Goal: Task Accomplishment & Management: Complete application form

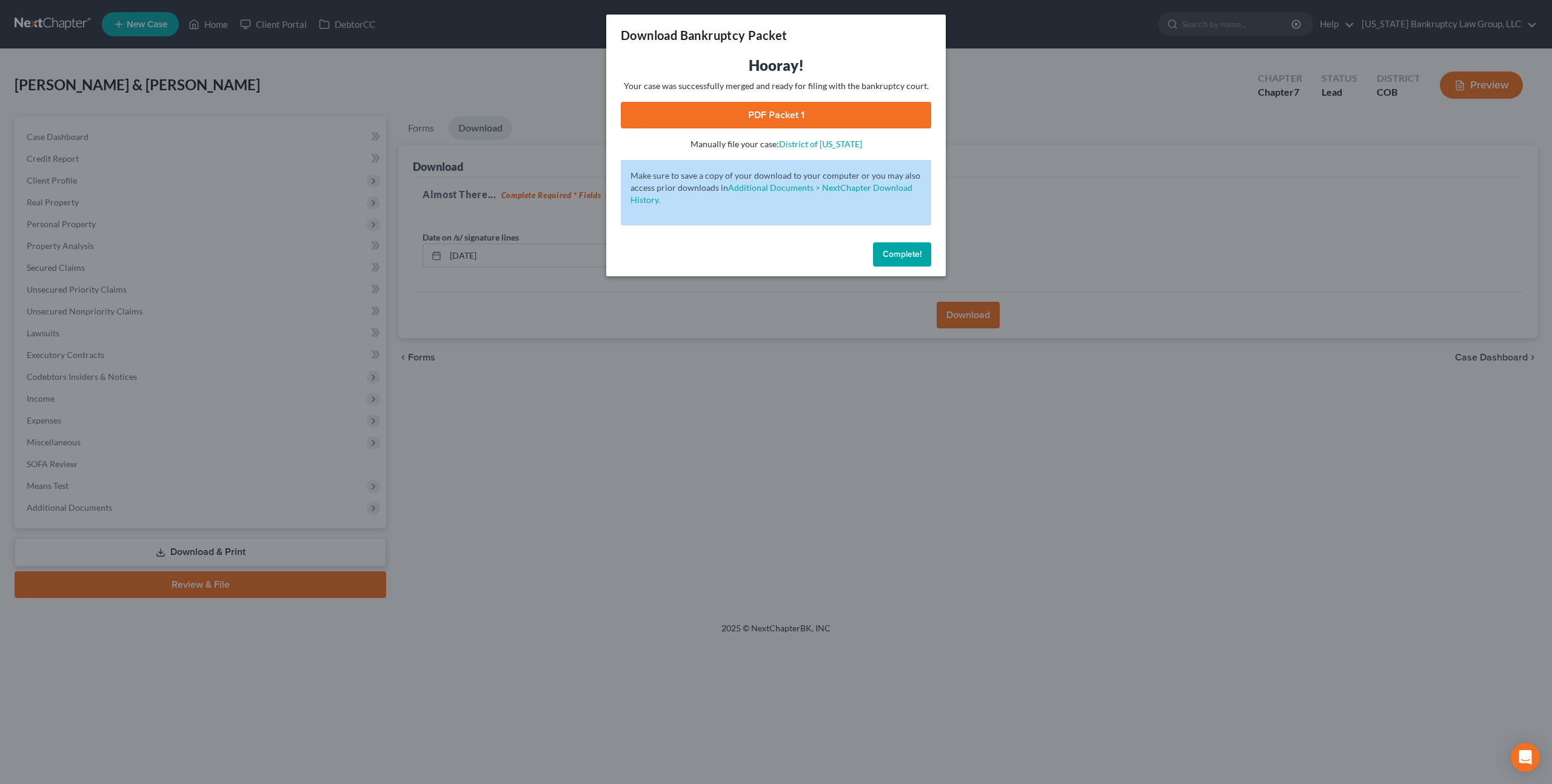
click at [884, 251] on span "Complete!" at bounding box center [902, 254] width 39 height 10
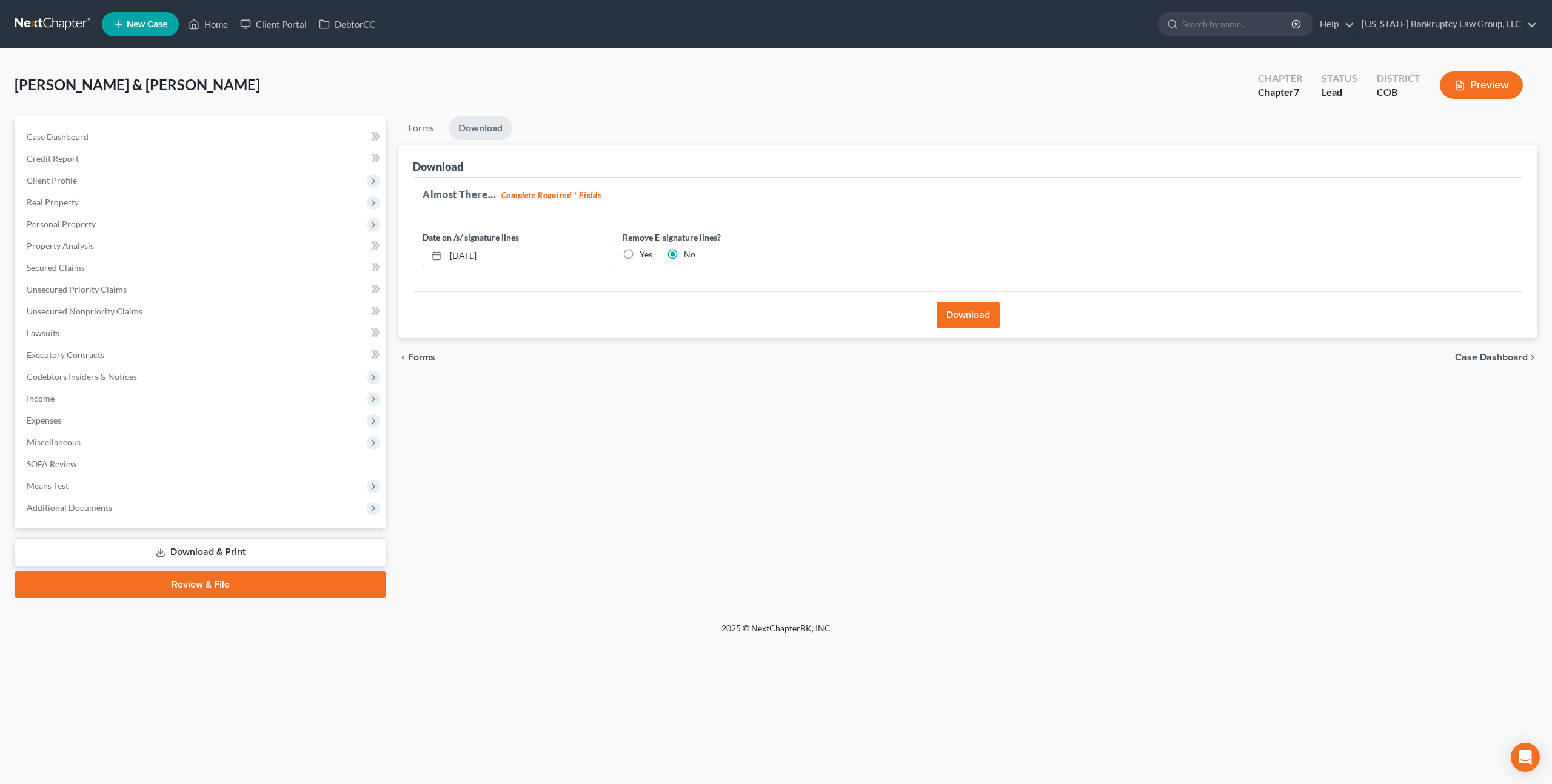
click at [70, 18] on link at bounding box center [53, 25] width 78 height 22
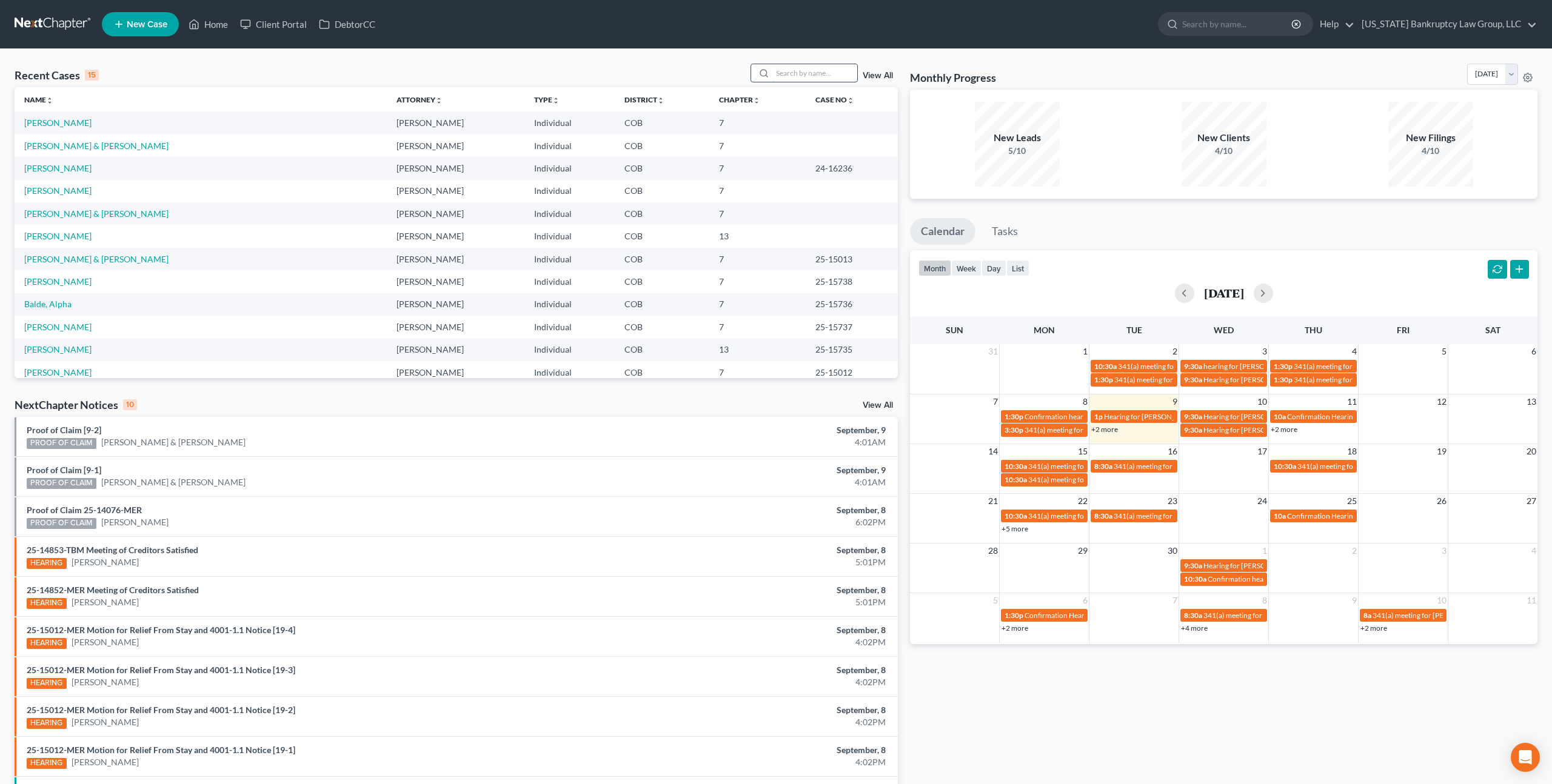
click at [809, 77] on input "search" at bounding box center [815, 73] width 85 height 18
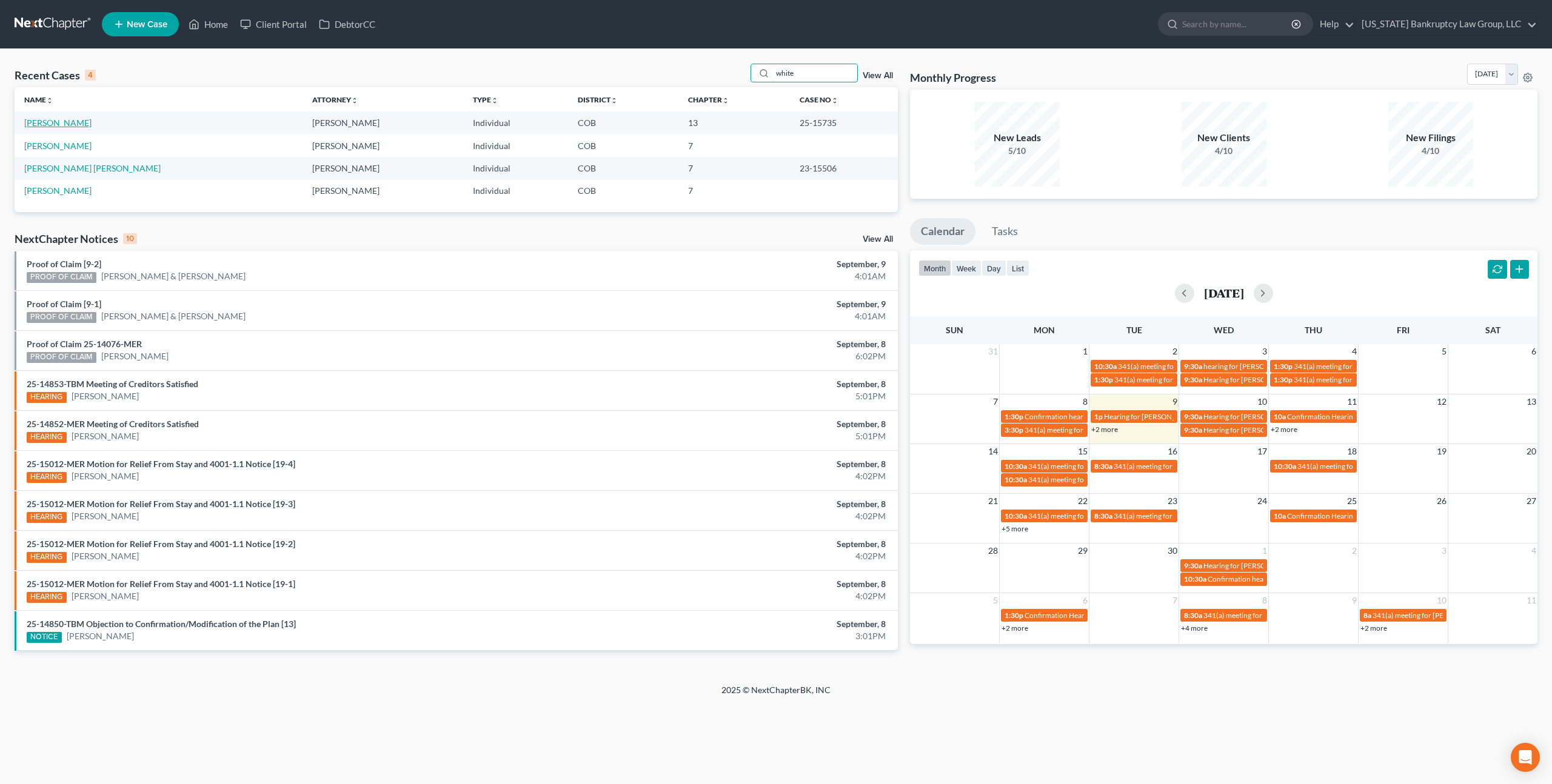
type input "white"
click at [64, 124] on link "[PERSON_NAME]" at bounding box center [58, 123] width 67 height 10
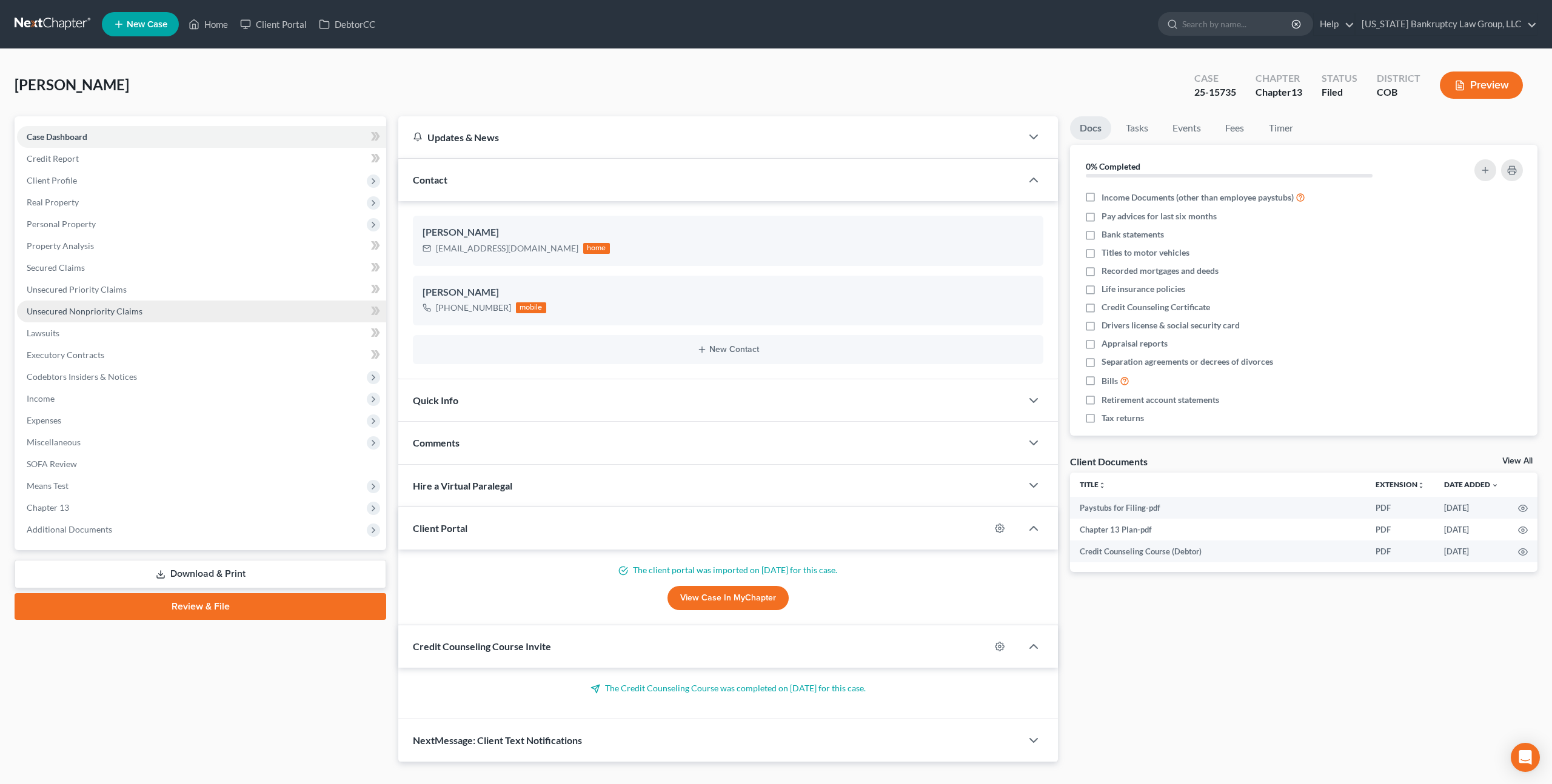
click at [112, 314] on span "Unsecured Nonpriority Claims" at bounding box center [84, 311] width 116 height 10
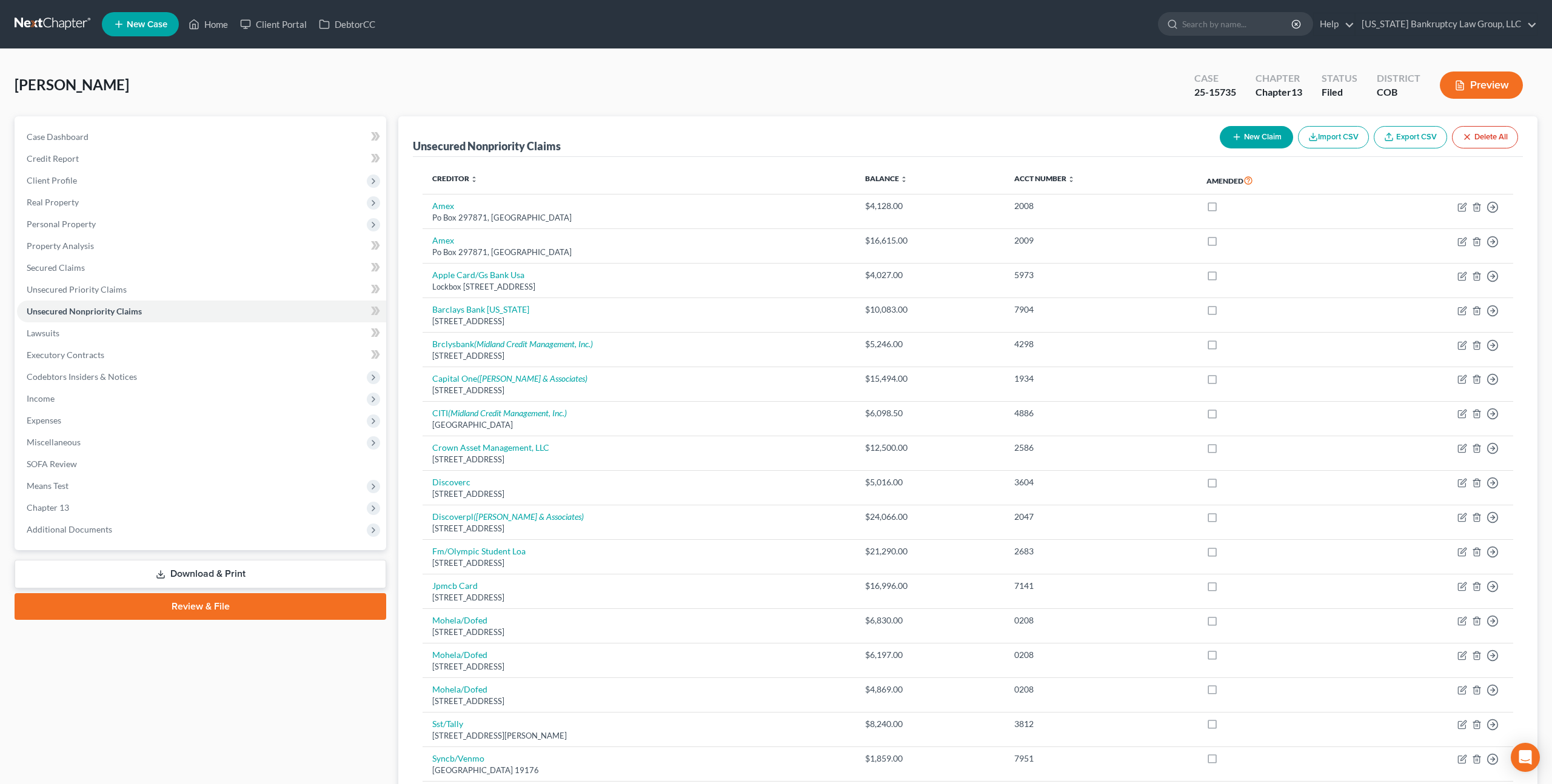
click at [67, 24] on link at bounding box center [53, 25] width 78 height 22
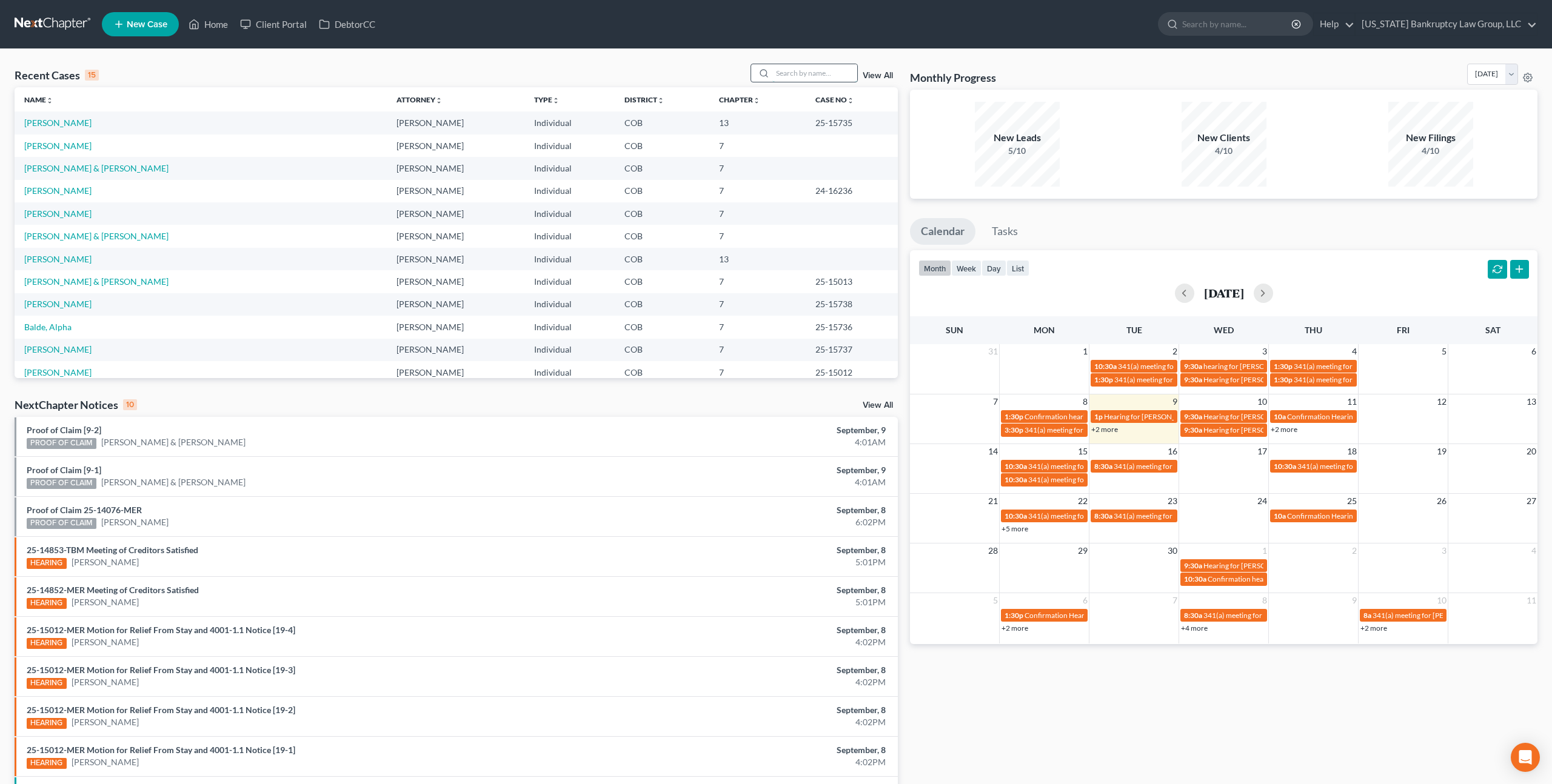
click at [779, 71] on input "search" at bounding box center [815, 73] width 85 height 18
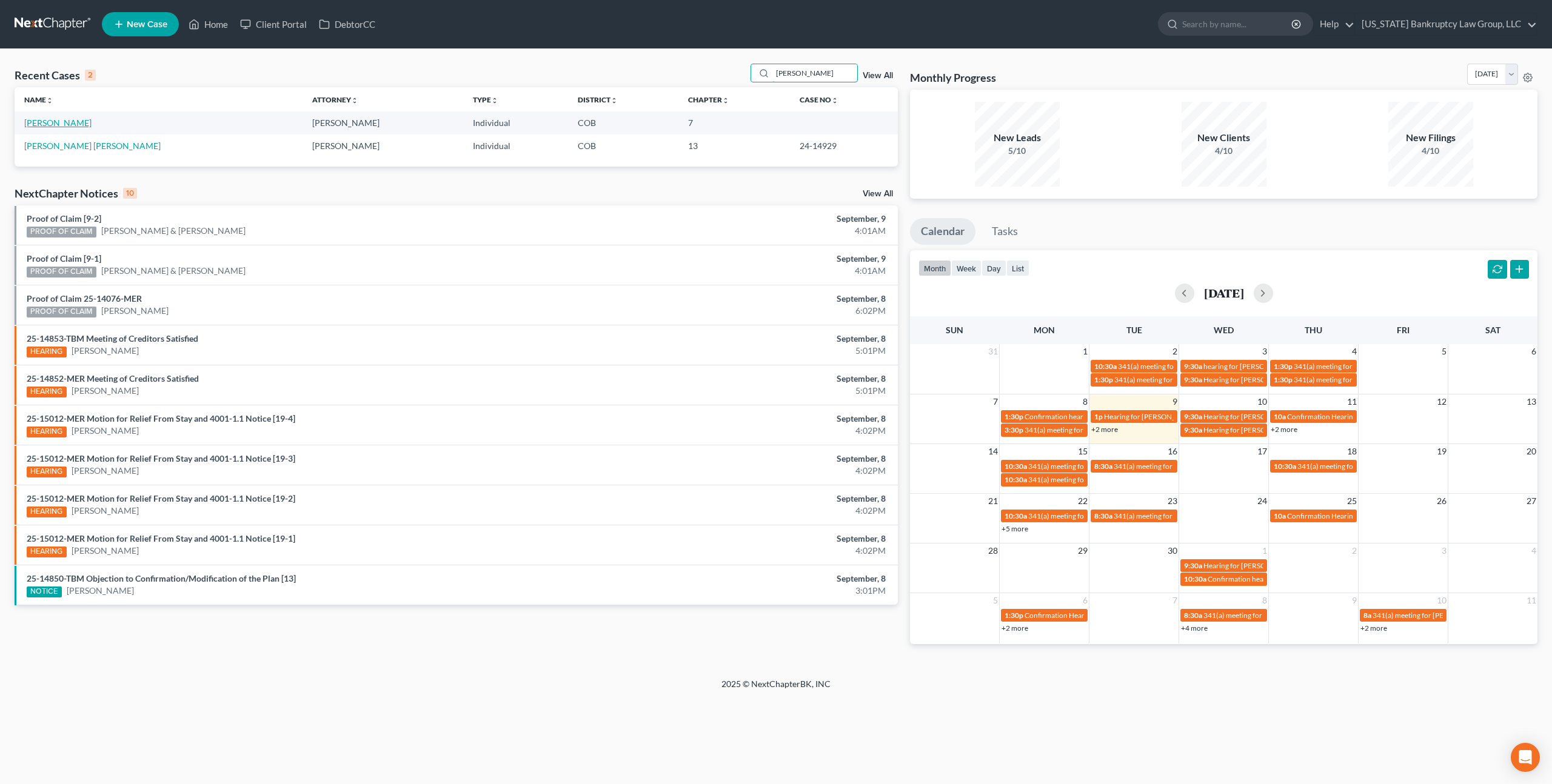
type input "[PERSON_NAME]"
click at [50, 124] on link "[PERSON_NAME]" at bounding box center [58, 123] width 67 height 10
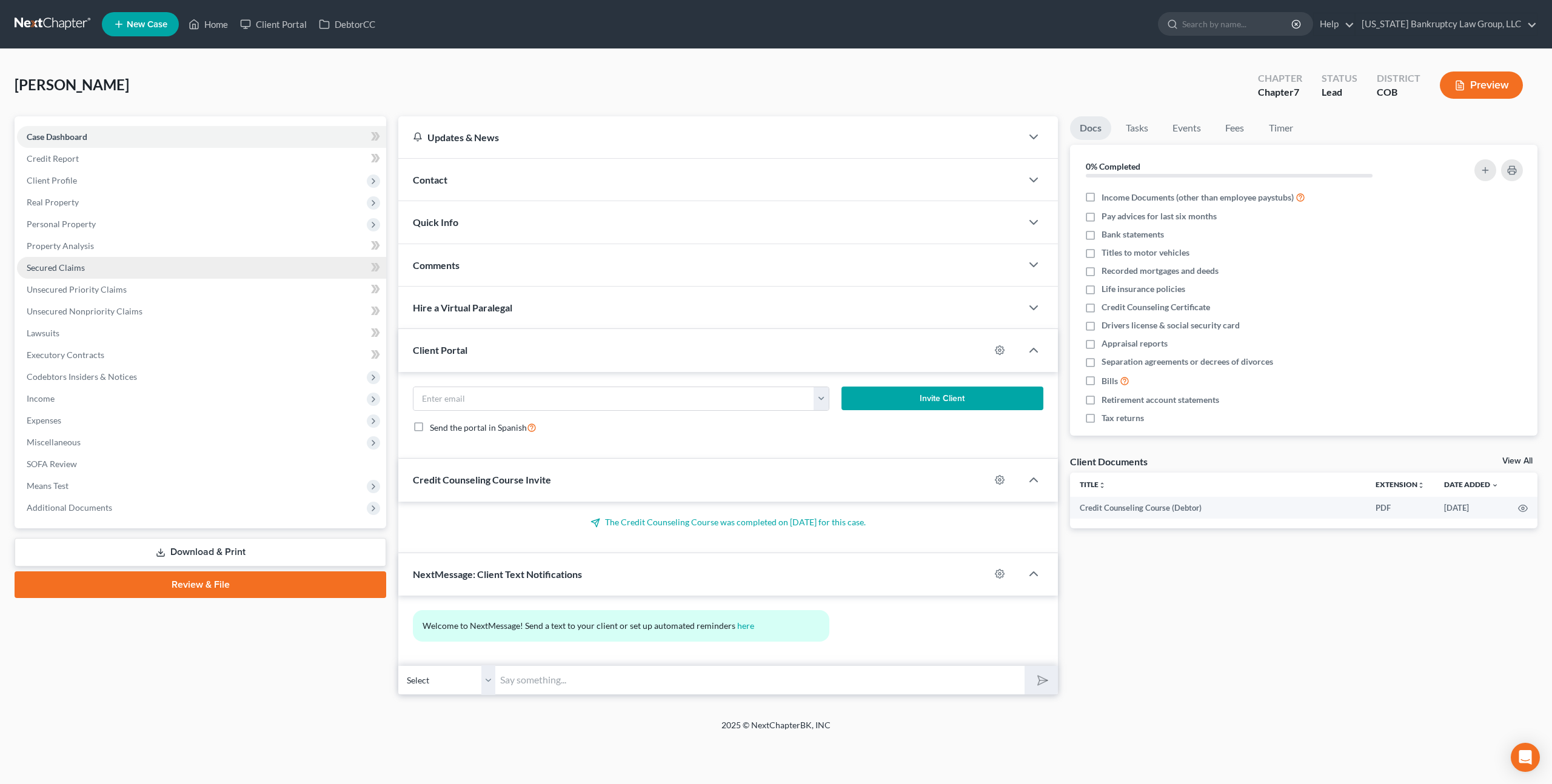
click at [74, 263] on span "Secured Claims" at bounding box center [55, 268] width 58 height 10
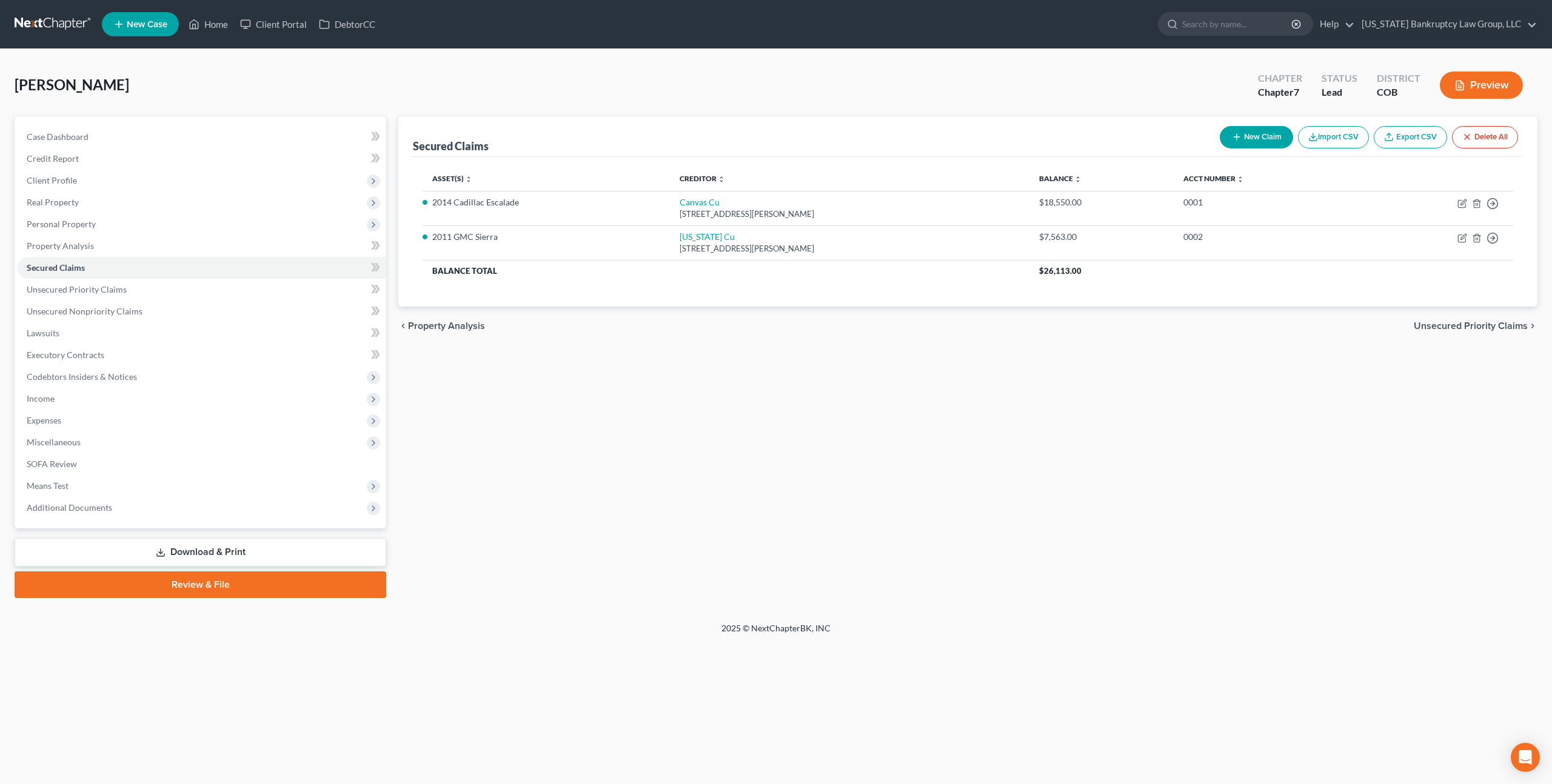
click at [77, 21] on link at bounding box center [53, 25] width 78 height 22
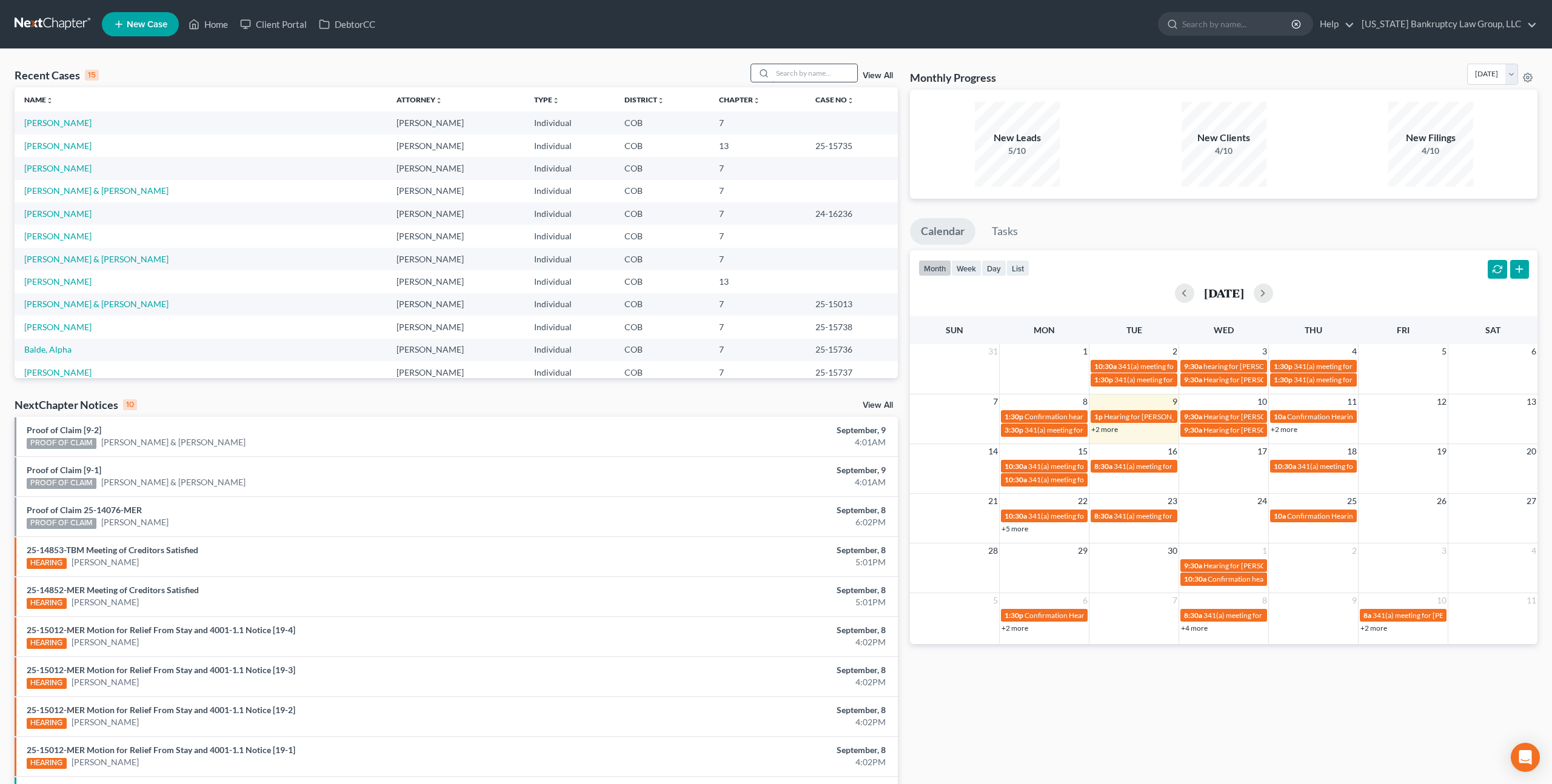
click at [790, 75] on input "search" at bounding box center [815, 73] width 85 height 18
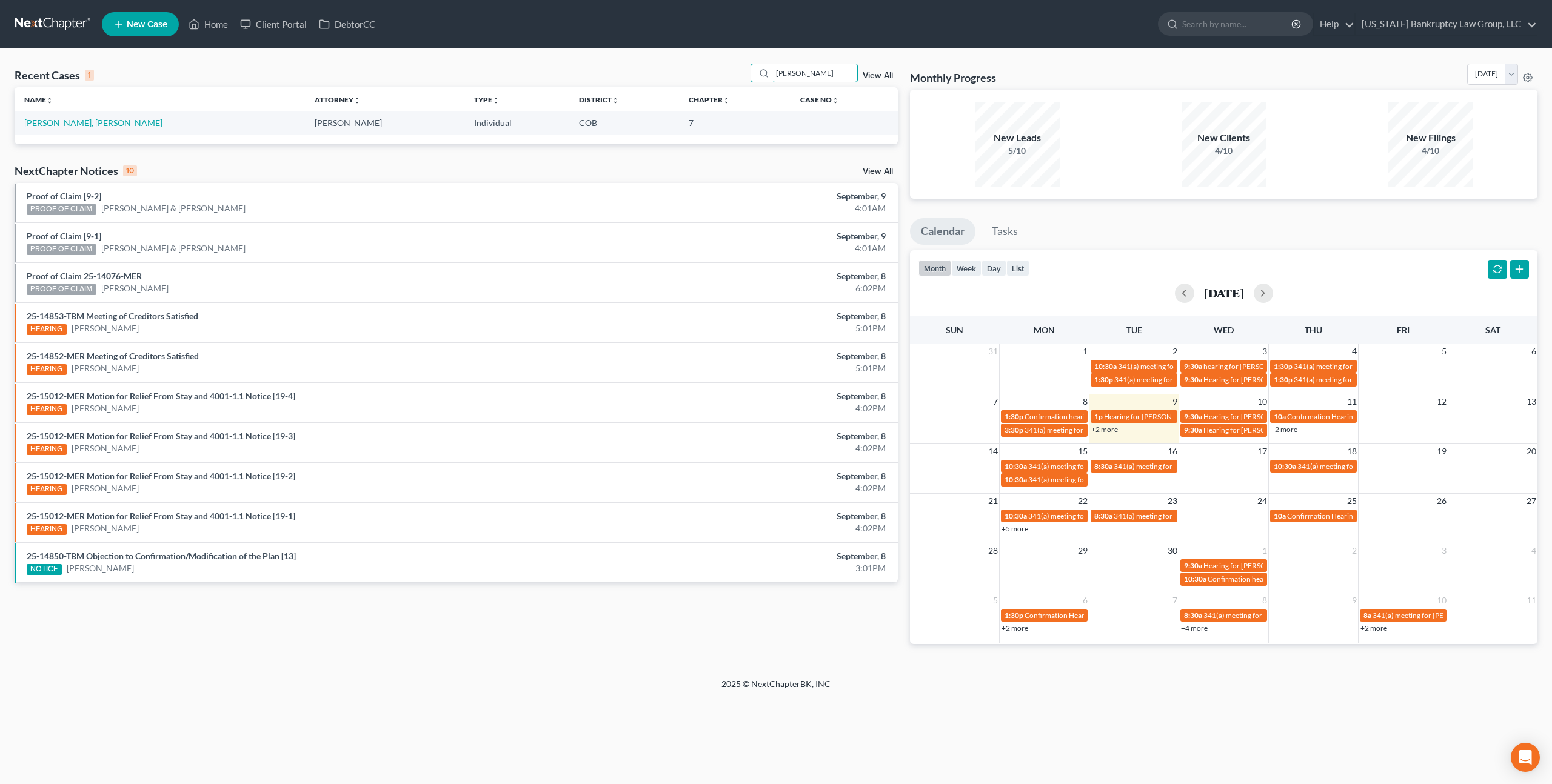
type input "pablo"
click at [68, 123] on link "Soto Hernandez, Pablo" at bounding box center [93, 123] width 138 height 10
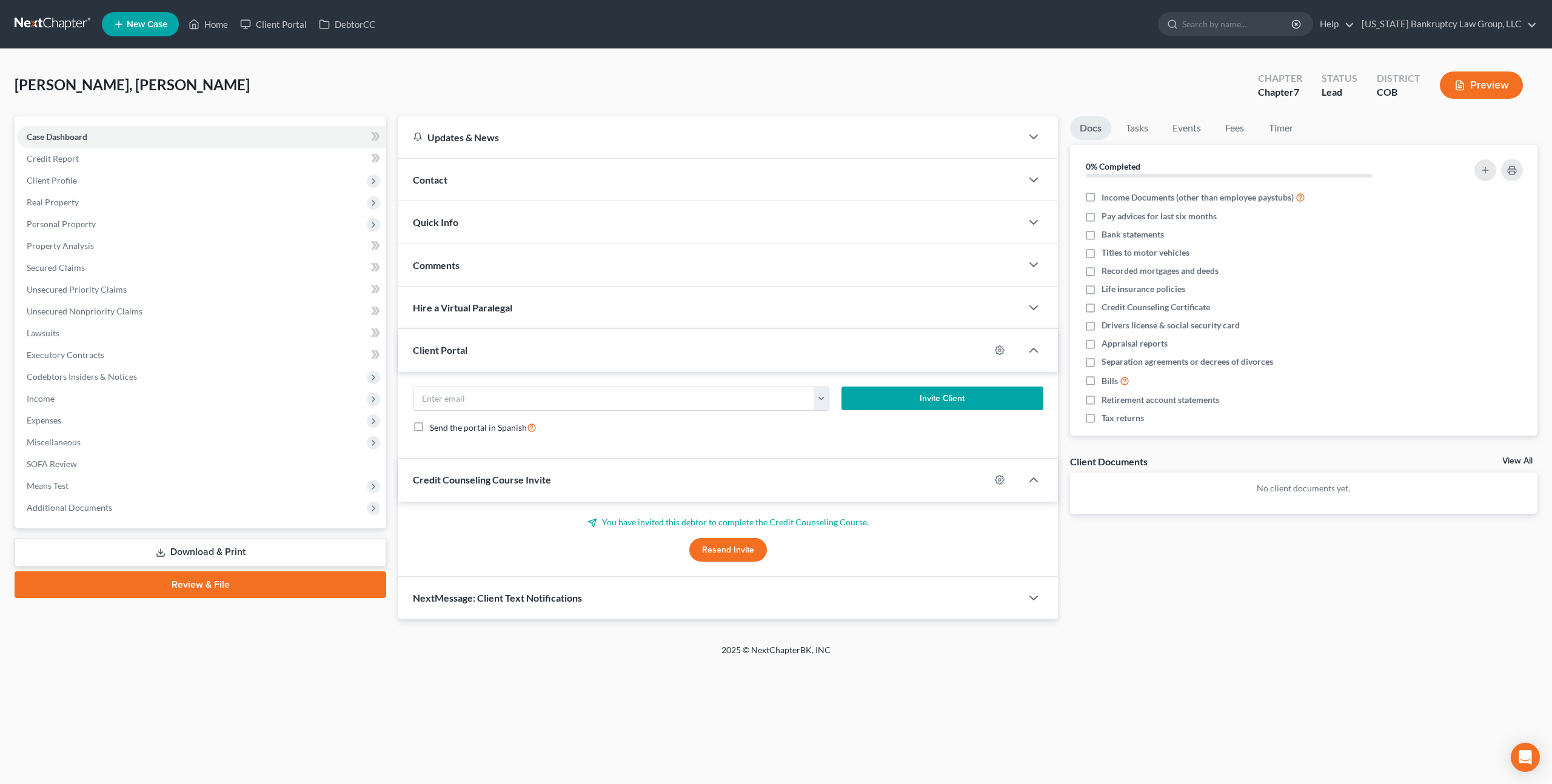
click at [717, 549] on button "Resend Invite" at bounding box center [729, 549] width 78 height 25
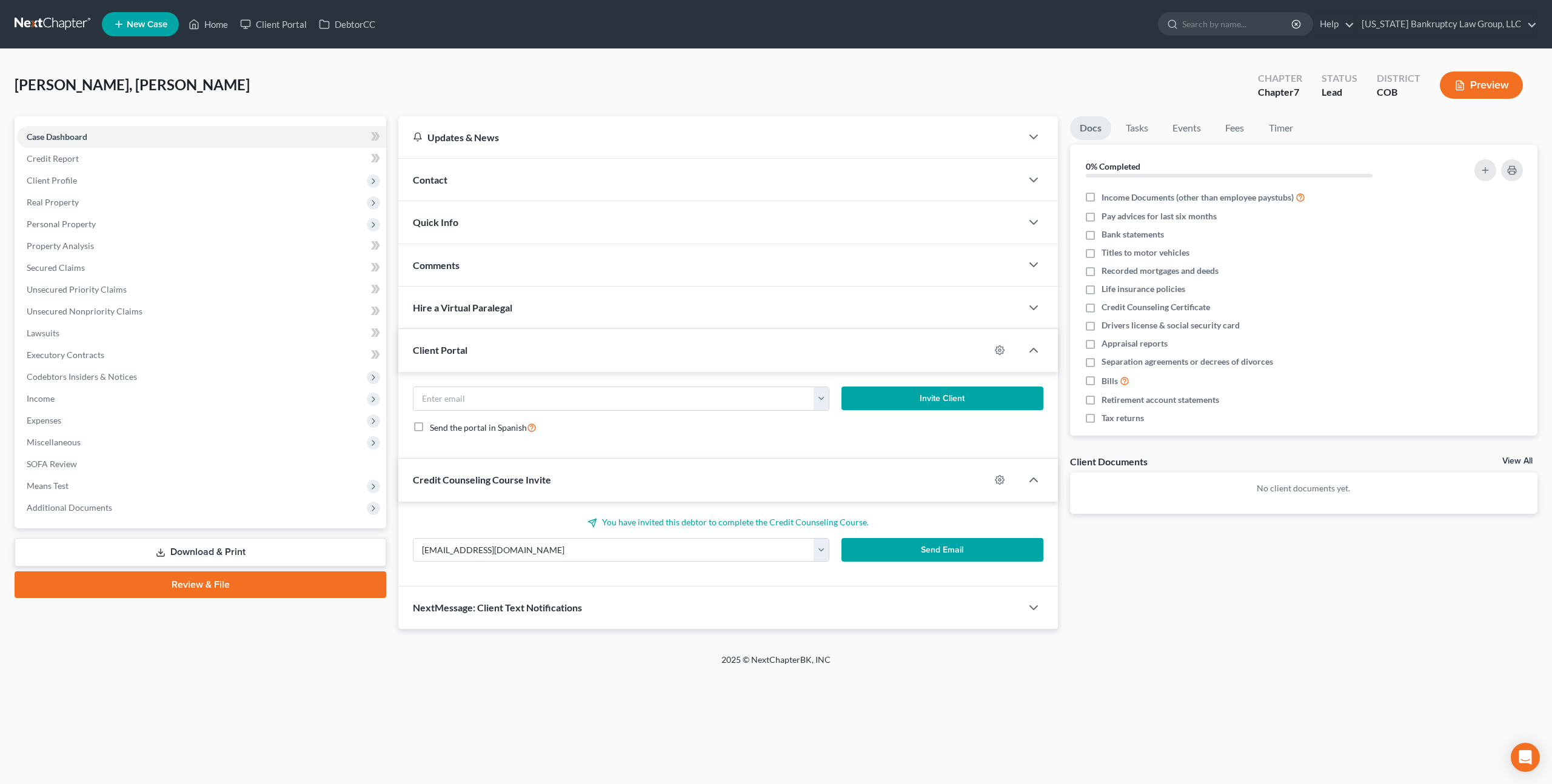
click at [904, 549] on button "Send Email" at bounding box center [942, 549] width 202 height 25
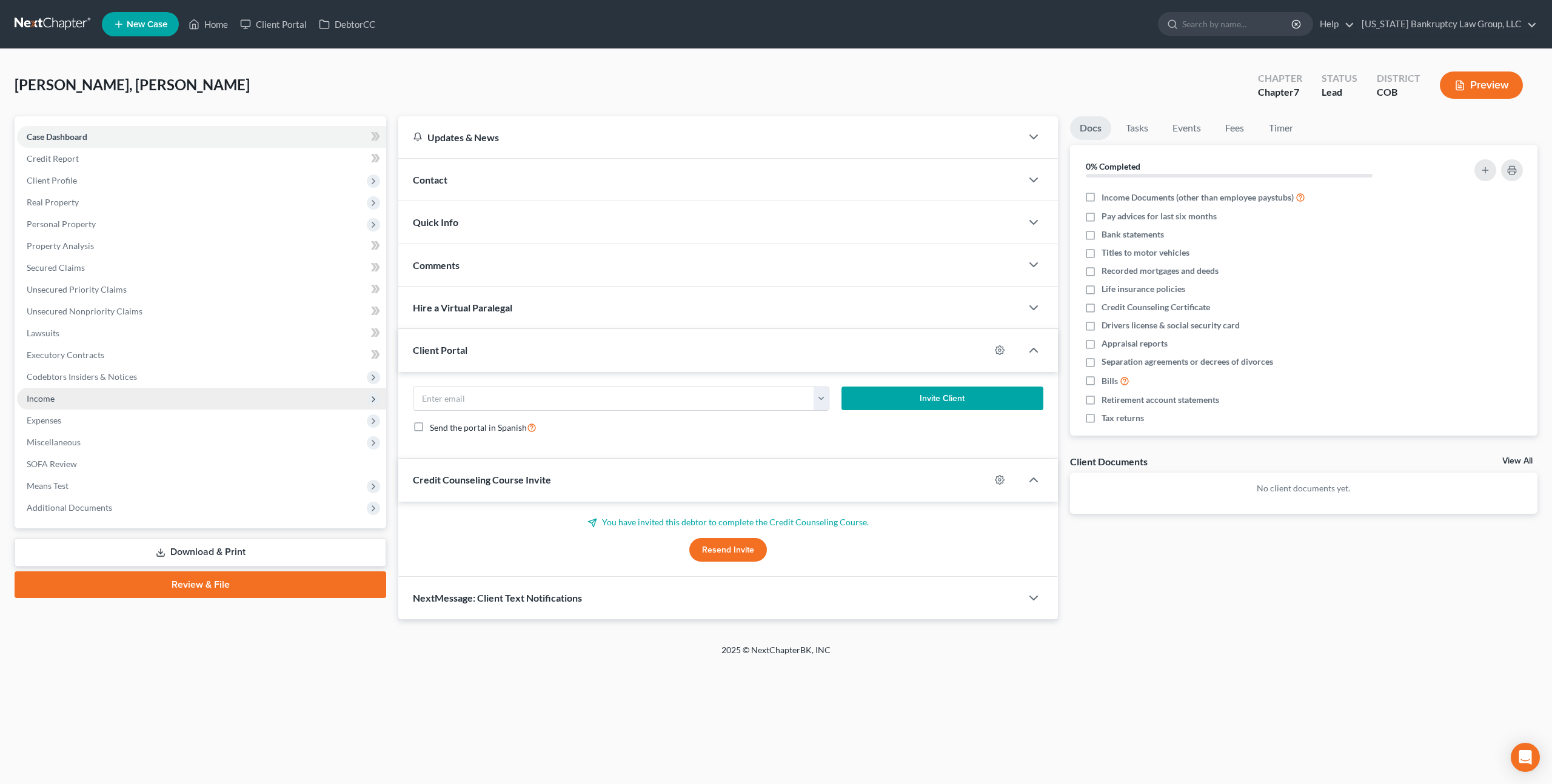
click at [53, 405] on span "Income" at bounding box center [202, 399] width 369 height 22
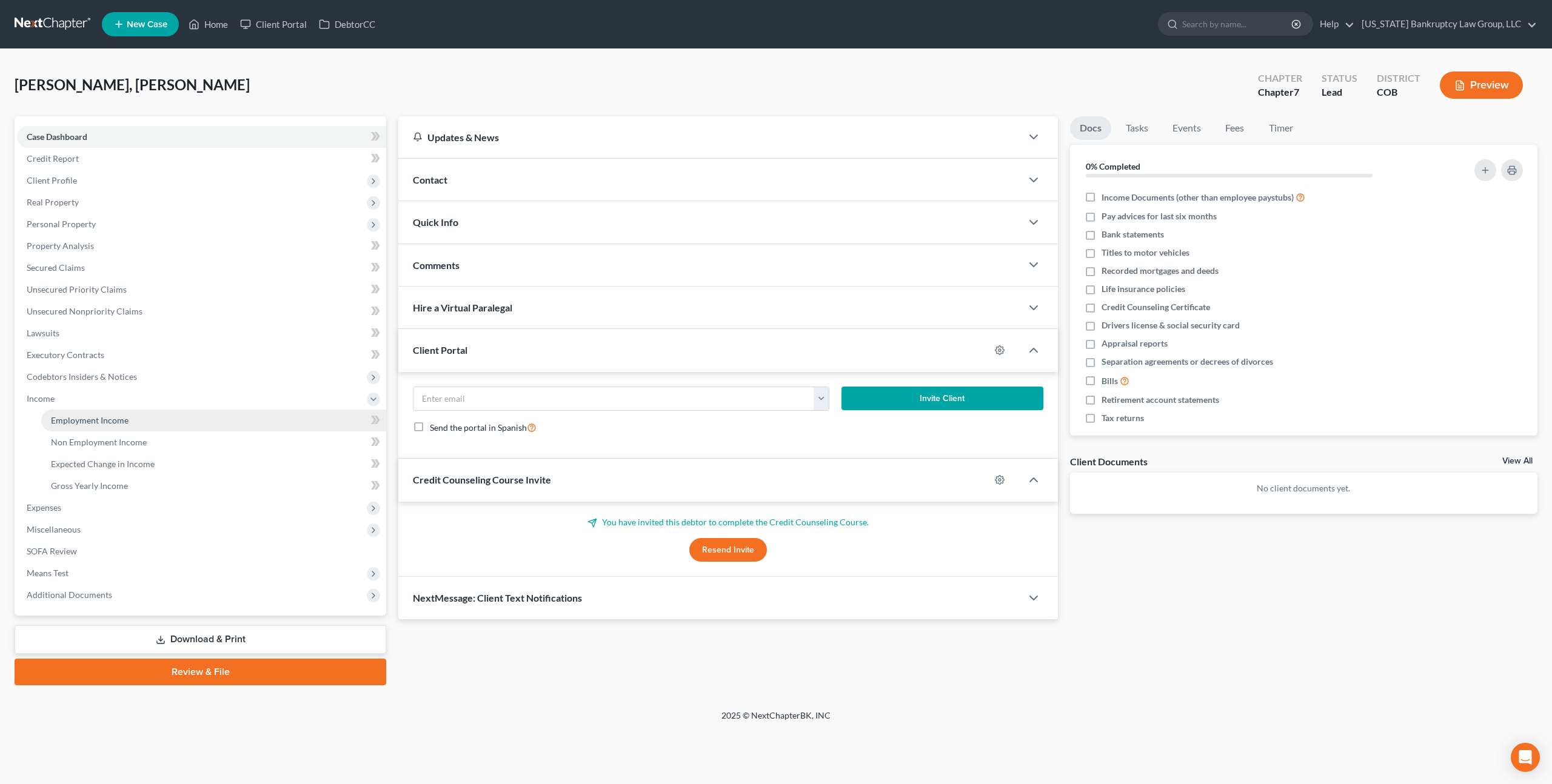
click at [74, 417] on span "Employment Income" at bounding box center [90, 420] width 78 height 10
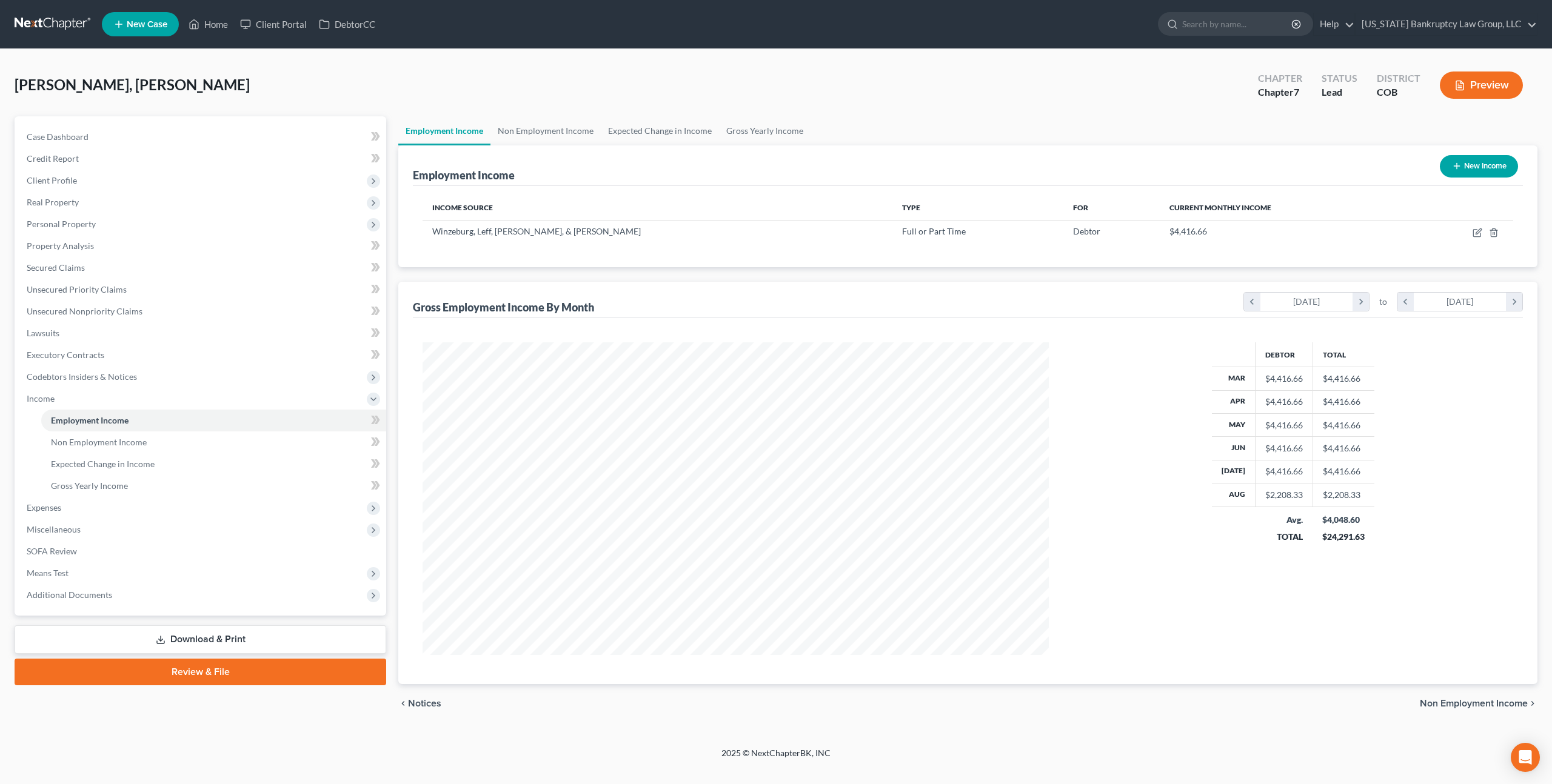
scroll to position [312, 650]
click at [64, 15] on link at bounding box center [53, 25] width 78 height 22
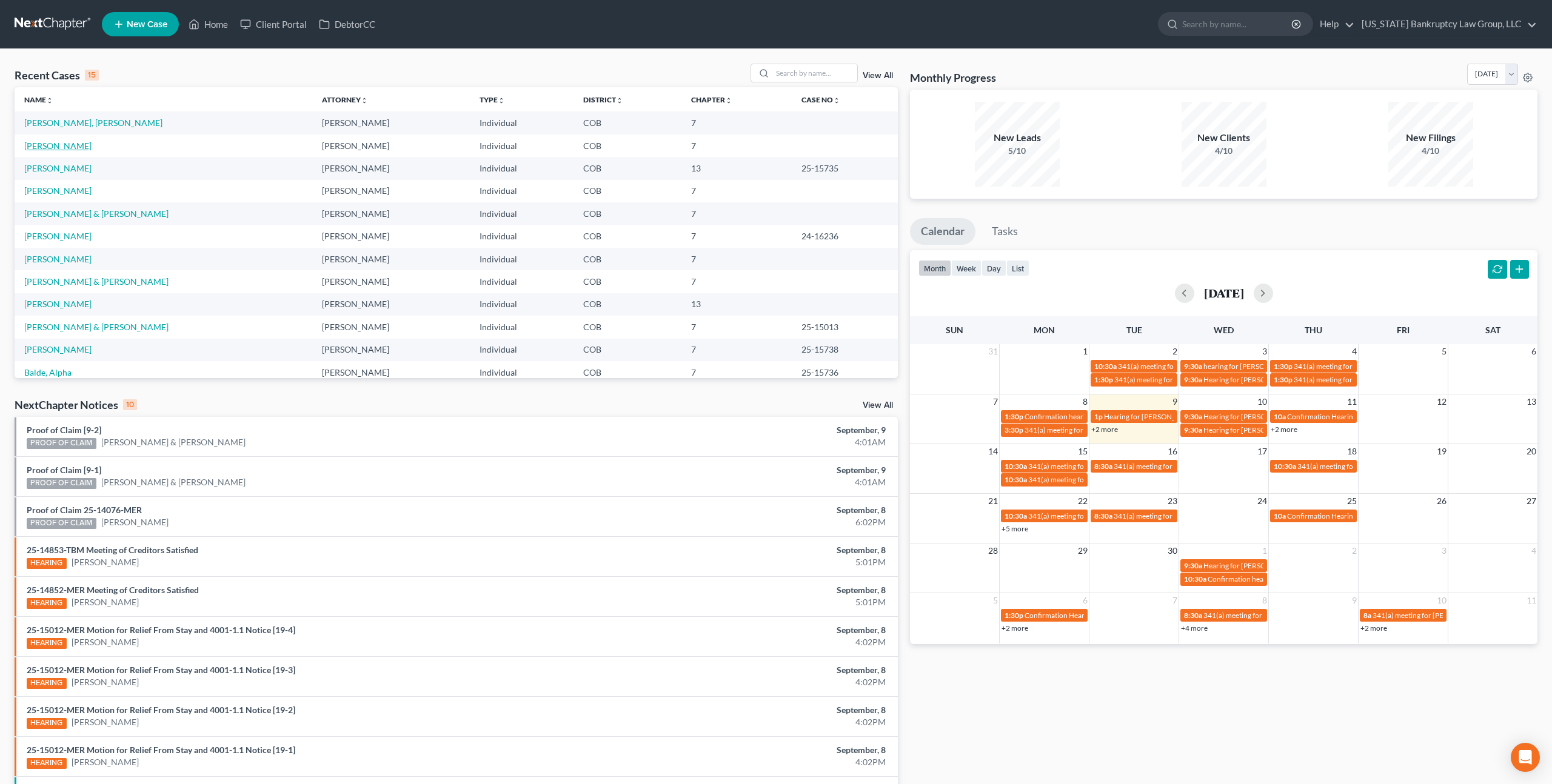
click at [61, 144] on link "[PERSON_NAME]" at bounding box center [58, 146] width 67 height 10
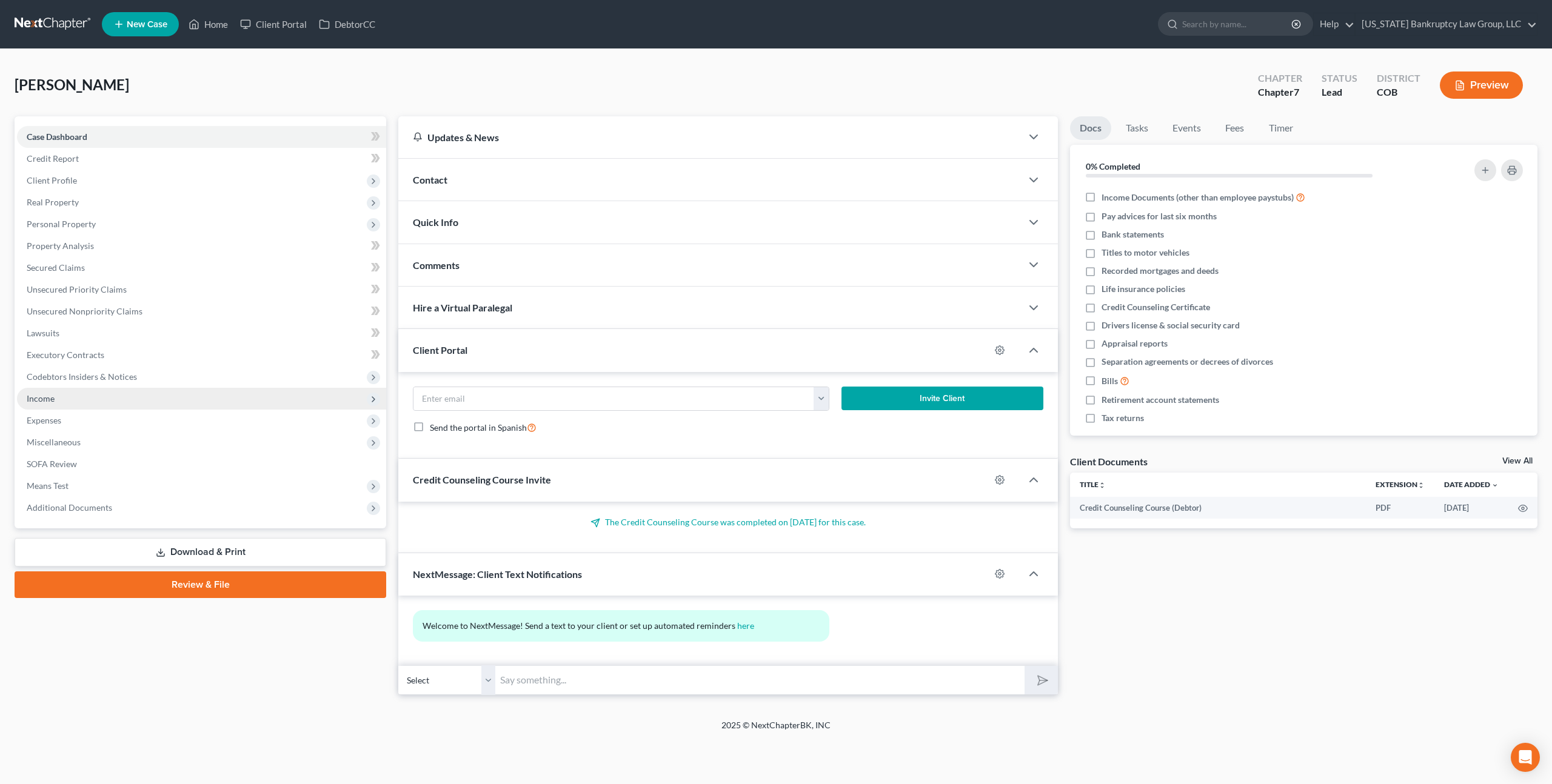
click at [41, 404] on span "Income" at bounding box center [202, 399] width 369 height 22
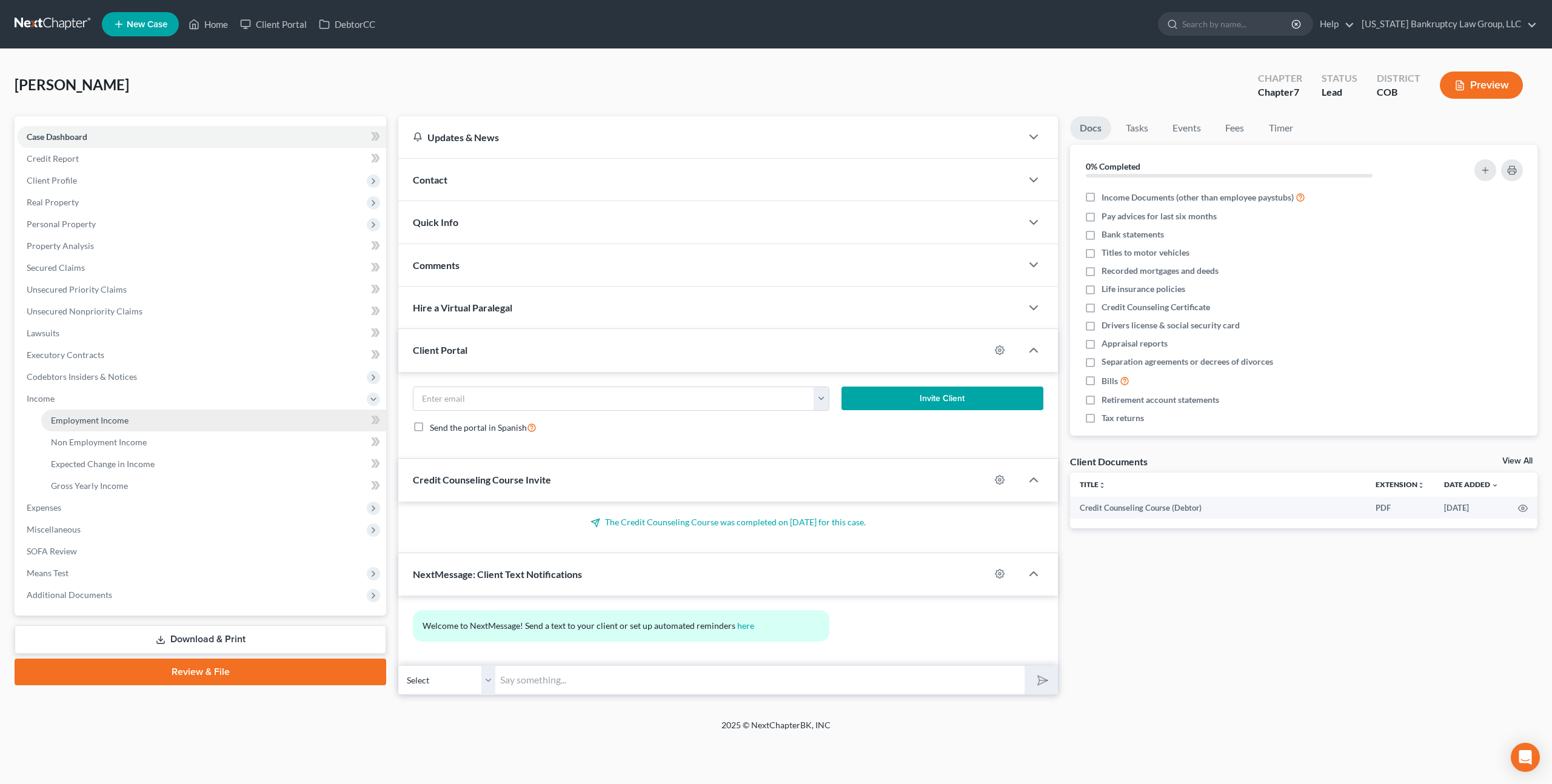
click at [87, 417] on span "Employment Income" at bounding box center [90, 420] width 78 height 10
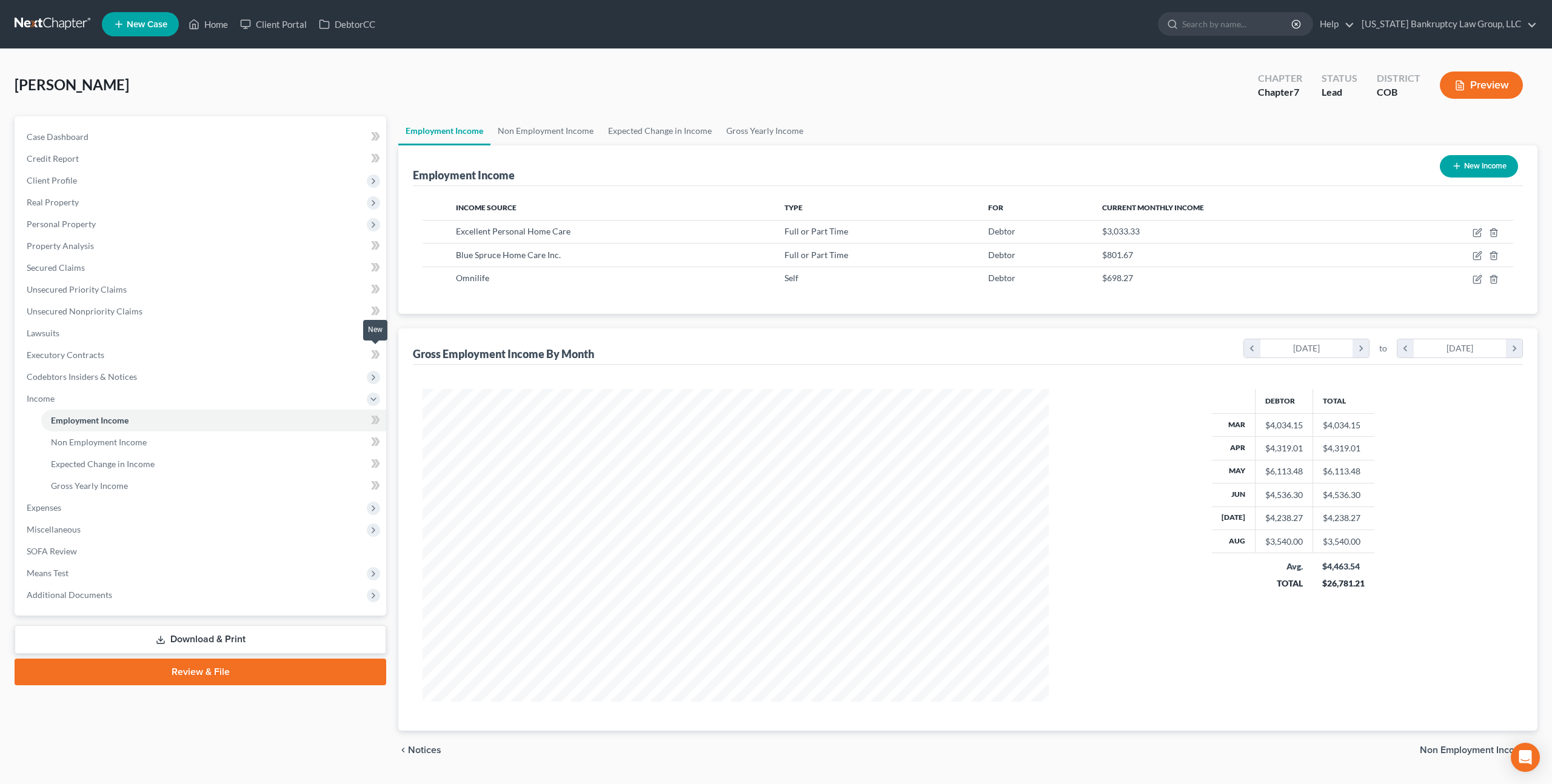
scroll to position [312, 650]
click at [84, 505] on span "Expenses" at bounding box center [202, 508] width 369 height 22
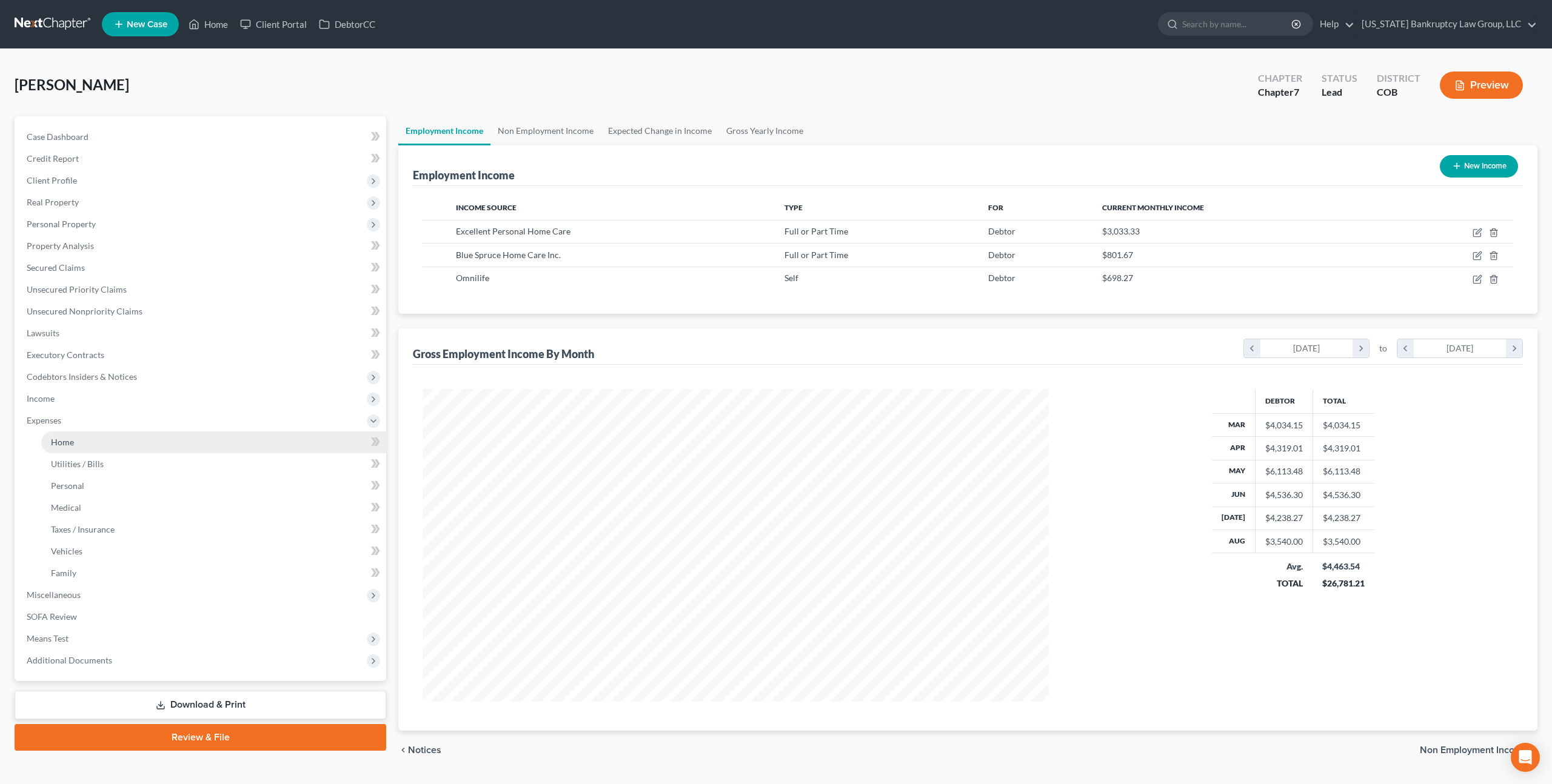
click at [89, 440] on link "Home" at bounding box center [213, 442] width 345 height 22
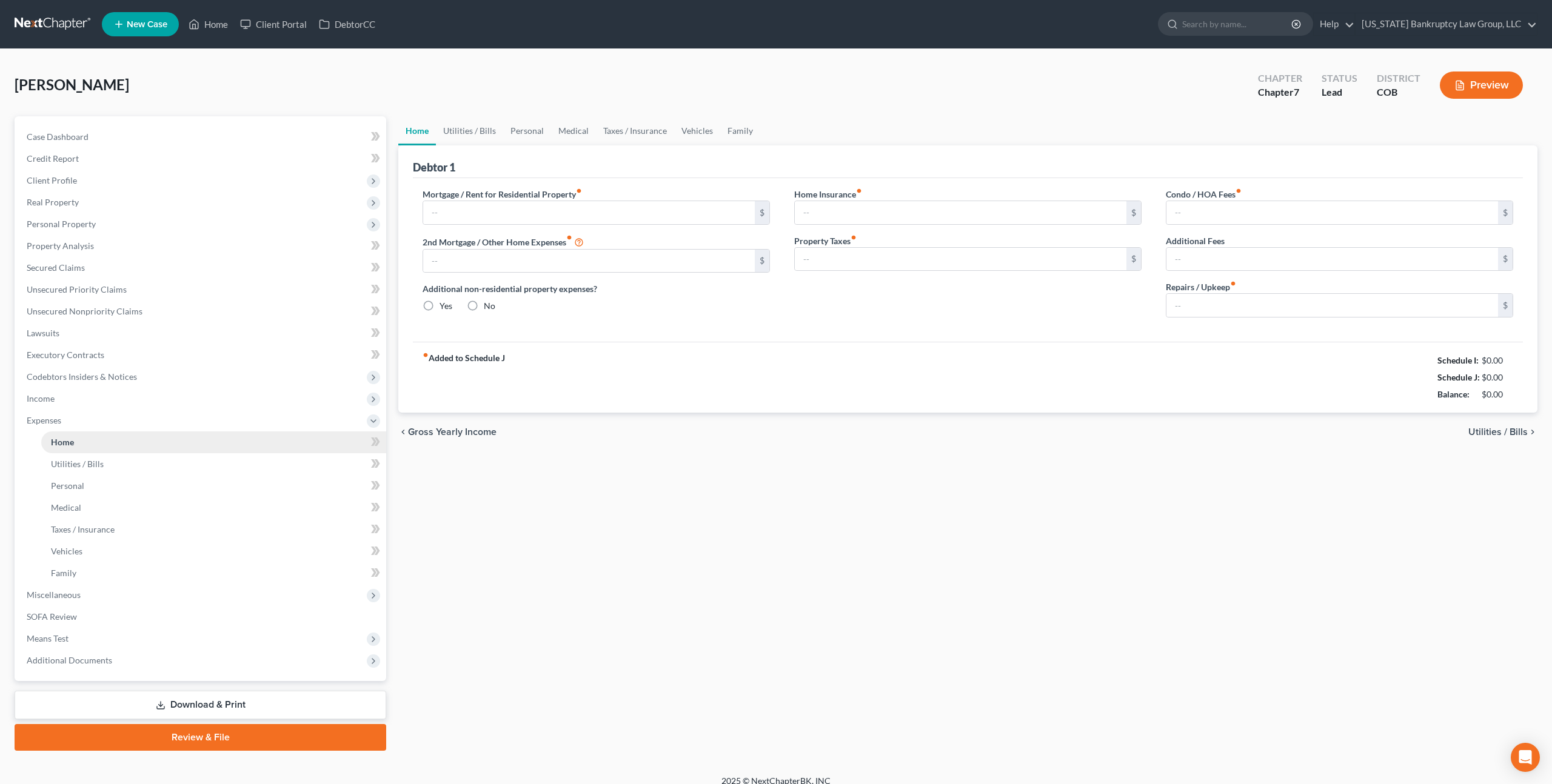
type input "1,075.00"
type input "0.00"
radio input "true"
type input "15.00"
type input "0.00"
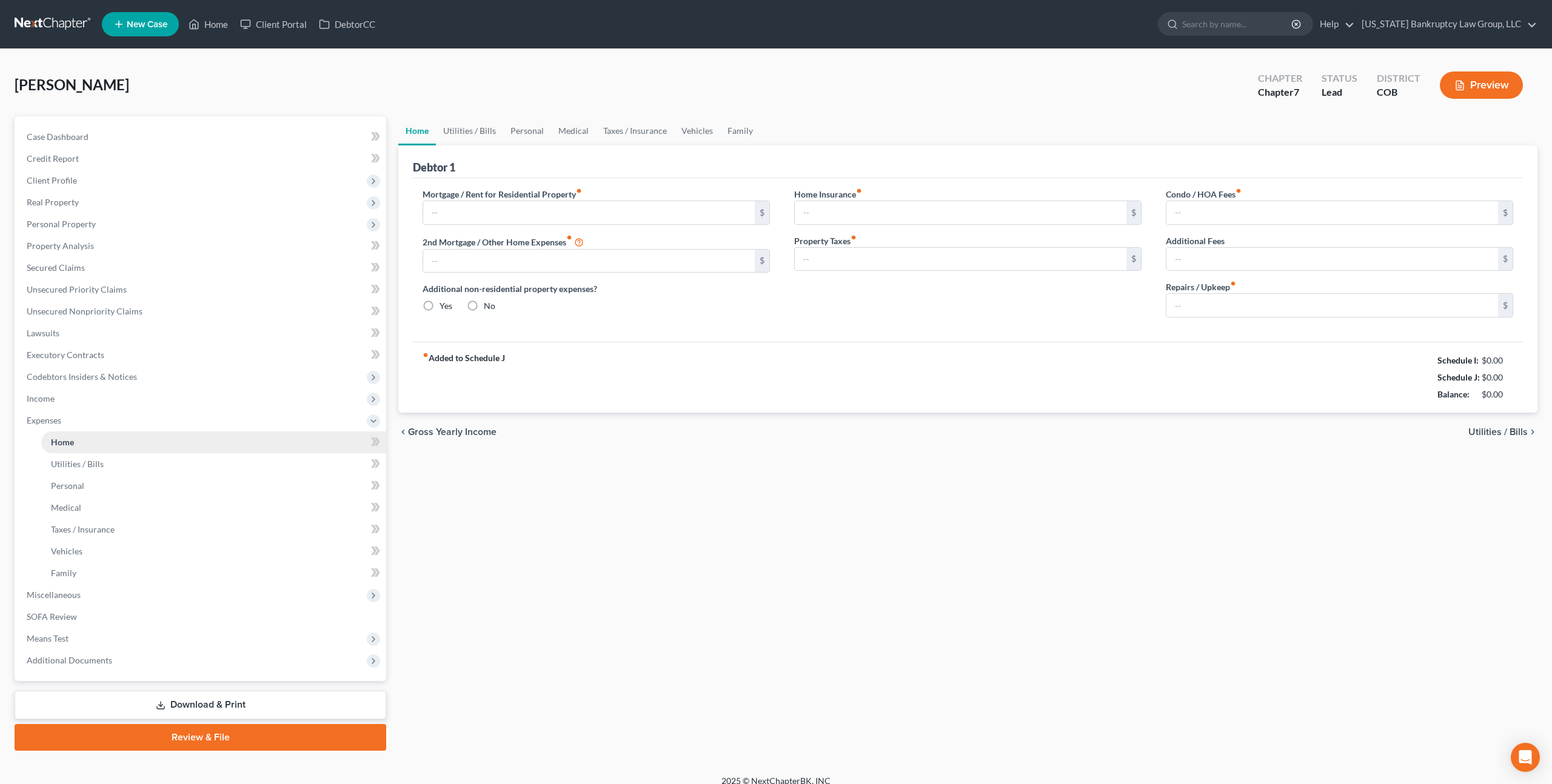
type input "0.00"
click at [69, 397] on span "Income" at bounding box center [202, 399] width 369 height 22
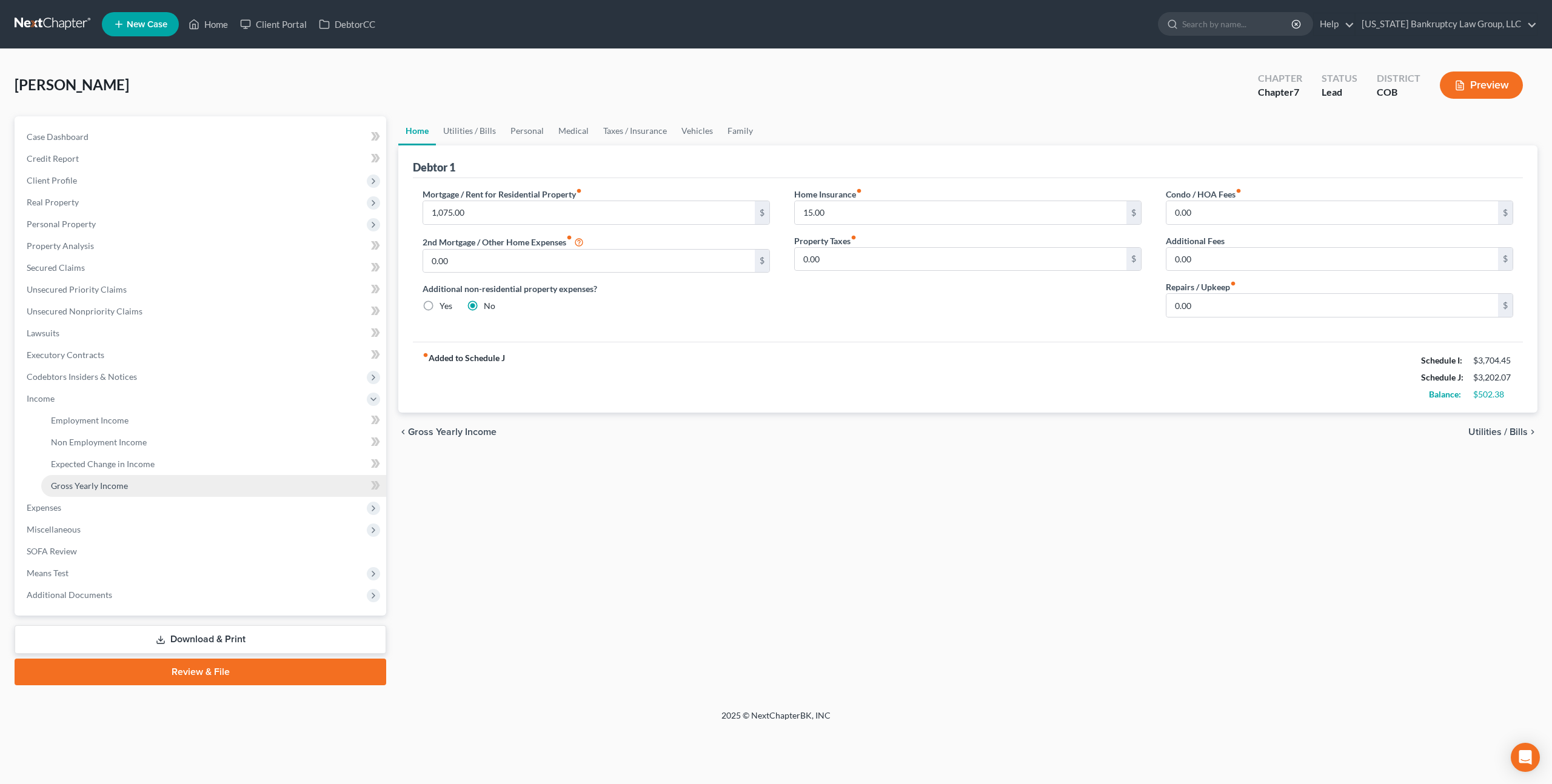
click at [97, 488] on span "Gross Yearly Income" at bounding box center [89, 485] width 77 height 10
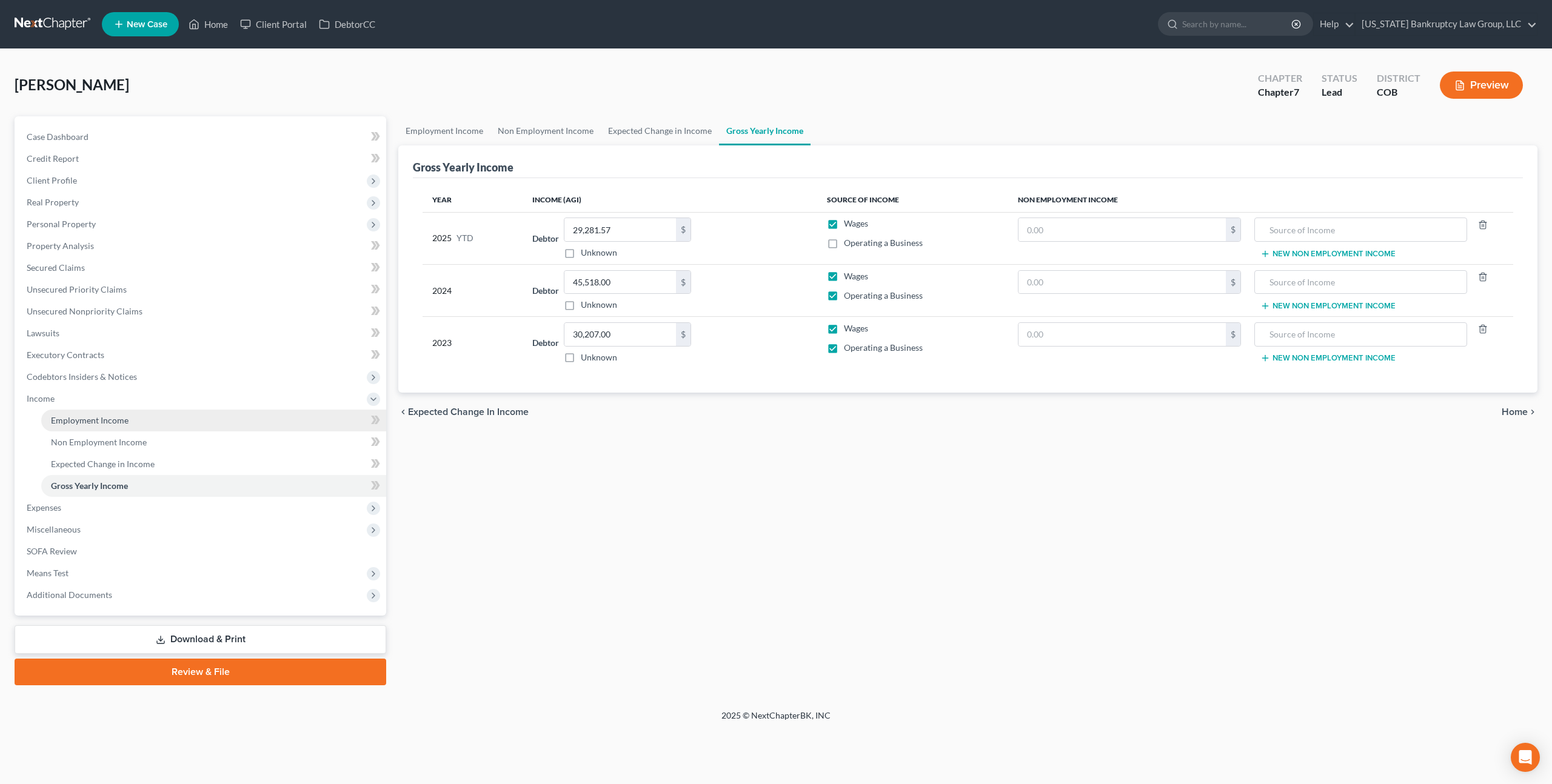
click at [119, 414] on link "Employment Income" at bounding box center [213, 421] width 345 height 22
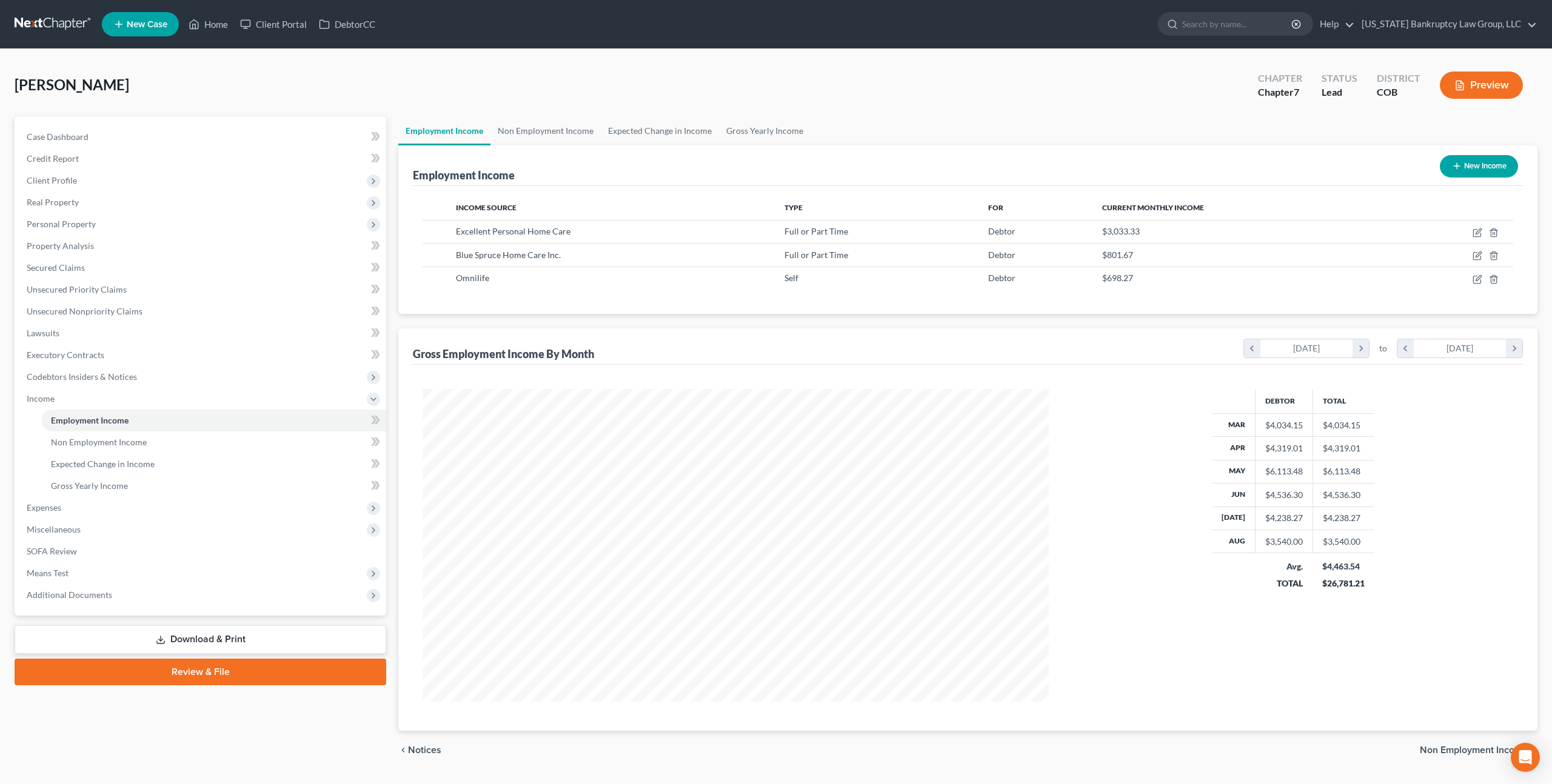
scroll to position [312, 650]
click at [1477, 279] on icon "button" at bounding box center [1478, 278] width 5 height 5
select select "1"
select select "5"
select select "0"
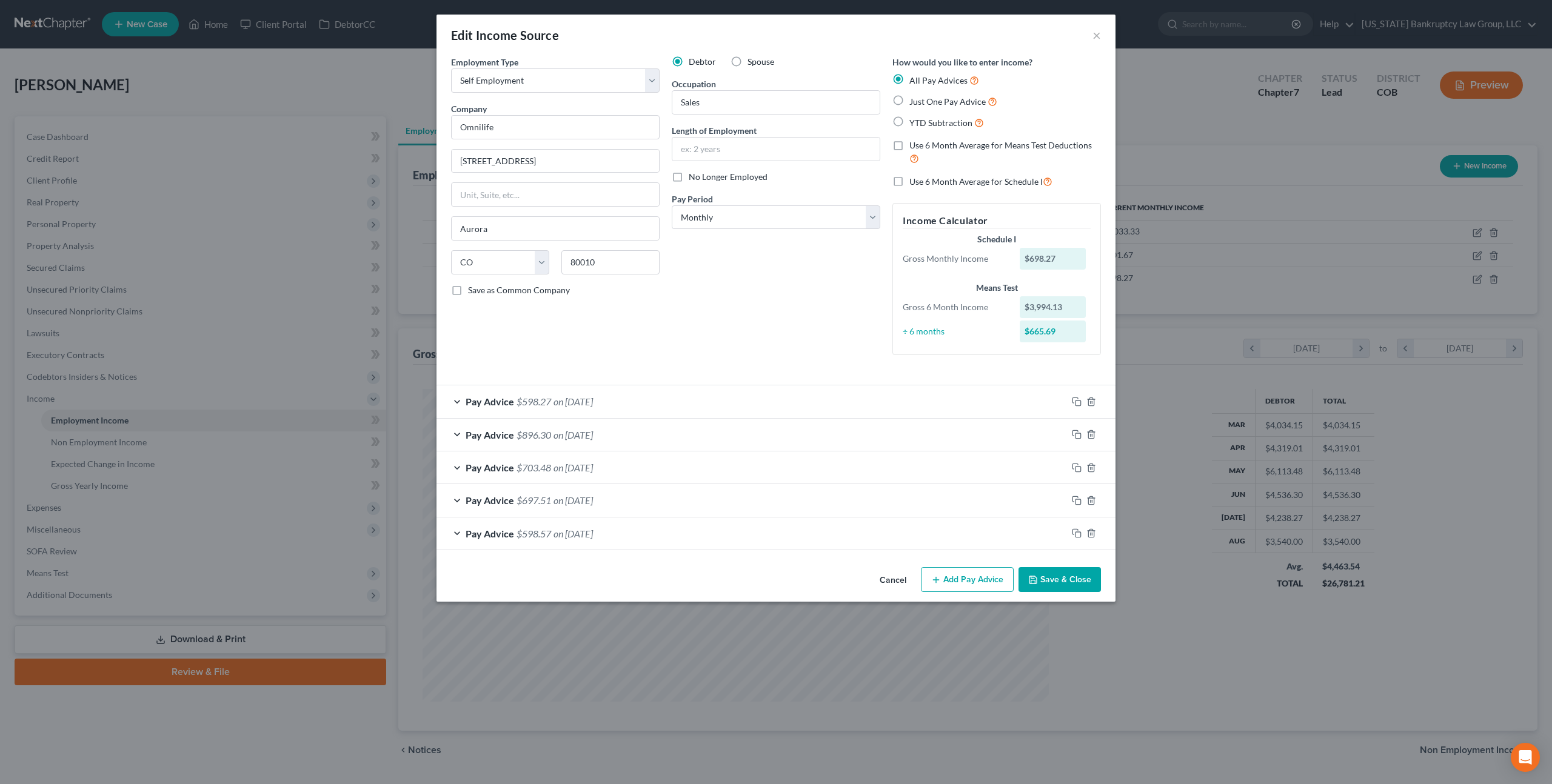
click at [909, 182] on label "Use 6 Month Average for Schedule I" at bounding box center [980, 181] width 143 height 14
click at [914, 182] on input "Use 6 Month Average for Schedule I" at bounding box center [917, 178] width 8 height 8
checkbox input "true"
click at [1052, 576] on button "Save & Close" at bounding box center [1059, 580] width 82 height 25
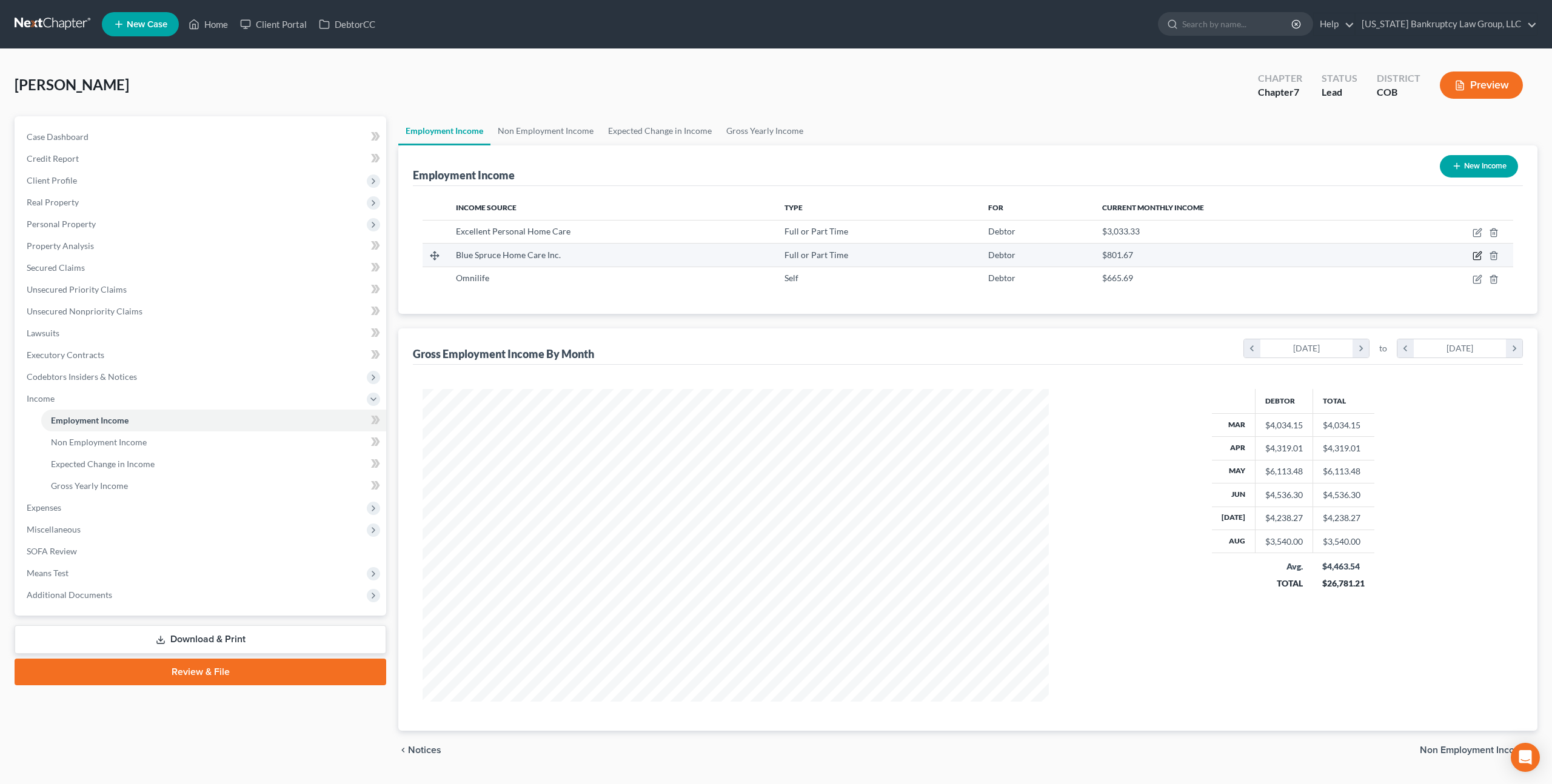
click at [1483, 257] on icon "button" at bounding box center [1477, 255] width 9 height 9
select select "0"
select select "5"
select select "2"
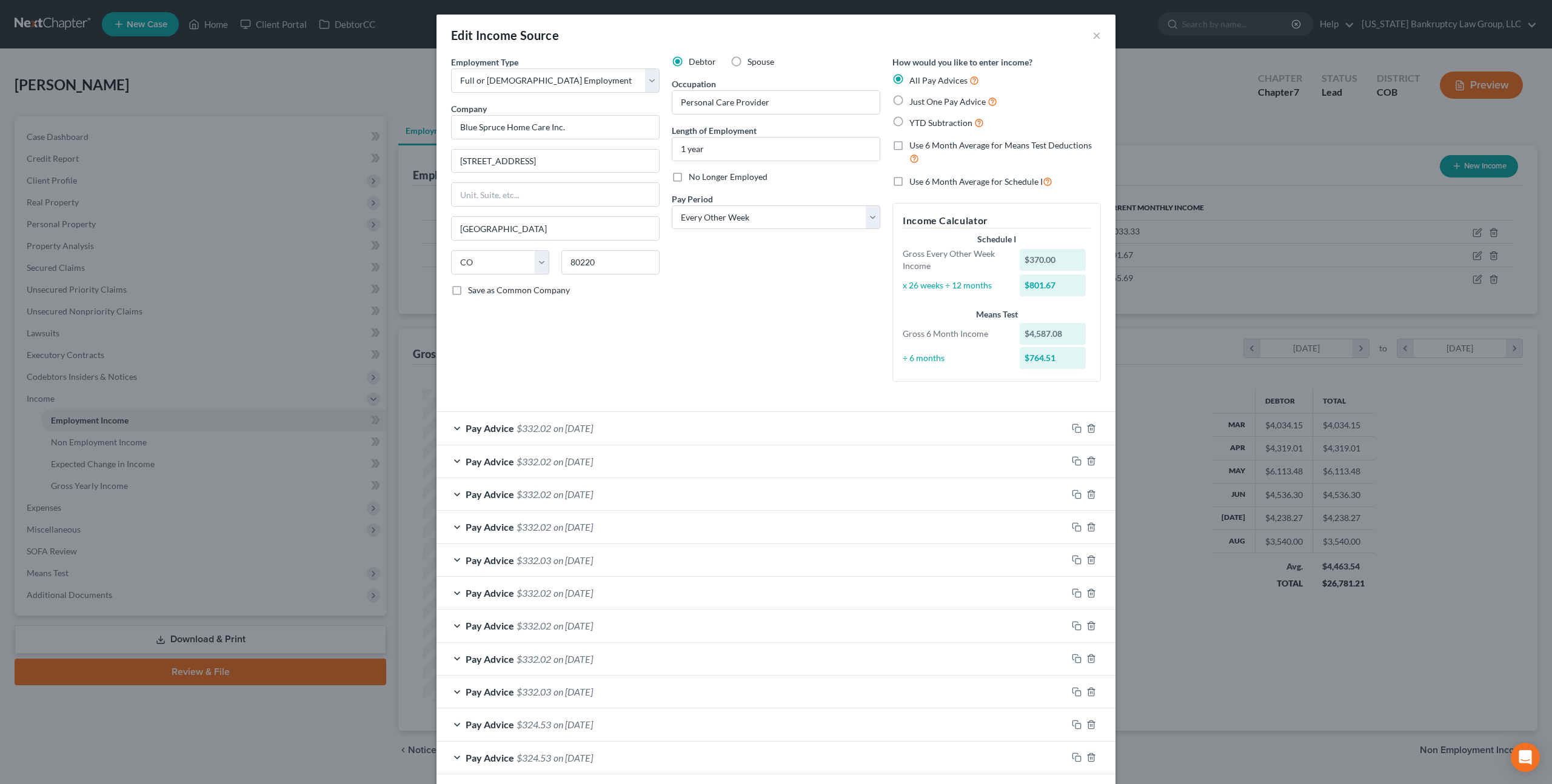
click at [909, 180] on label "Use 6 Month Average for Schedule I" at bounding box center [980, 181] width 143 height 14
click at [914, 180] on input "Use 6 Month Average for Schedule I" at bounding box center [917, 178] width 8 height 8
checkbox input "true"
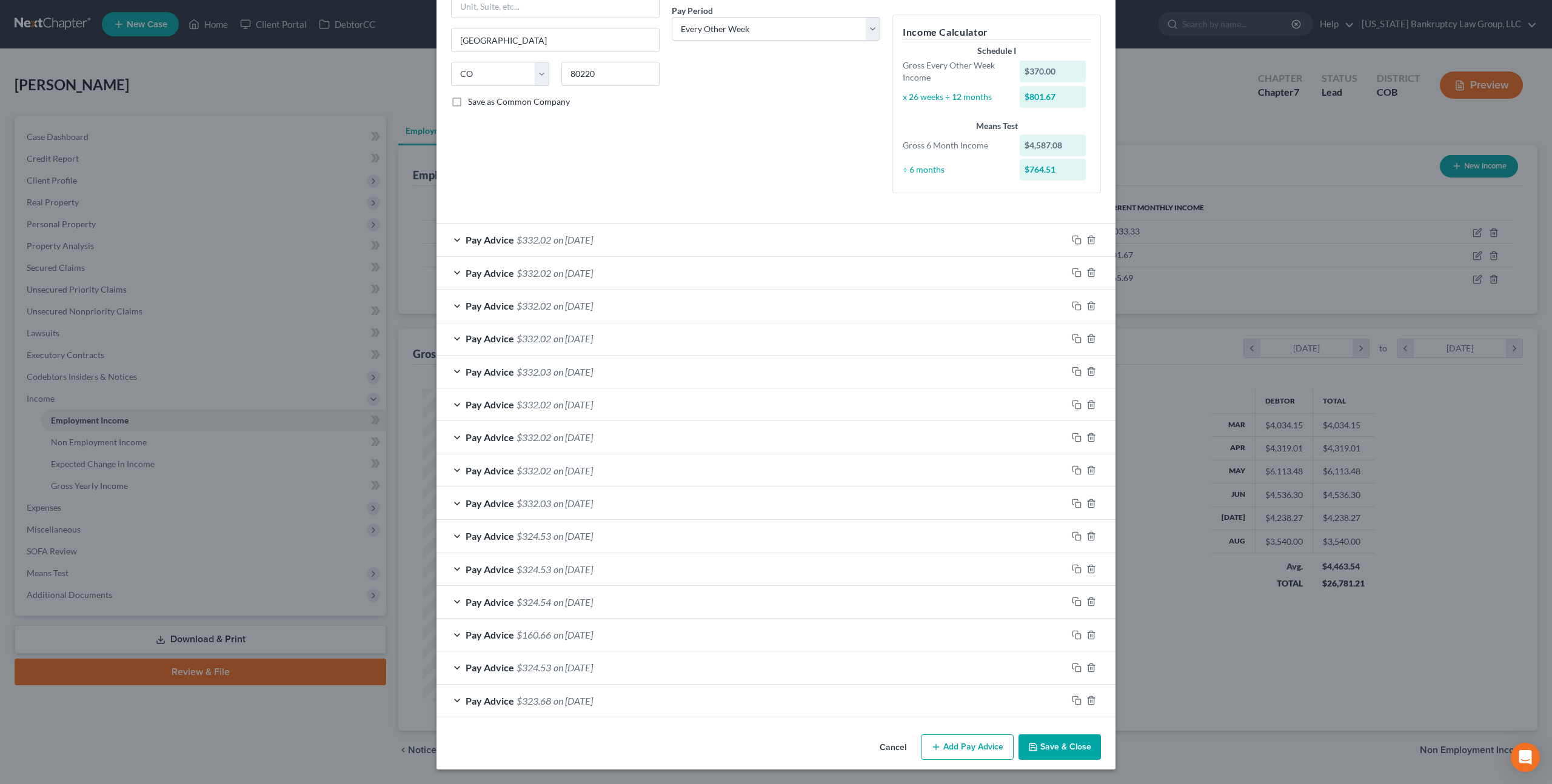
click at [1037, 744] on icon "button" at bounding box center [1033, 747] width 9 height 9
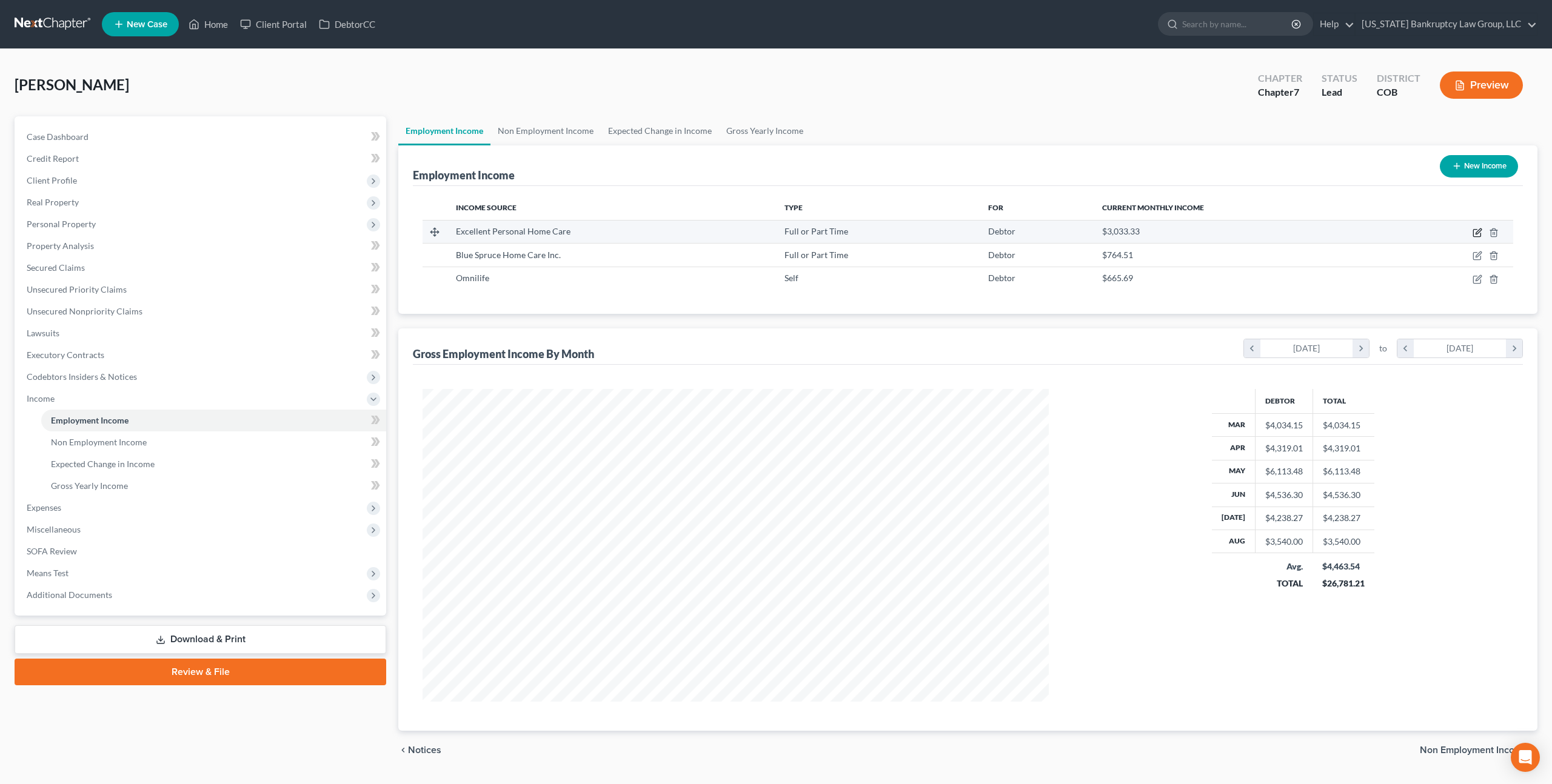
click at [1478, 231] on icon "button" at bounding box center [1477, 232] width 9 height 9
select select "0"
select select "5"
select select "2"
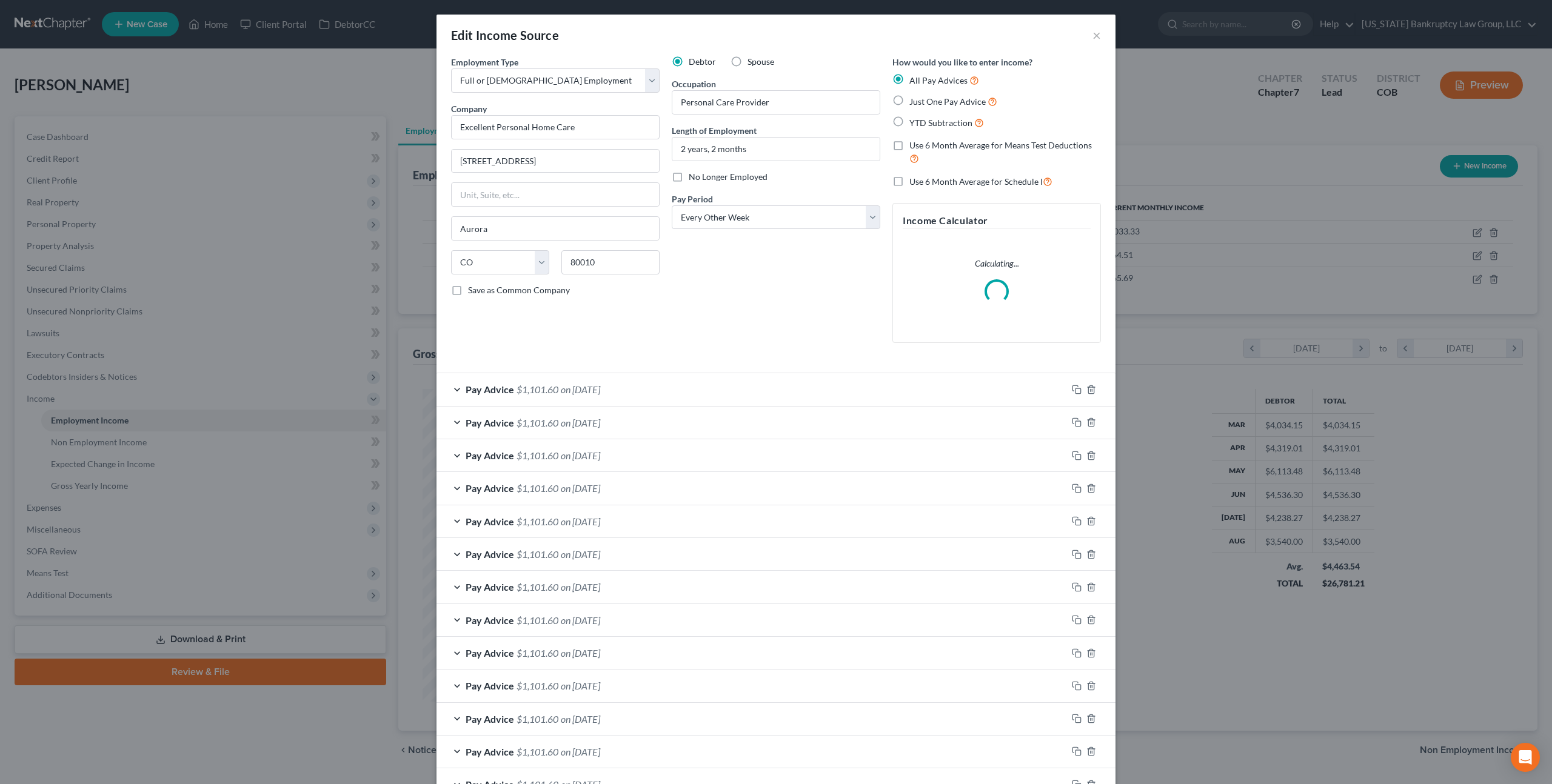
click at [909, 179] on label "Use 6 Month Average for Schedule I" at bounding box center [980, 181] width 143 height 14
click at [914, 179] on input "Use 6 Month Average for Schedule I" at bounding box center [917, 178] width 8 height 8
checkbox input "true"
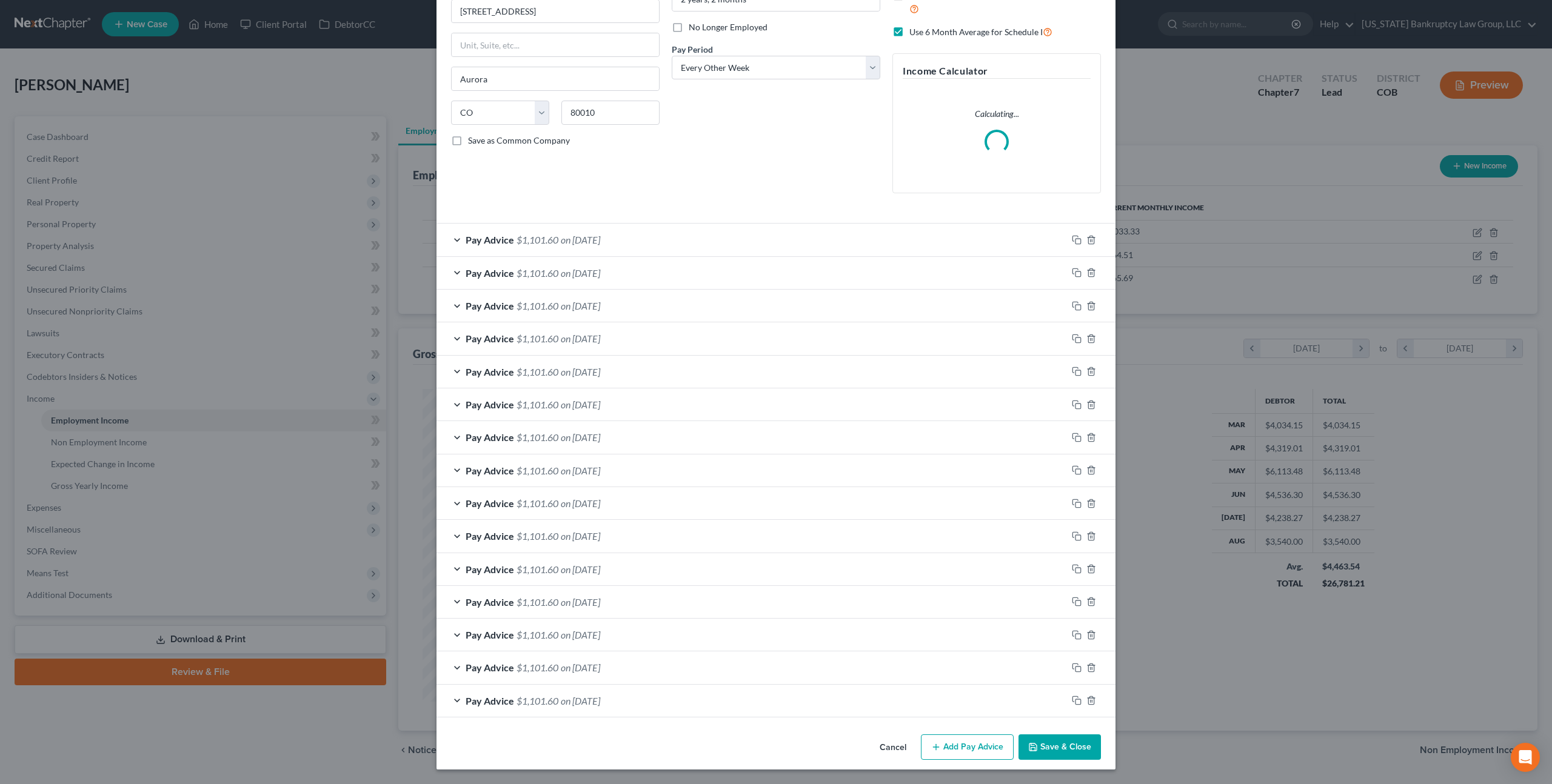
click at [1037, 747] on icon "button" at bounding box center [1033, 747] width 8 height 8
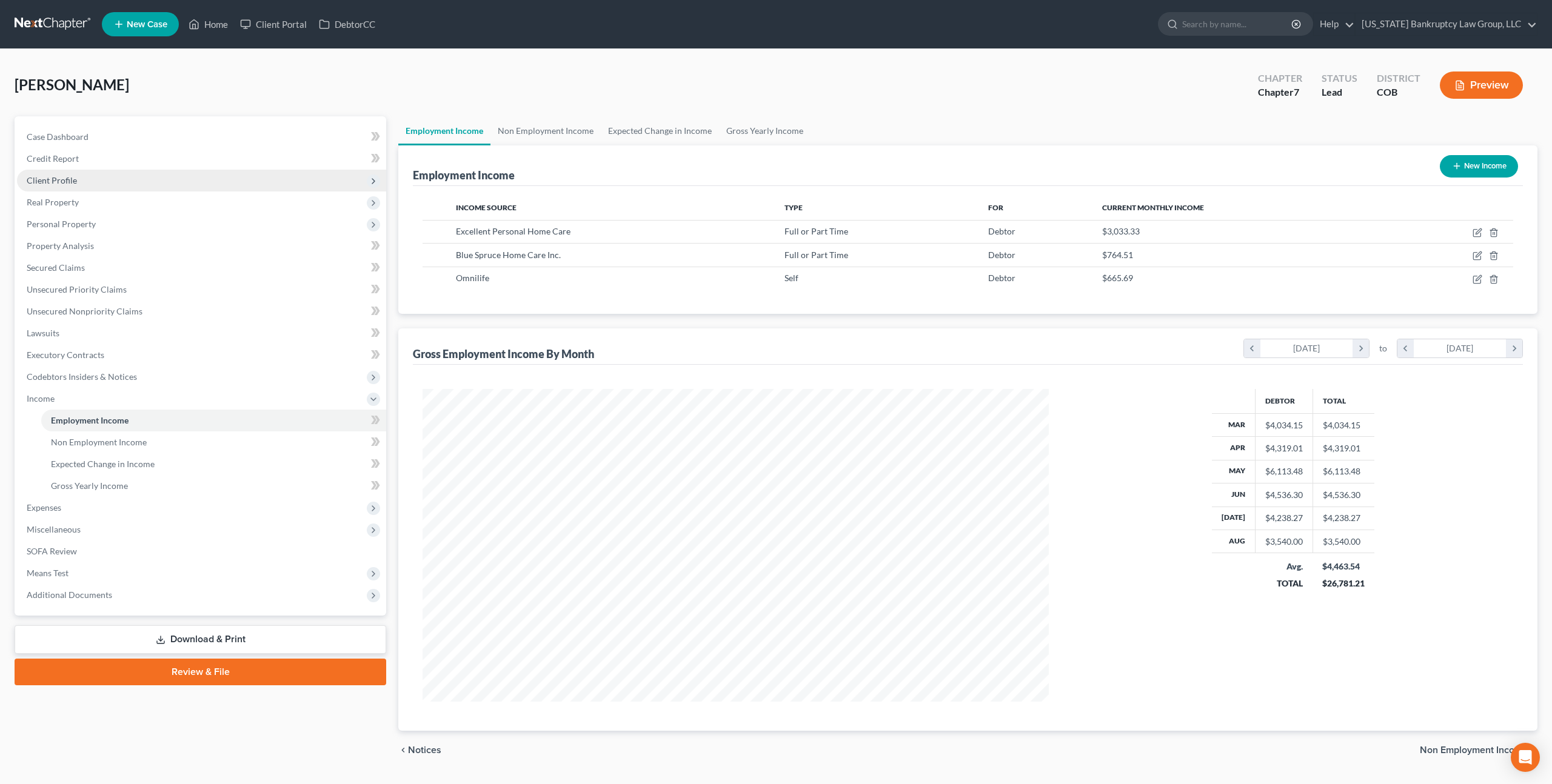
click at [73, 181] on span "Client Profile" at bounding box center [51, 180] width 50 height 10
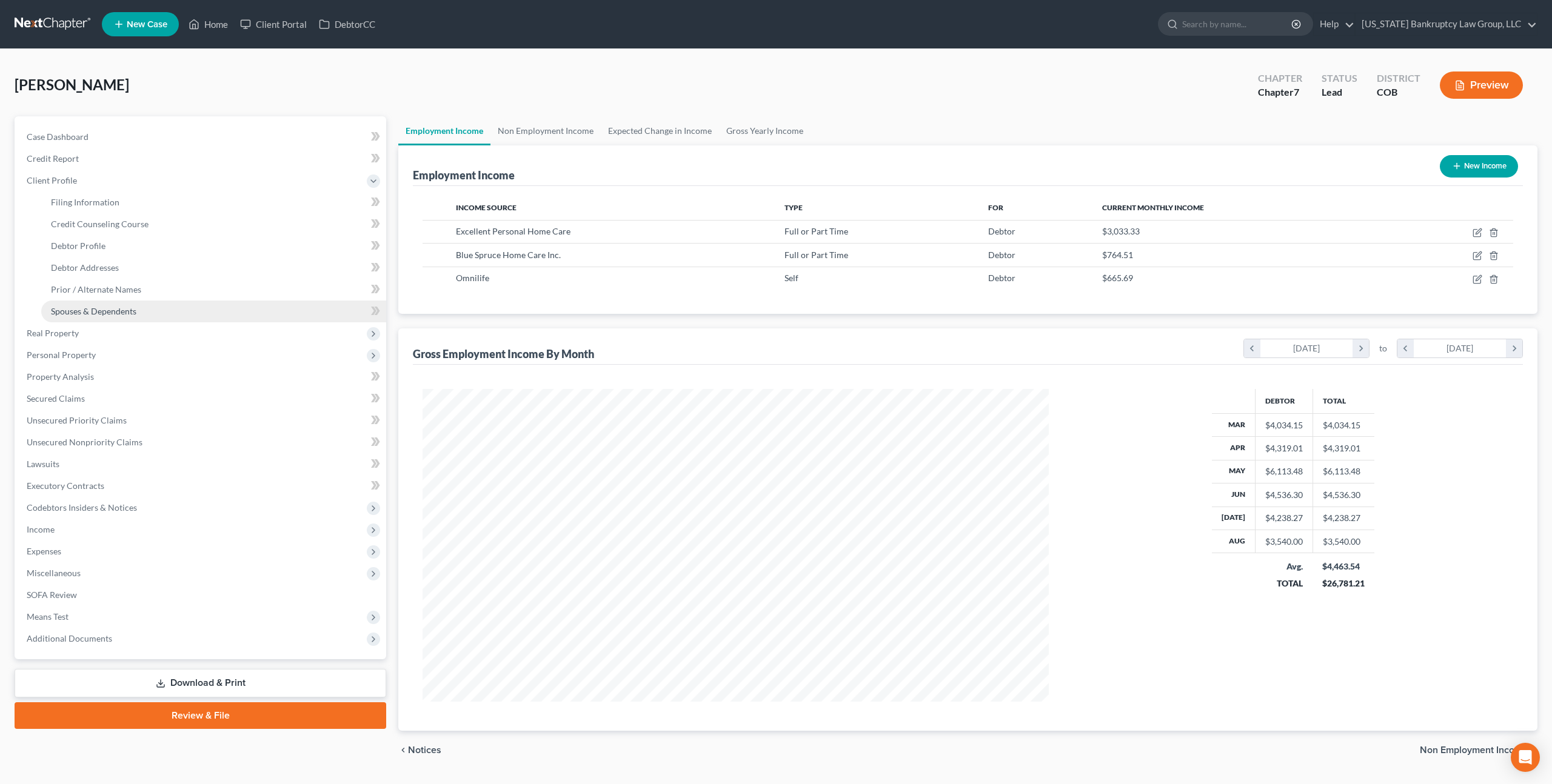
click at [101, 313] on span "Spouses & Dependents" at bounding box center [93, 311] width 86 height 10
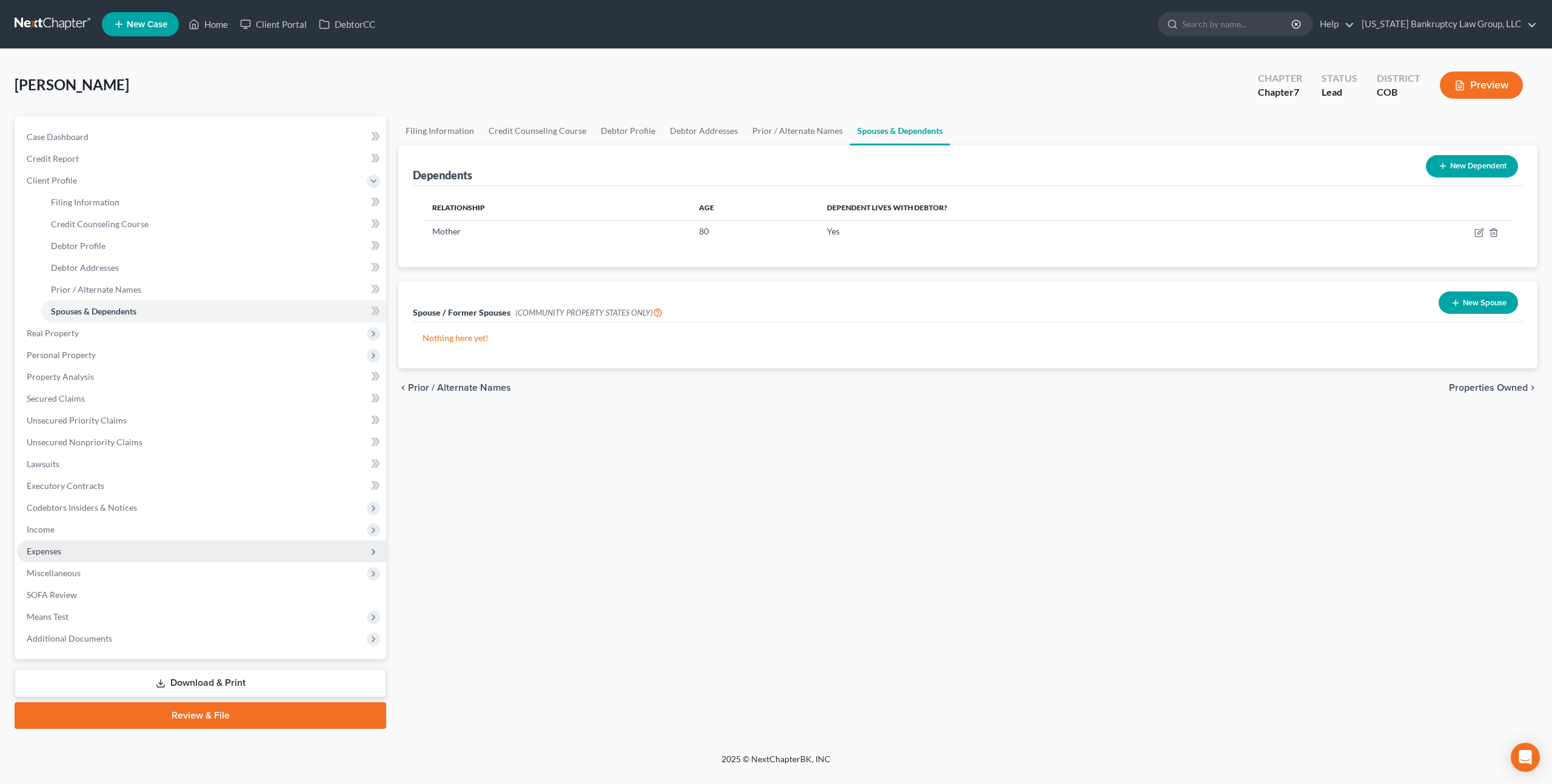
click at [52, 555] on span "Expenses" at bounding box center [43, 551] width 35 height 10
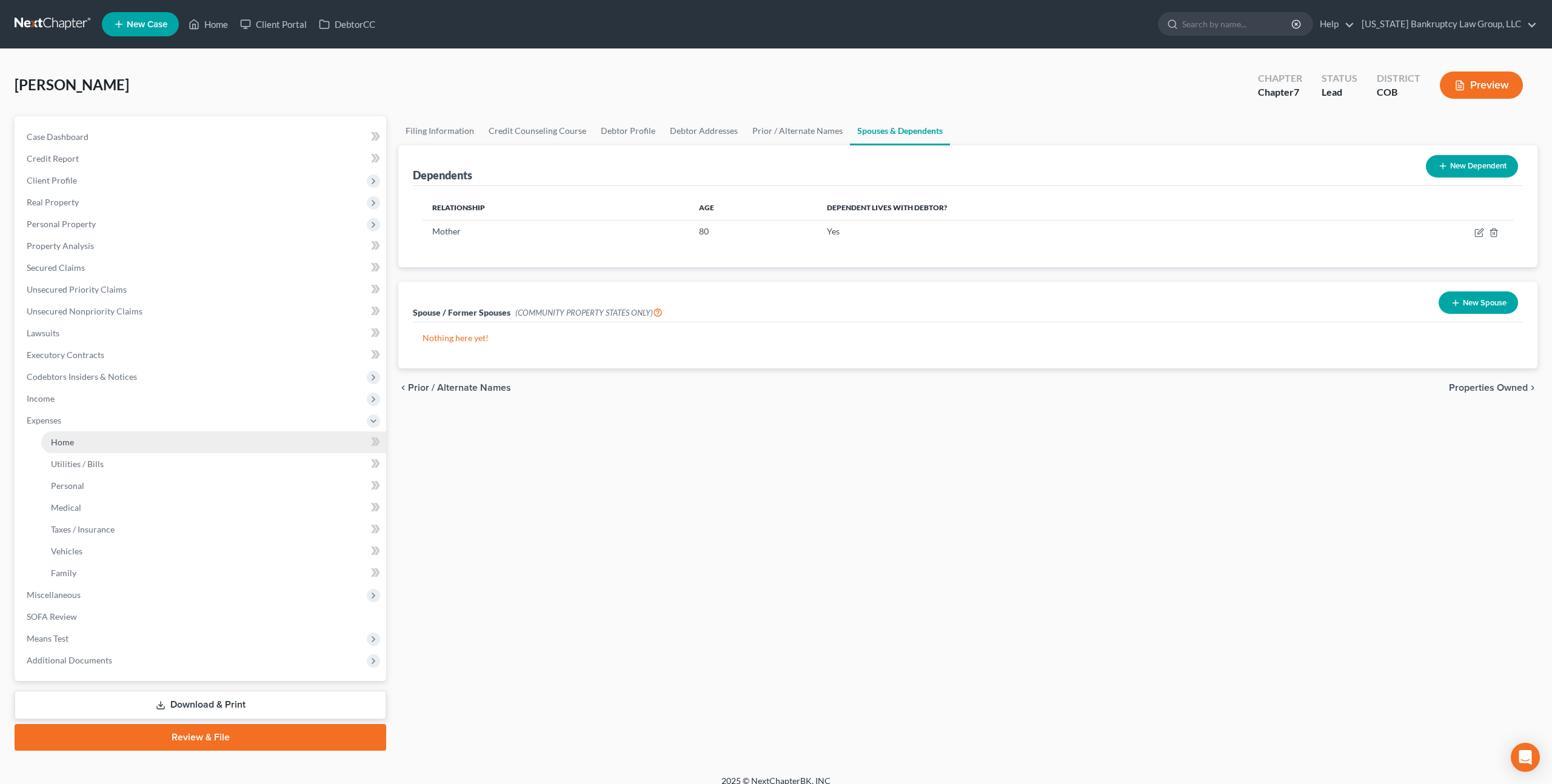
click at [71, 443] on span "Home" at bounding box center [62, 442] width 23 height 10
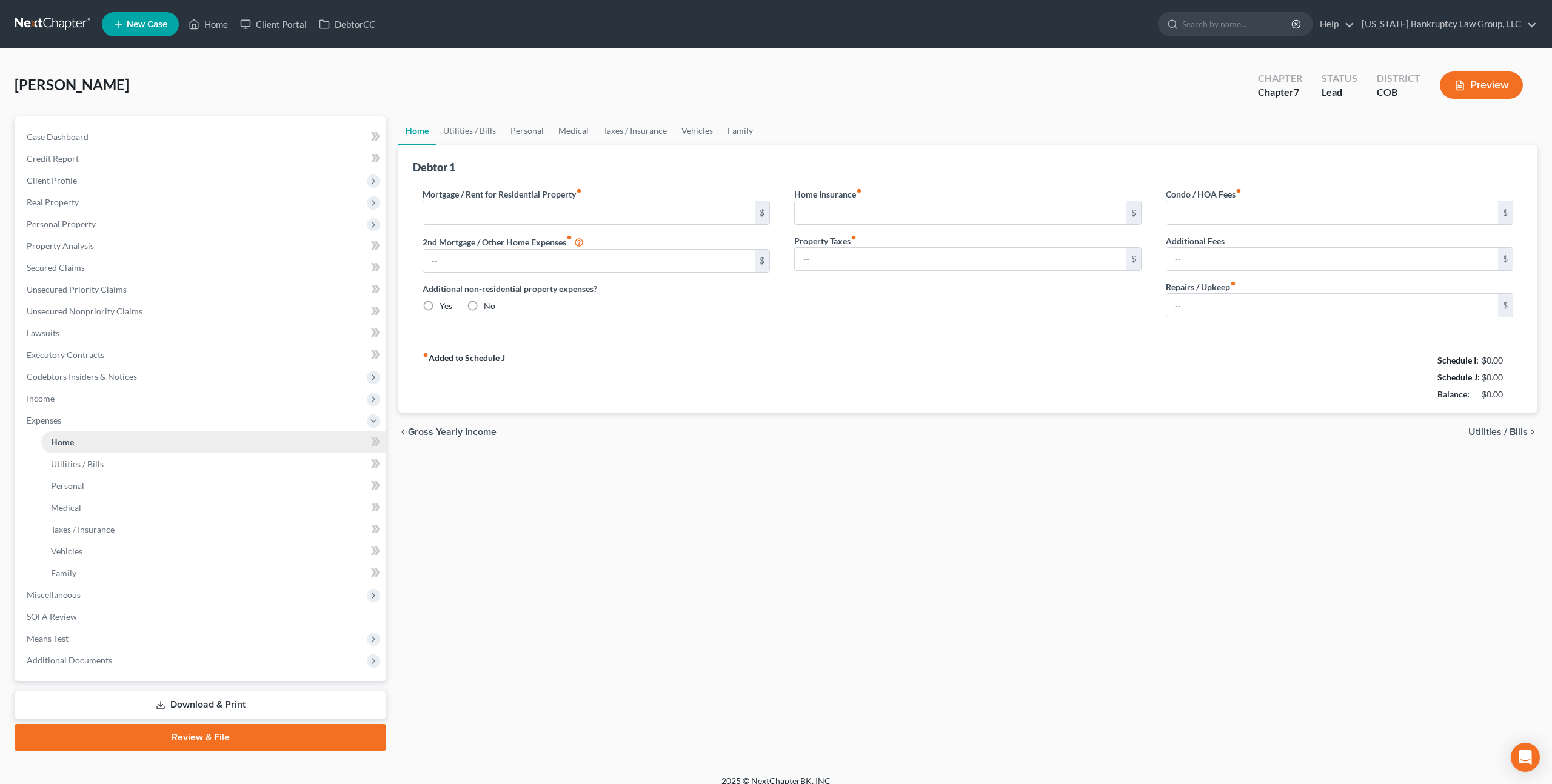
type input "1,075.00"
type input "0.00"
radio input "true"
type input "15.00"
type input "0.00"
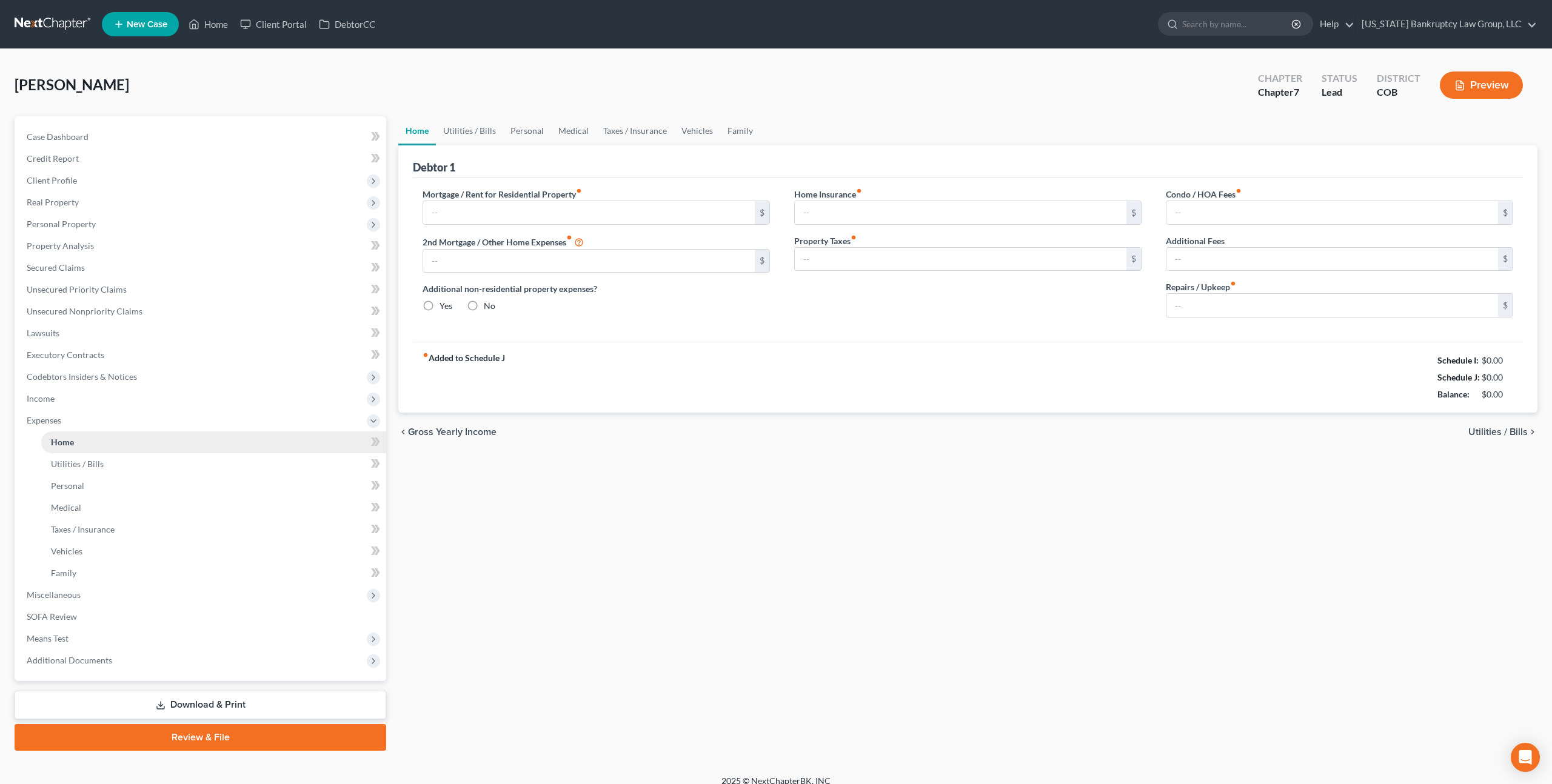
type input "0.00"
click at [477, 135] on link "Utilities / Bills" at bounding box center [468, 130] width 67 height 29
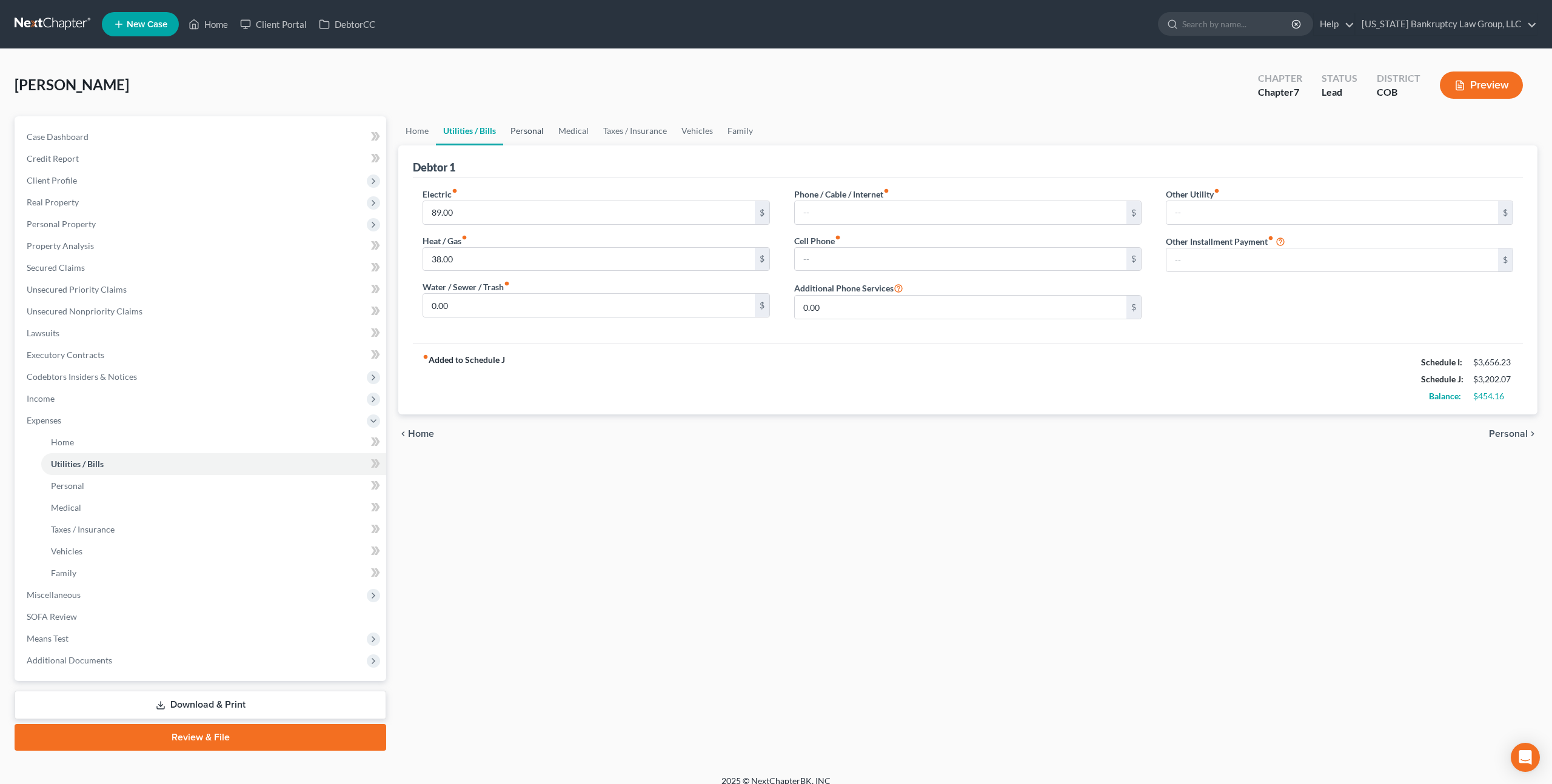
click at [526, 130] on link "Personal" at bounding box center [527, 130] width 48 height 29
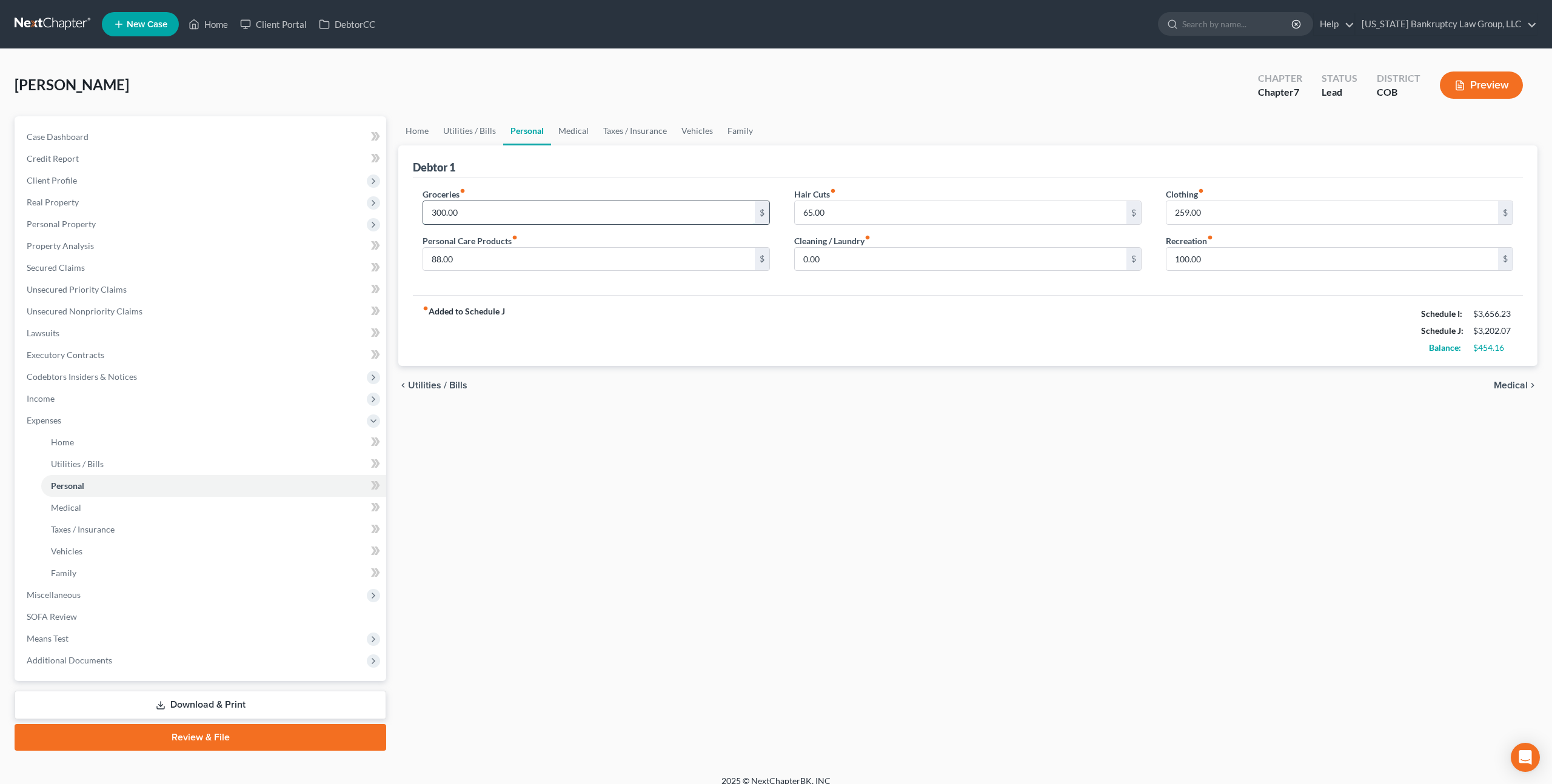
click at [465, 207] on input "300.00" at bounding box center [588, 213] width 331 height 23
type input "750.00"
click at [570, 128] on link "Medical" at bounding box center [573, 130] width 45 height 29
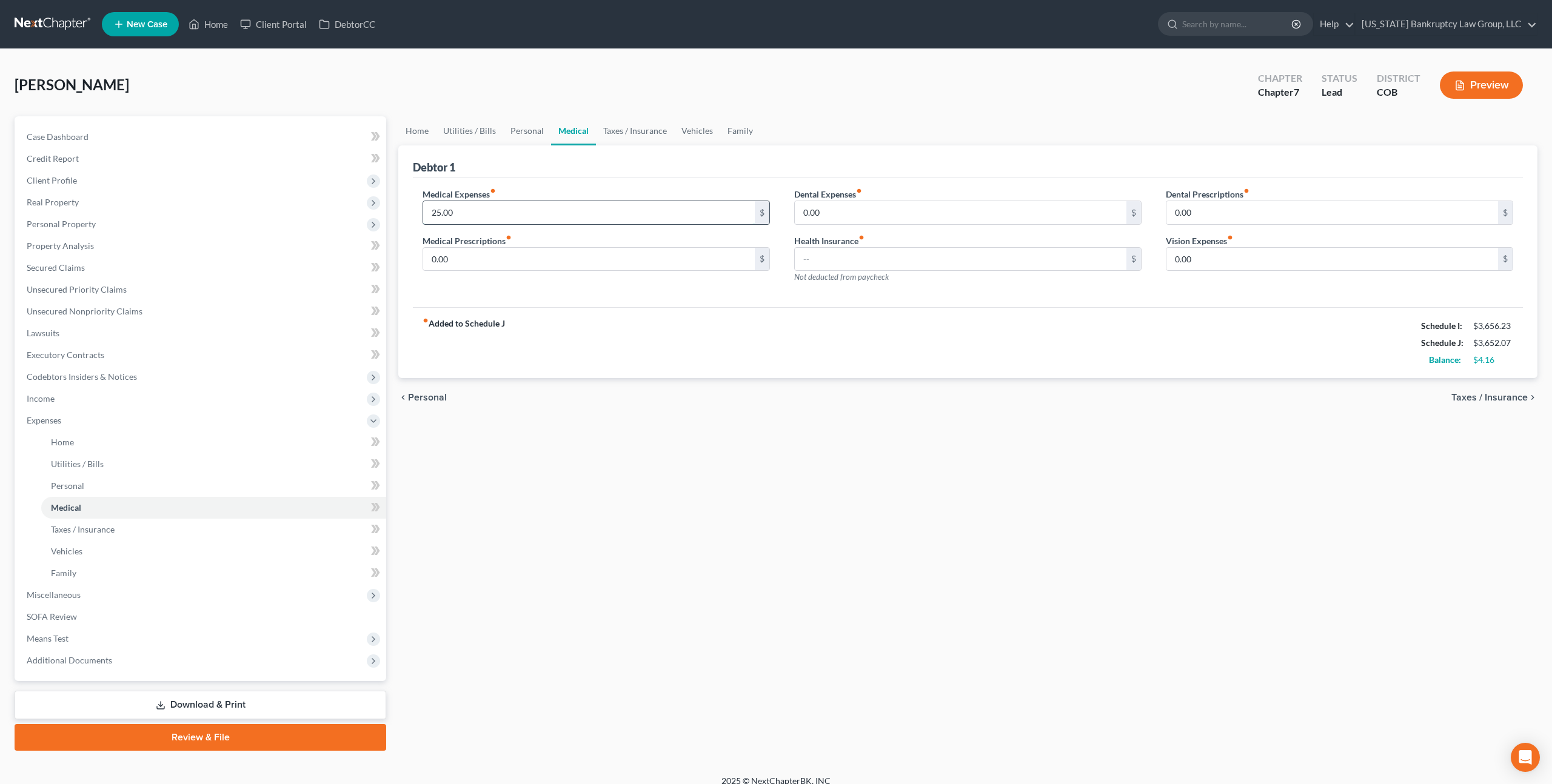
click at [461, 211] on input "25.00" at bounding box center [588, 213] width 331 height 23
type input "100.00"
click at [633, 126] on link "Taxes / Insurance" at bounding box center [635, 130] width 78 height 29
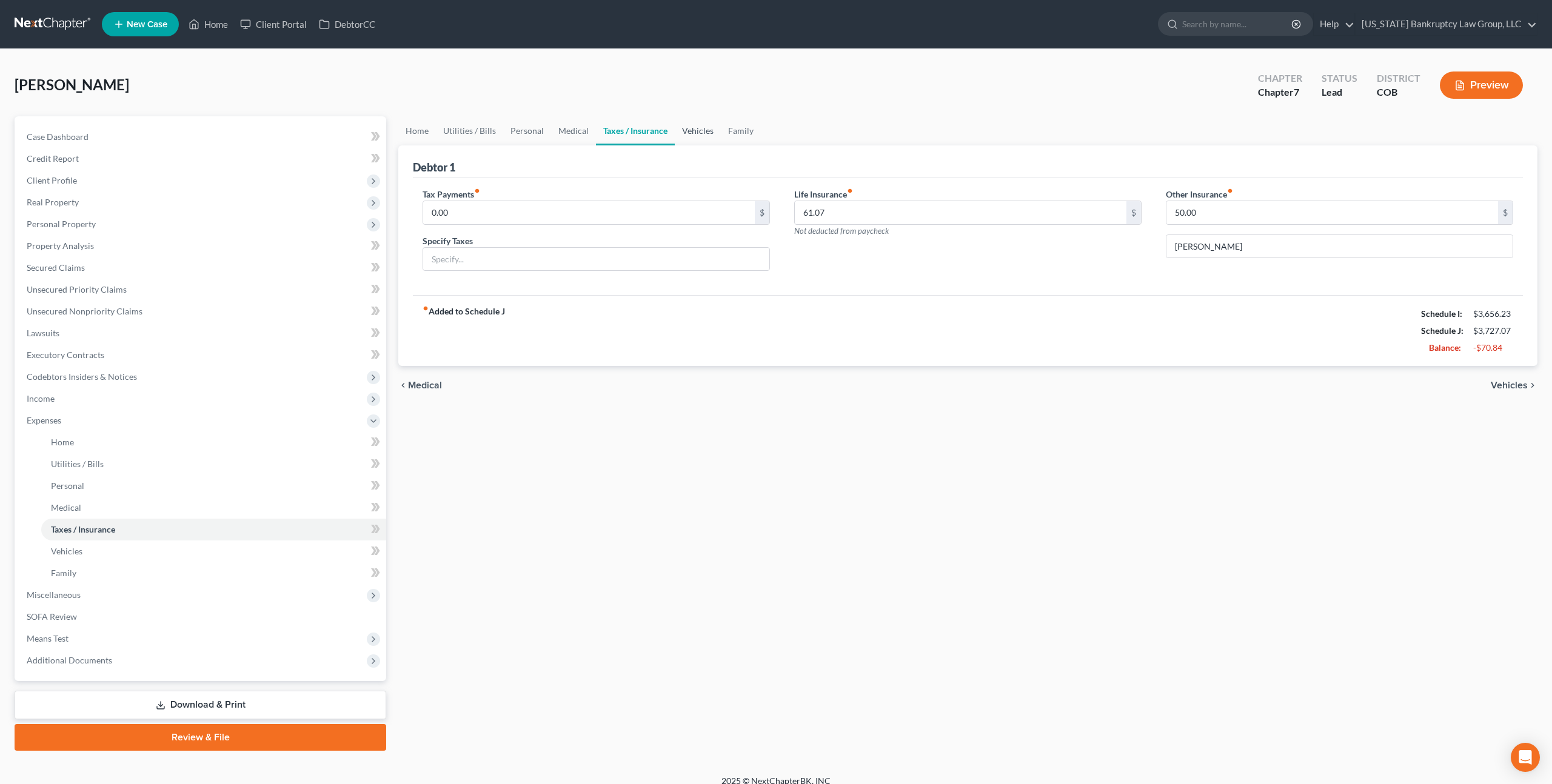
click at [690, 131] on link "Vehicles" at bounding box center [697, 130] width 46 height 29
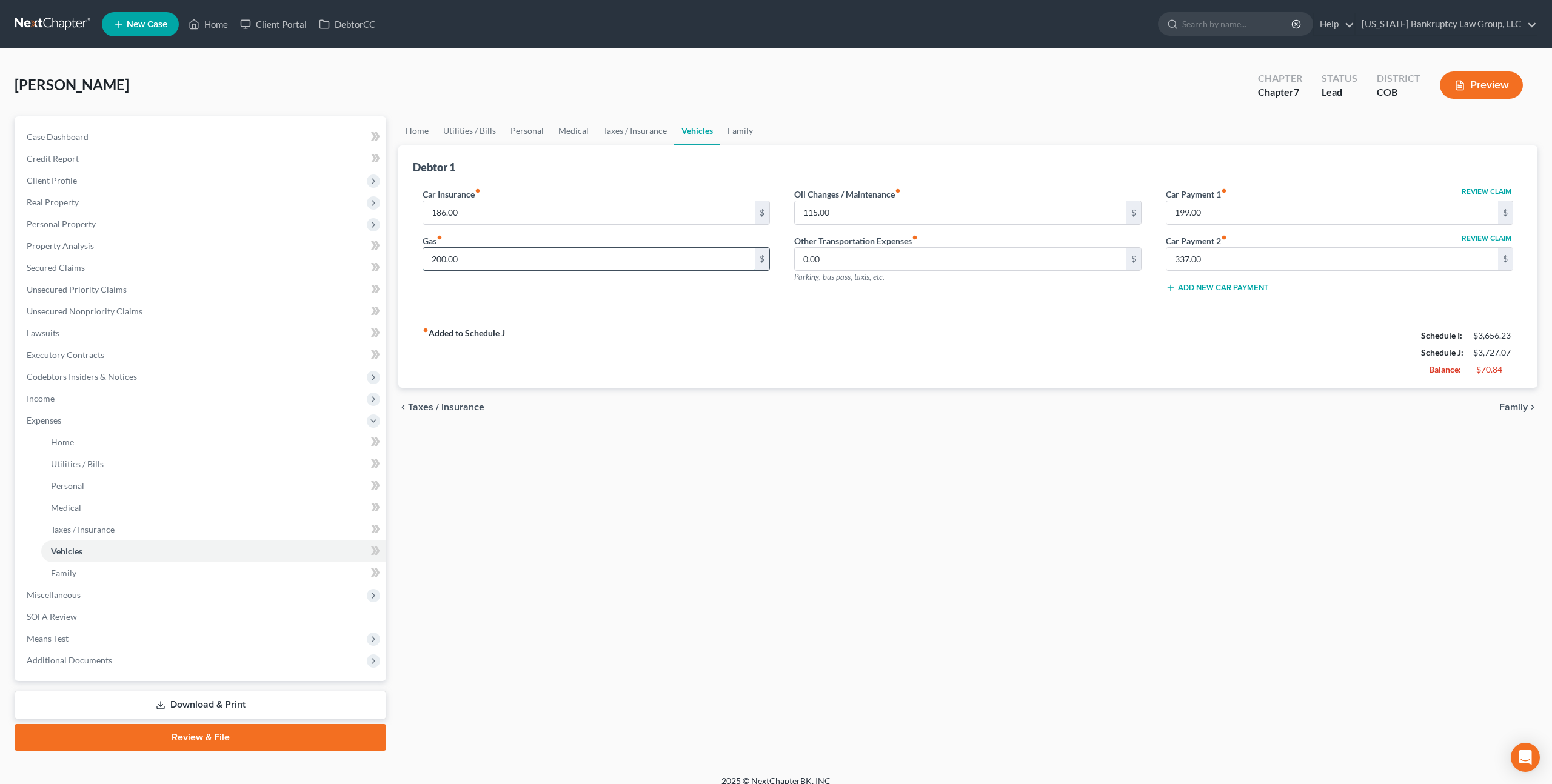
click at [453, 262] on input "200.00" at bounding box center [588, 259] width 331 height 23
type input "1"
type input "250.00"
click at [732, 133] on link "Family" at bounding box center [740, 130] width 40 height 29
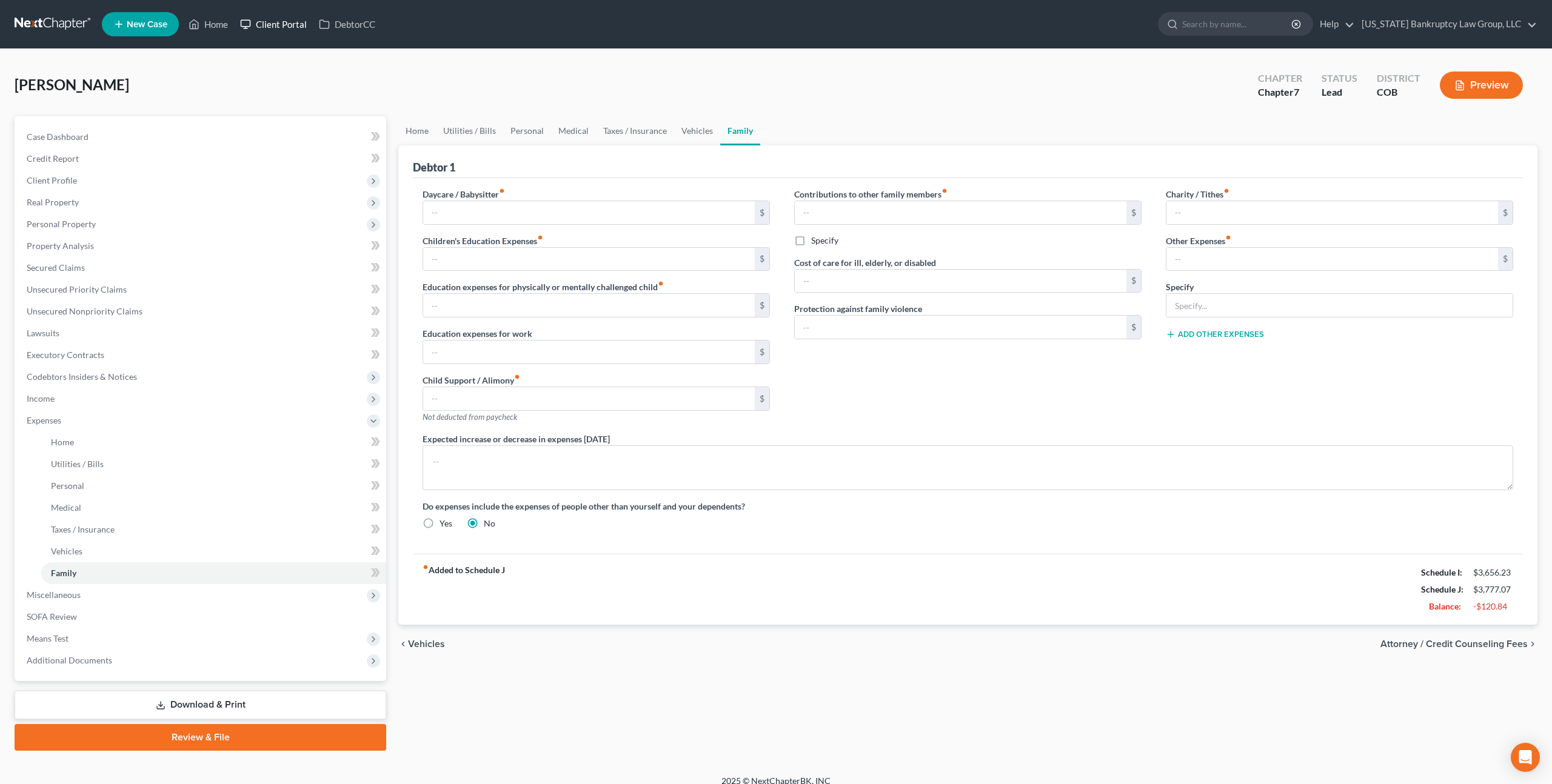
click at [265, 24] on link "Client Portal" at bounding box center [273, 25] width 79 height 22
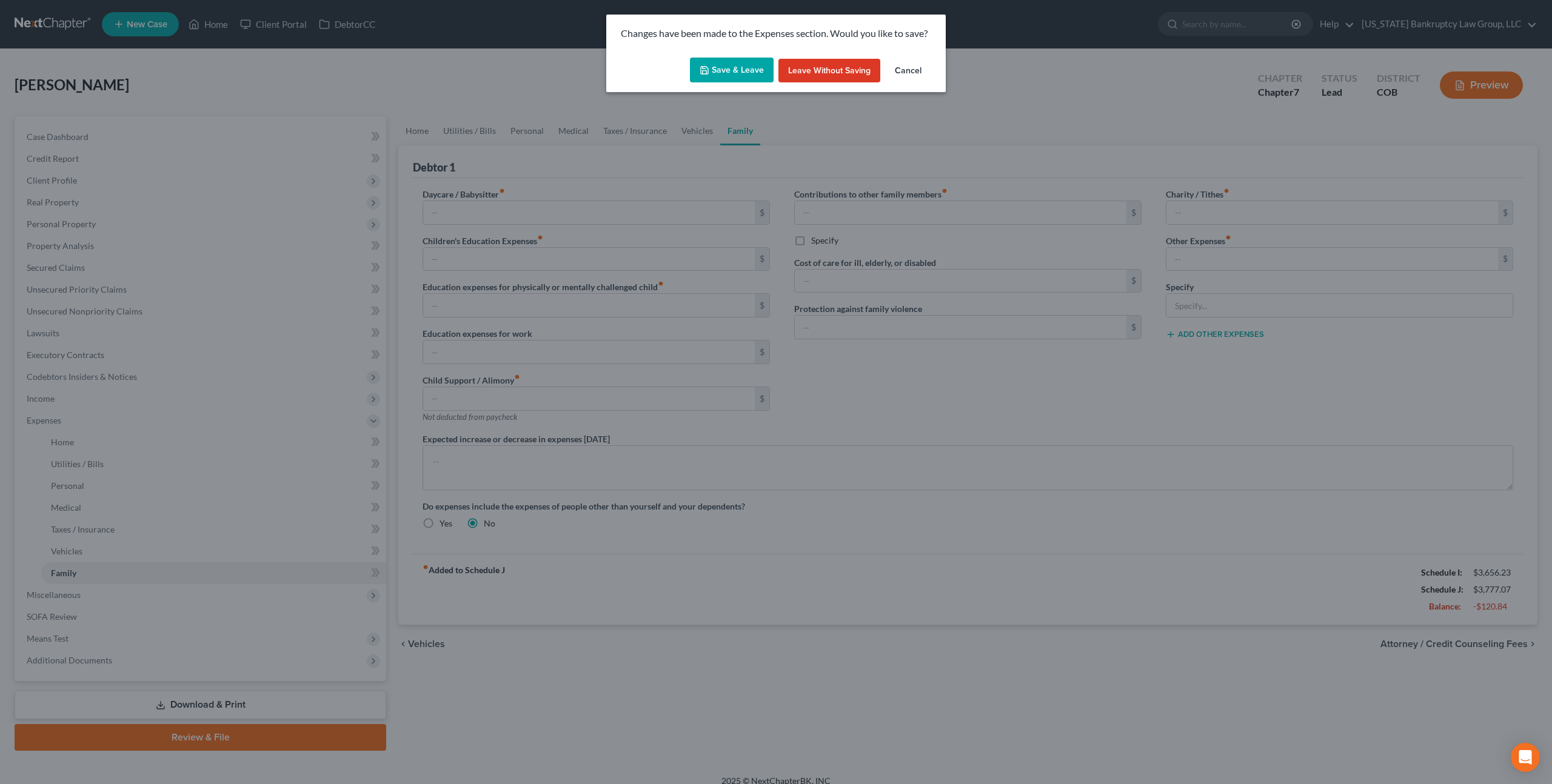
click at [752, 74] on button "Save & Leave" at bounding box center [731, 70] width 84 height 25
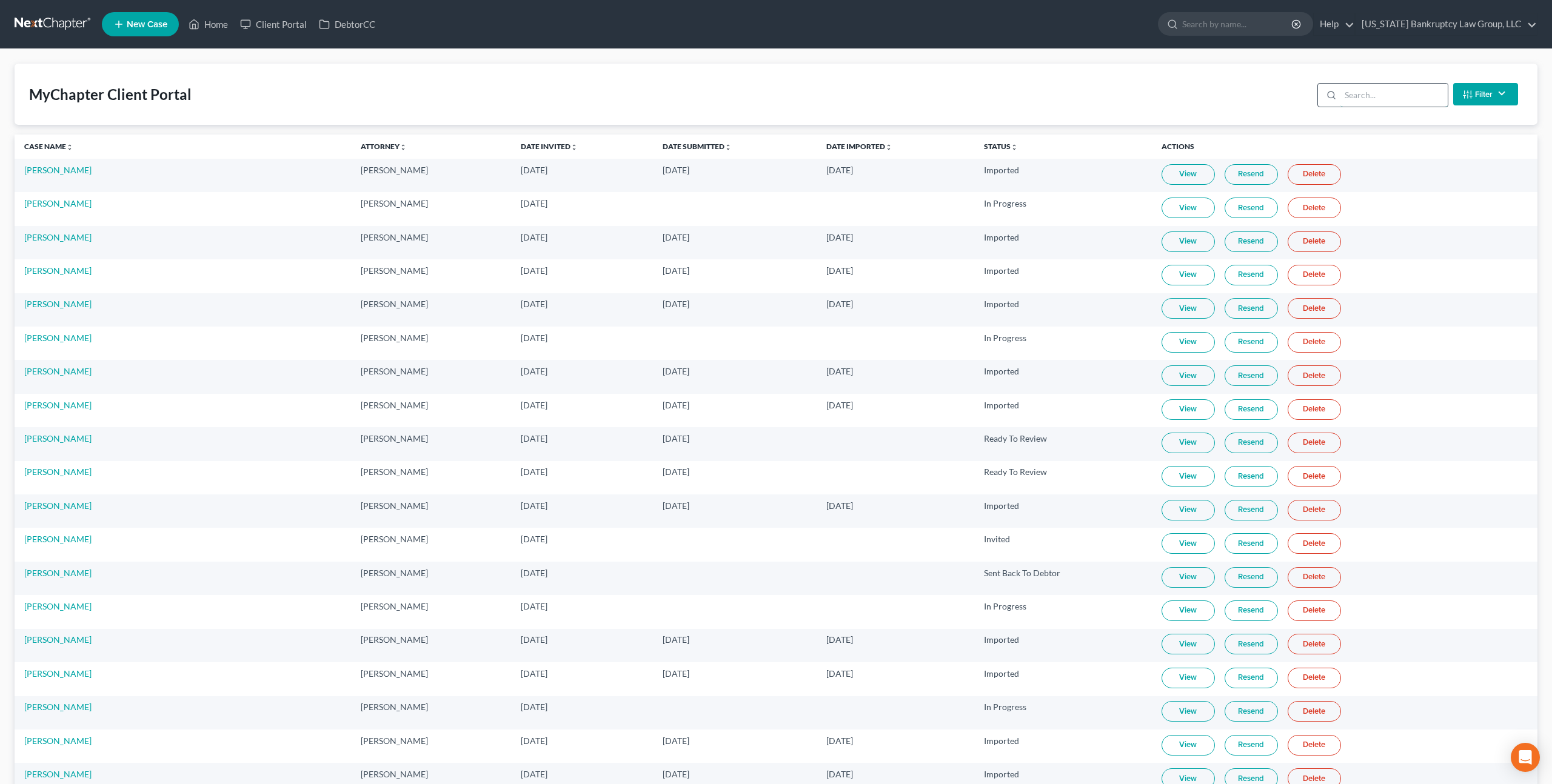
click at [1366, 97] on input "search" at bounding box center [1394, 95] width 108 height 23
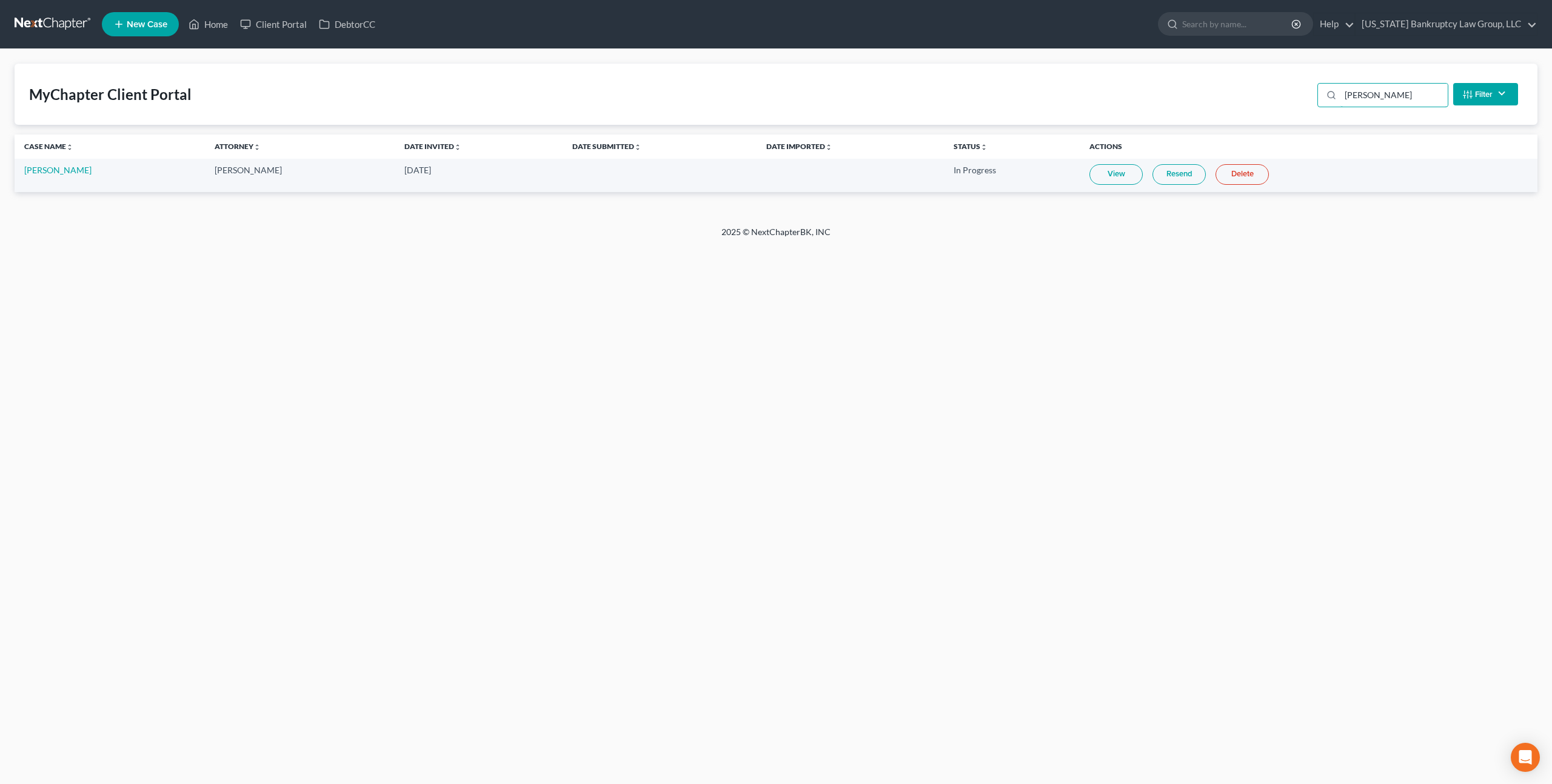
type input "juan"
click at [1167, 174] on link "Resend" at bounding box center [1178, 174] width 53 height 20
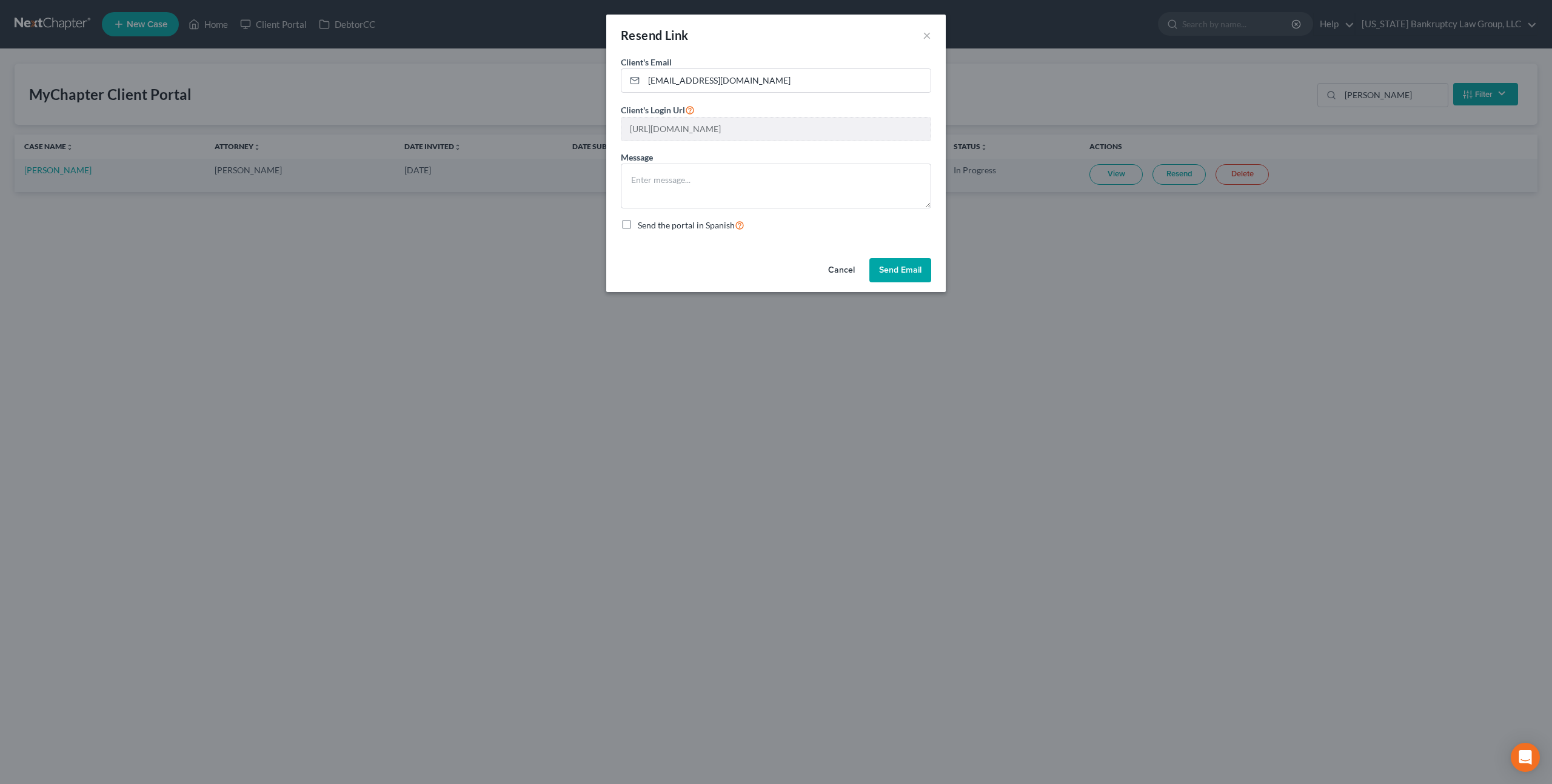
click at [890, 273] on button "Send Email" at bounding box center [900, 270] width 62 height 25
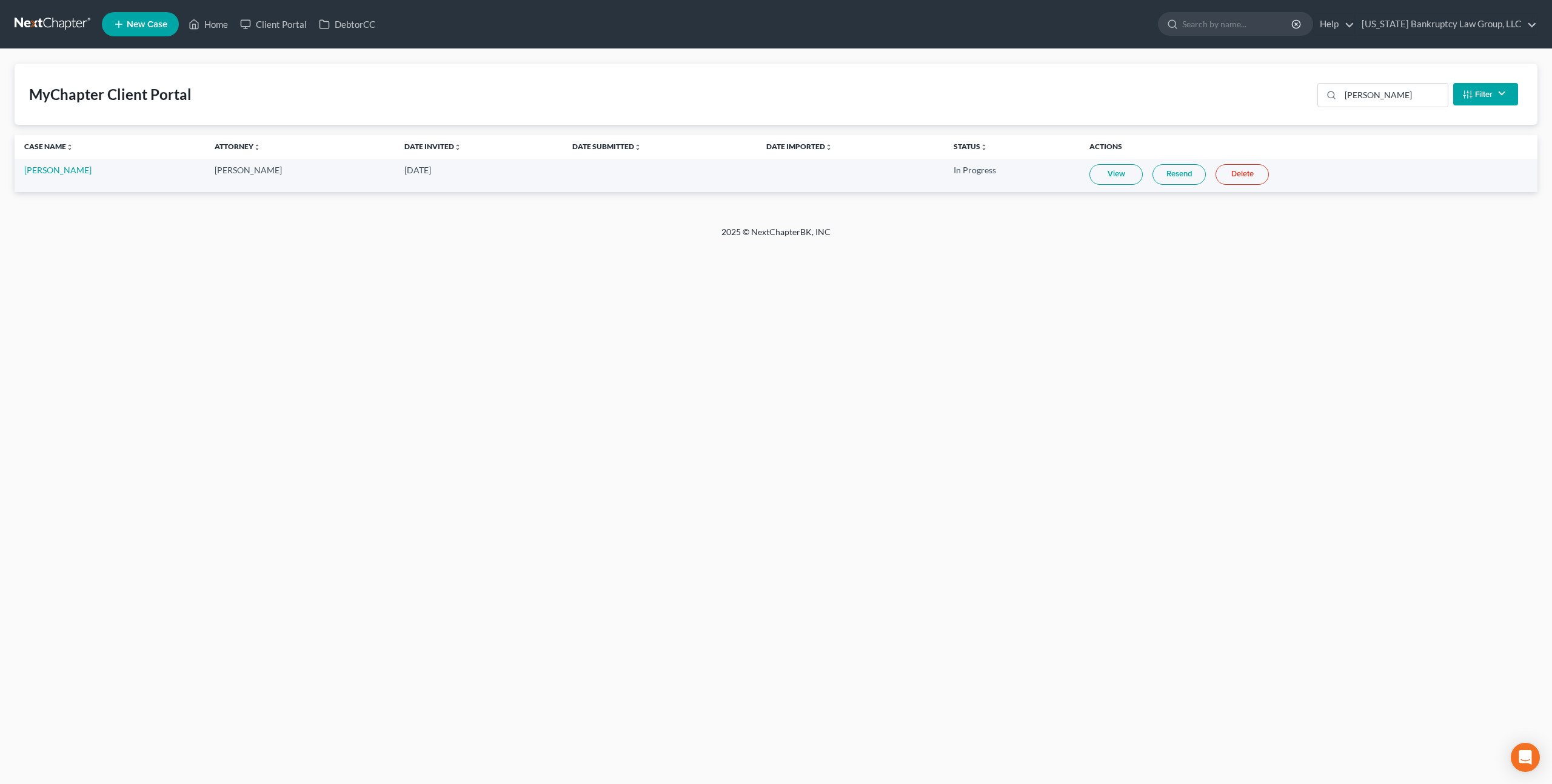
click at [63, 20] on link at bounding box center [53, 25] width 78 height 22
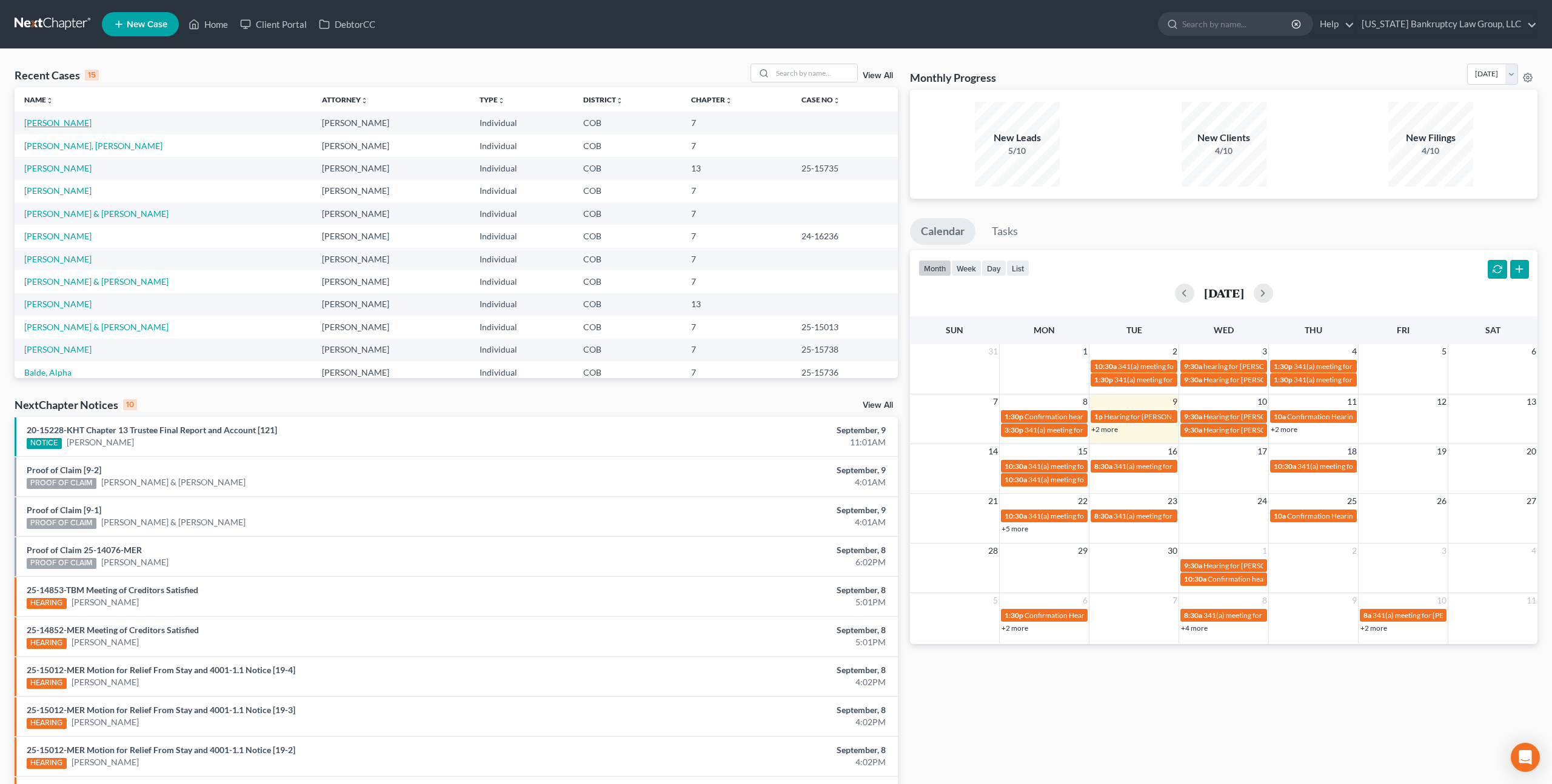
click at [66, 126] on link "[PERSON_NAME]" at bounding box center [58, 123] width 67 height 10
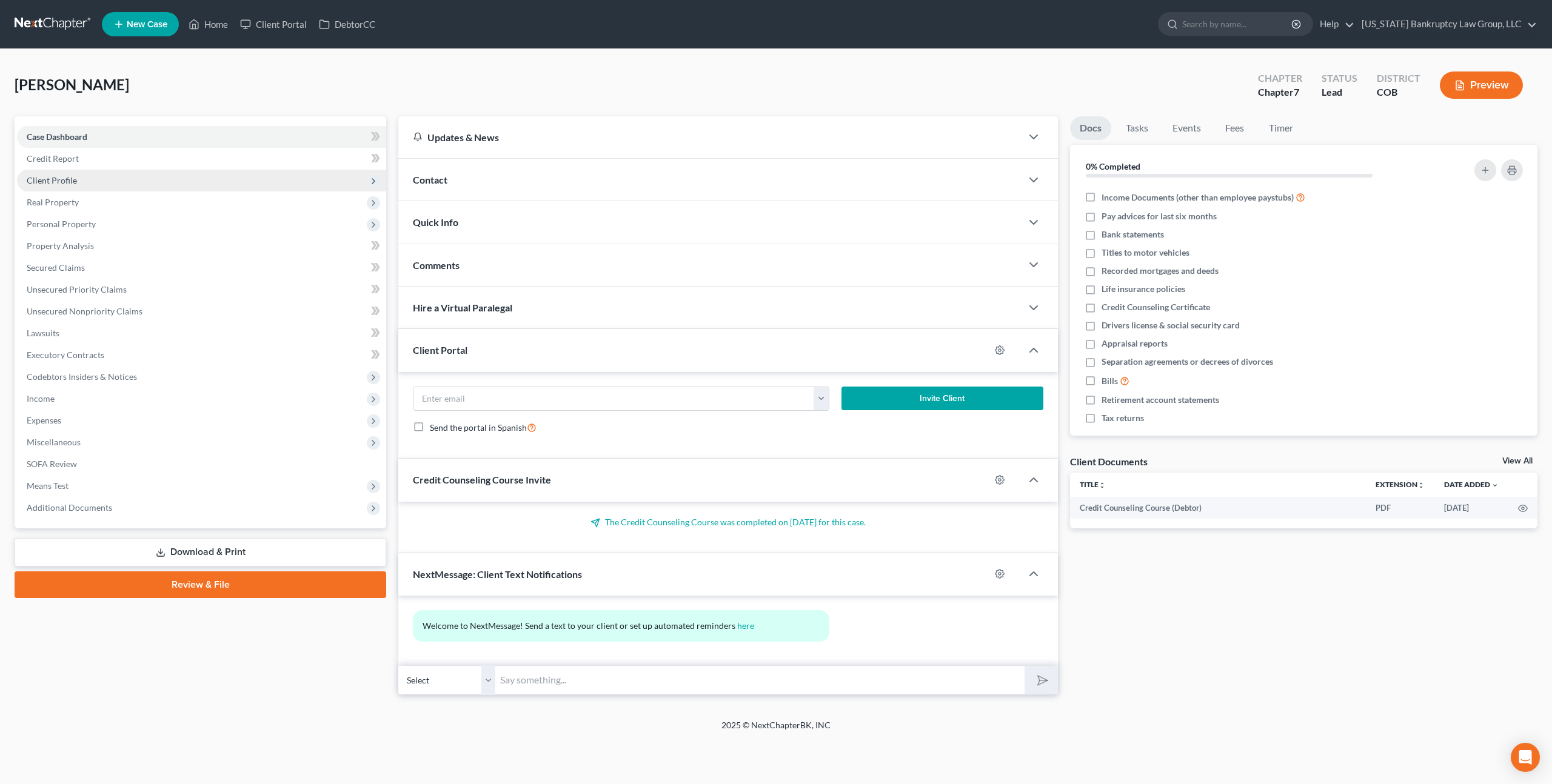
click at [78, 180] on span "Client Profile" at bounding box center [202, 180] width 369 height 22
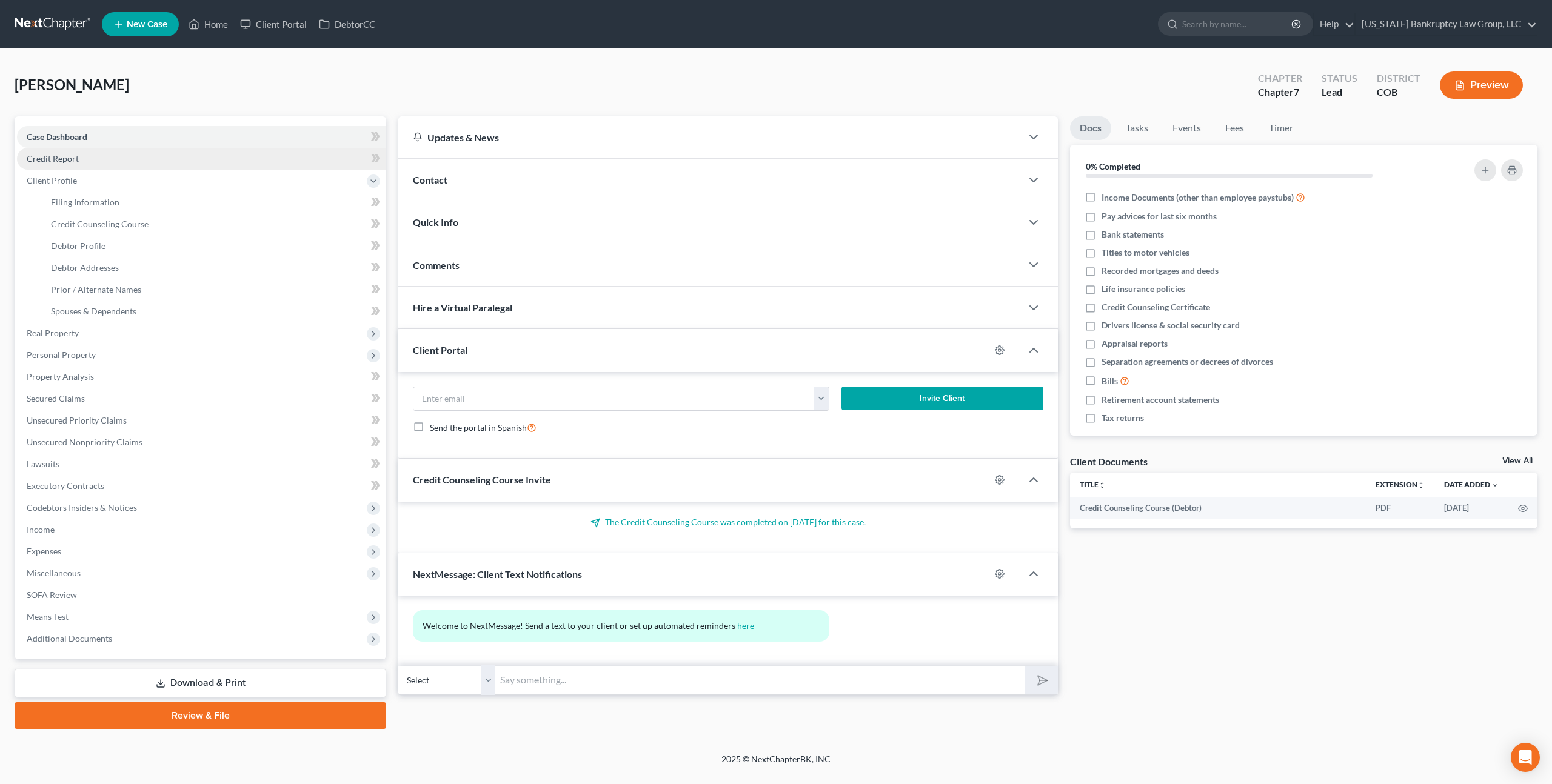
click at [75, 159] on span "Credit Report" at bounding box center [53, 158] width 53 height 10
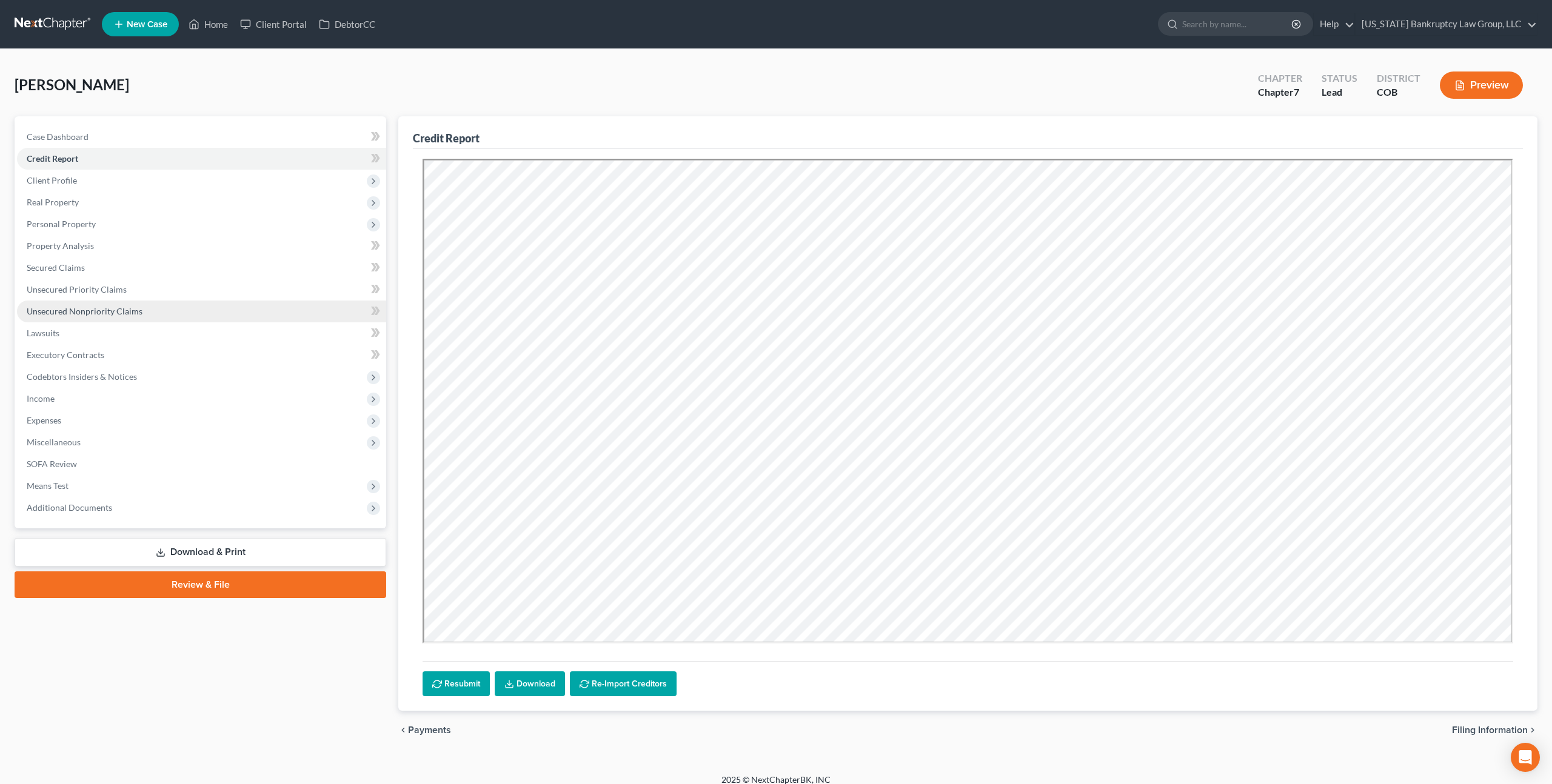
click at [101, 312] on span "Unsecured Nonpriority Claims" at bounding box center [84, 311] width 116 height 10
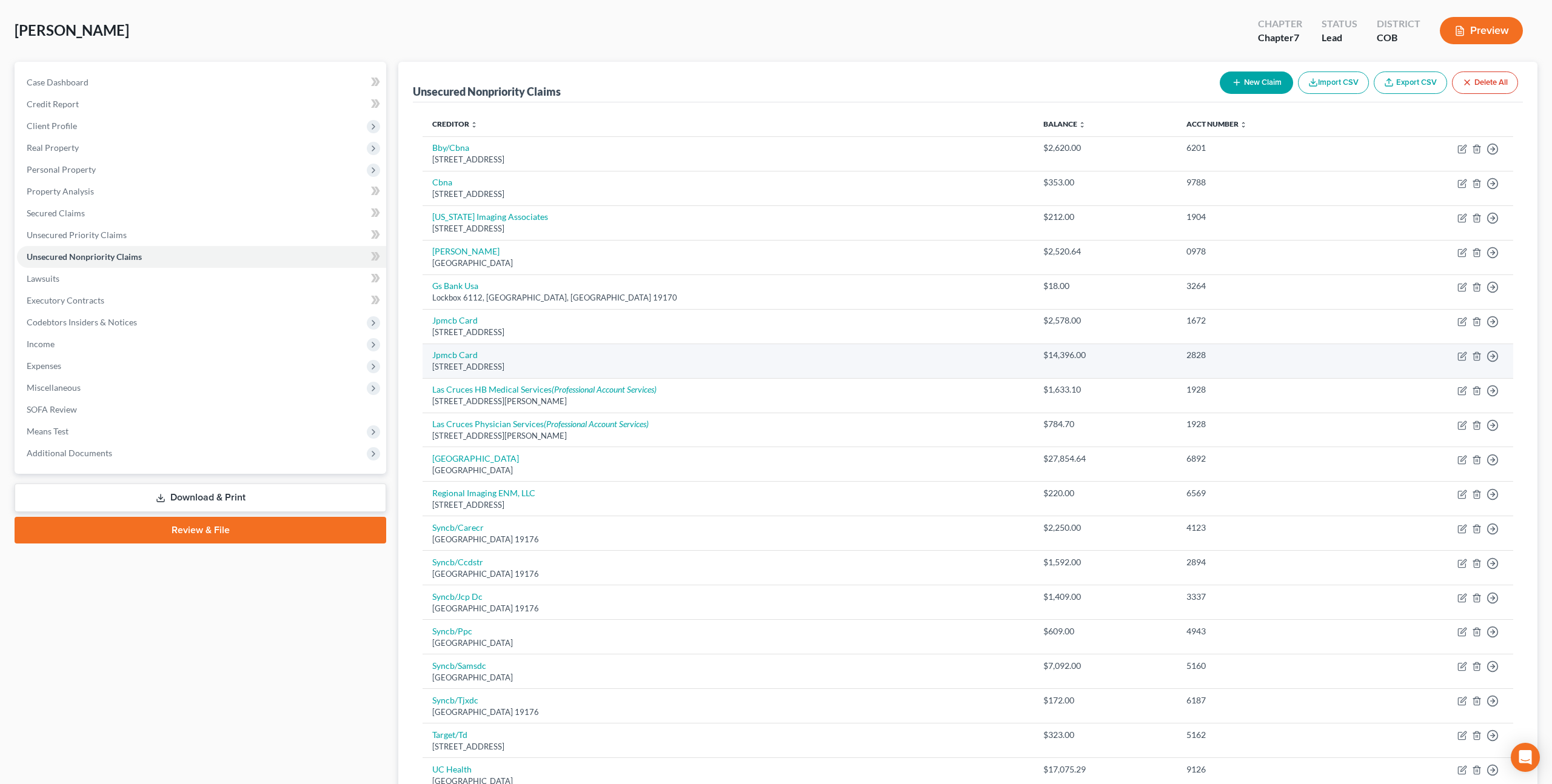
scroll to position [46, 0]
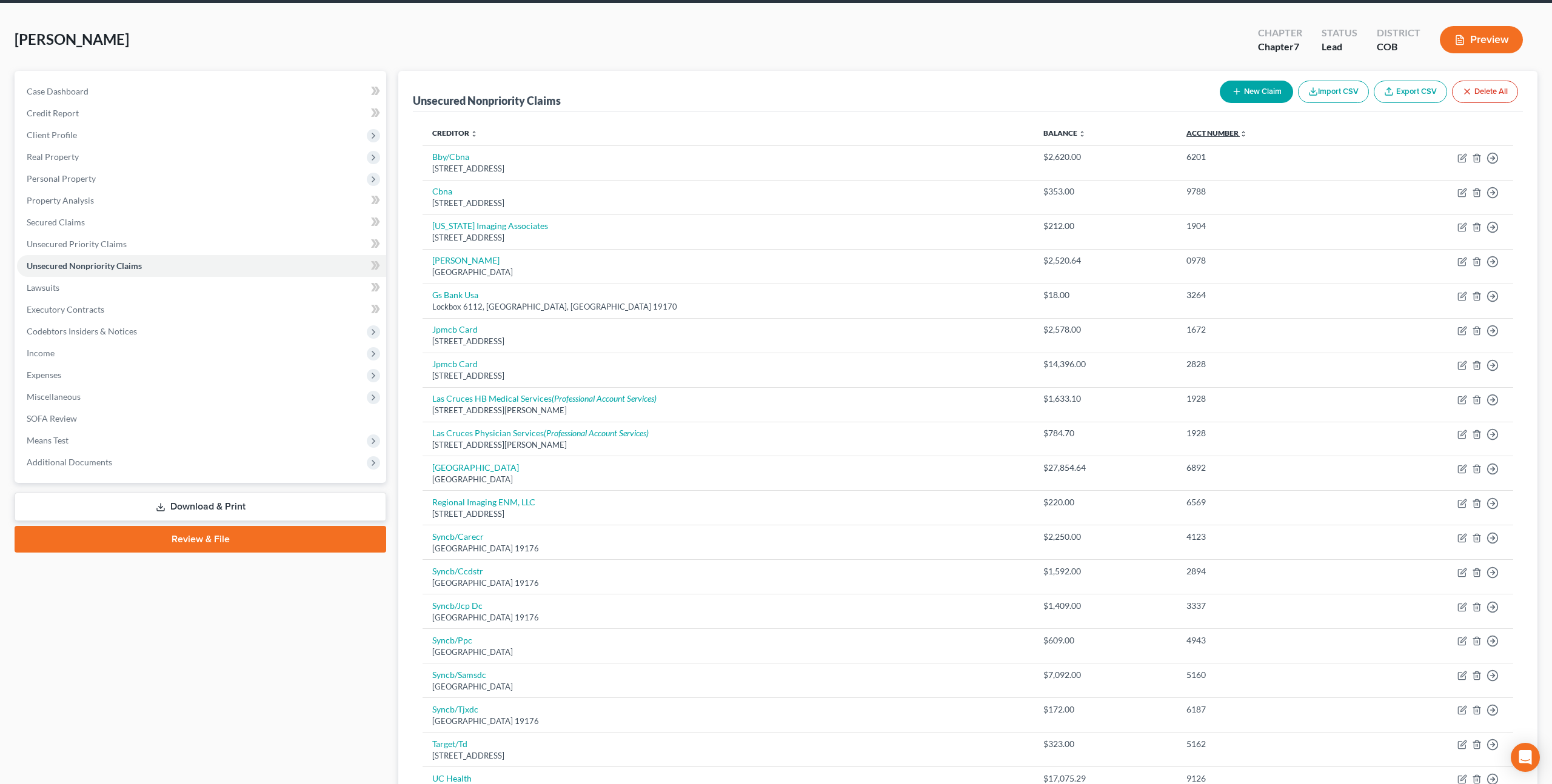
click at [1193, 133] on link "Acct Number expand_more expand_less unfold_more" at bounding box center [1217, 133] width 61 height 9
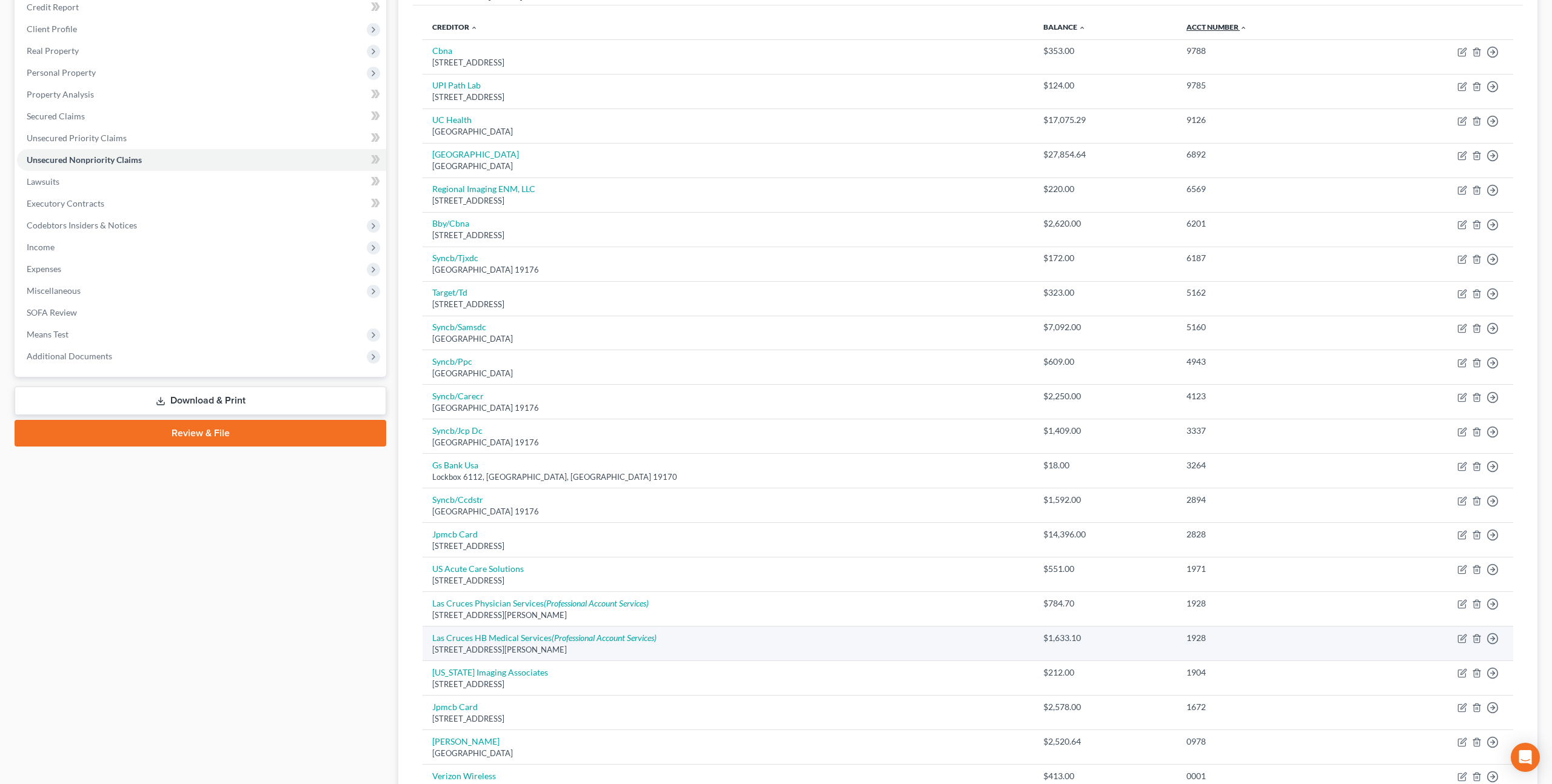
scroll to position [144, 0]
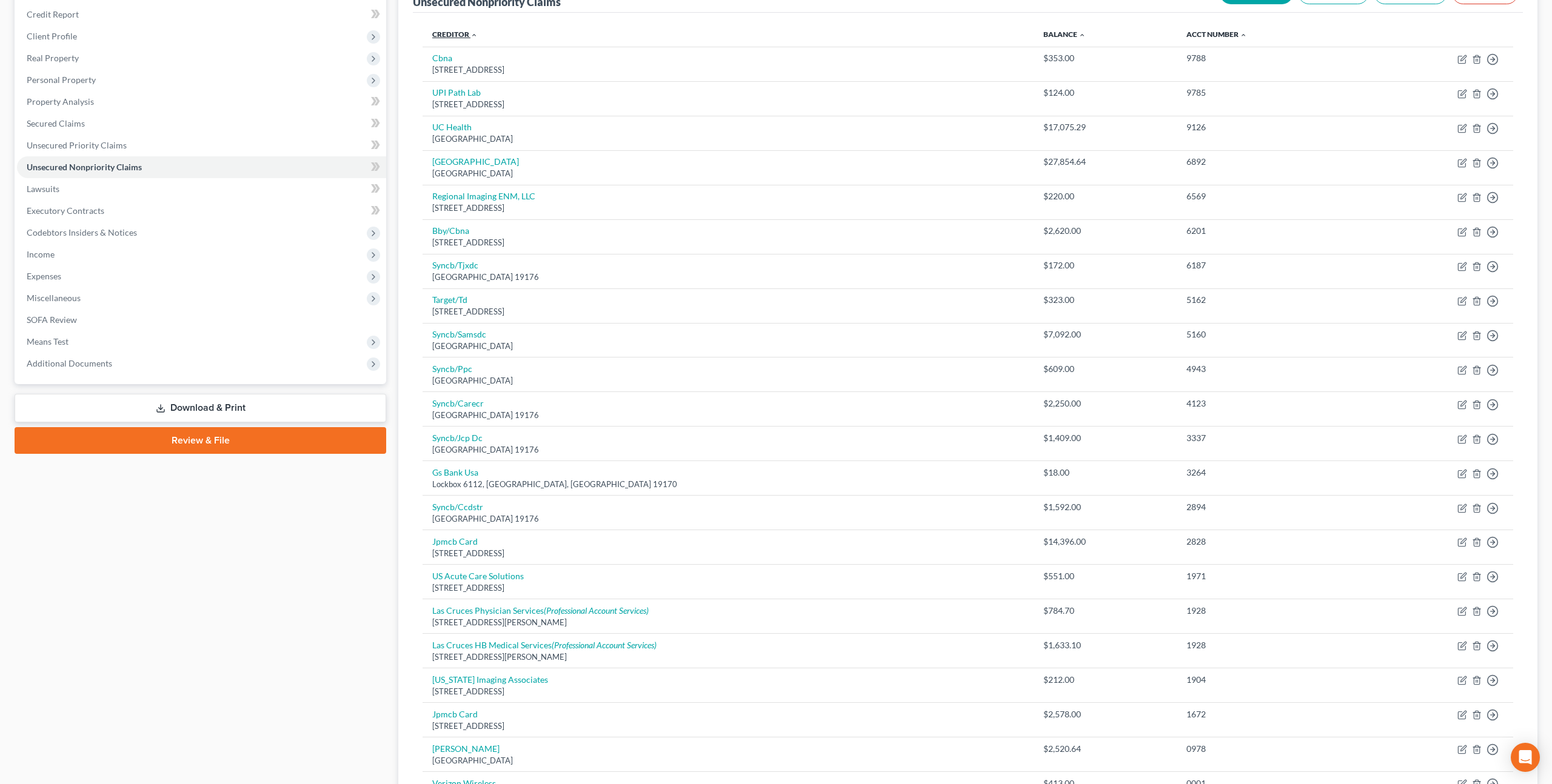
click at [449, 30] on link "Creditor expand_more expand_less unfold_more" at bounding box center [455, 34] width 46 height 9
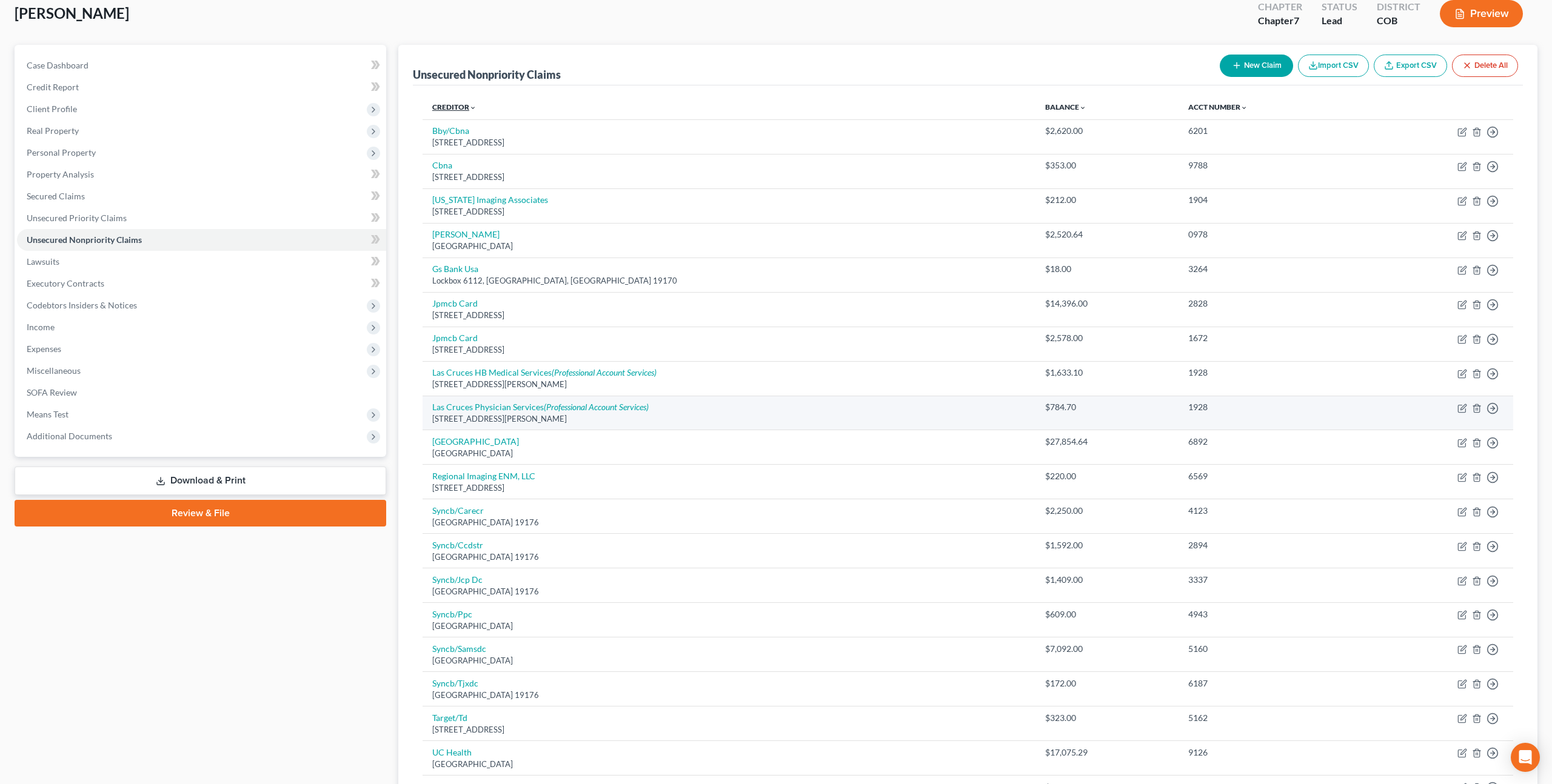
scroll to position [297, 0]
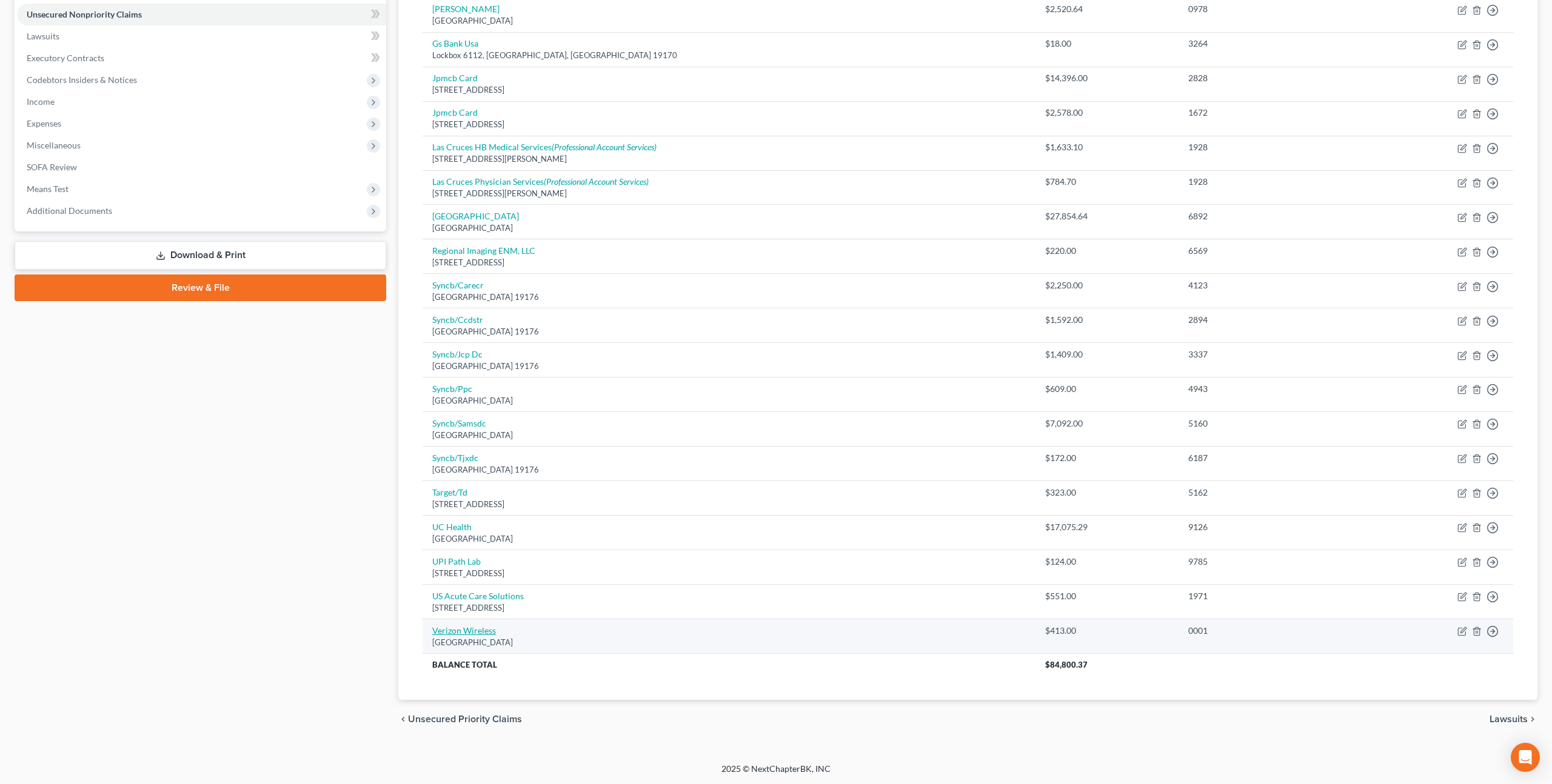
click at [491, 629] on link "Verizon Wireless" at bounding box center [463, 630] width 64 height 10
select select "45"
select select "19"
select select "0"
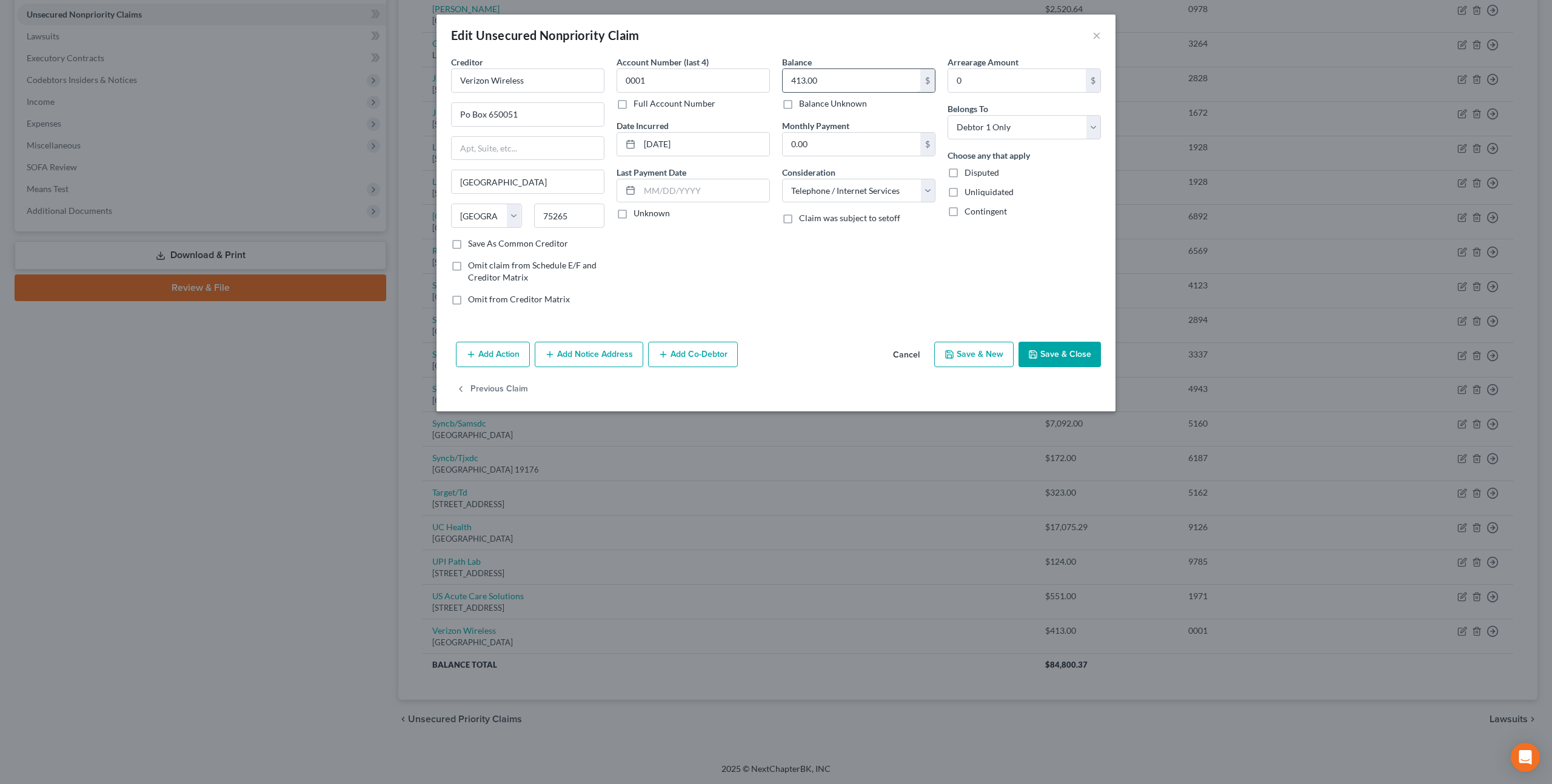
click at [801, 83] on input "413.00" at bounding box center [851, 80] width 137 height 23
type input "482.50"
click at [1073, 356] on button "Save & Close" at bounding box center [1059, 355] width 82 height 25
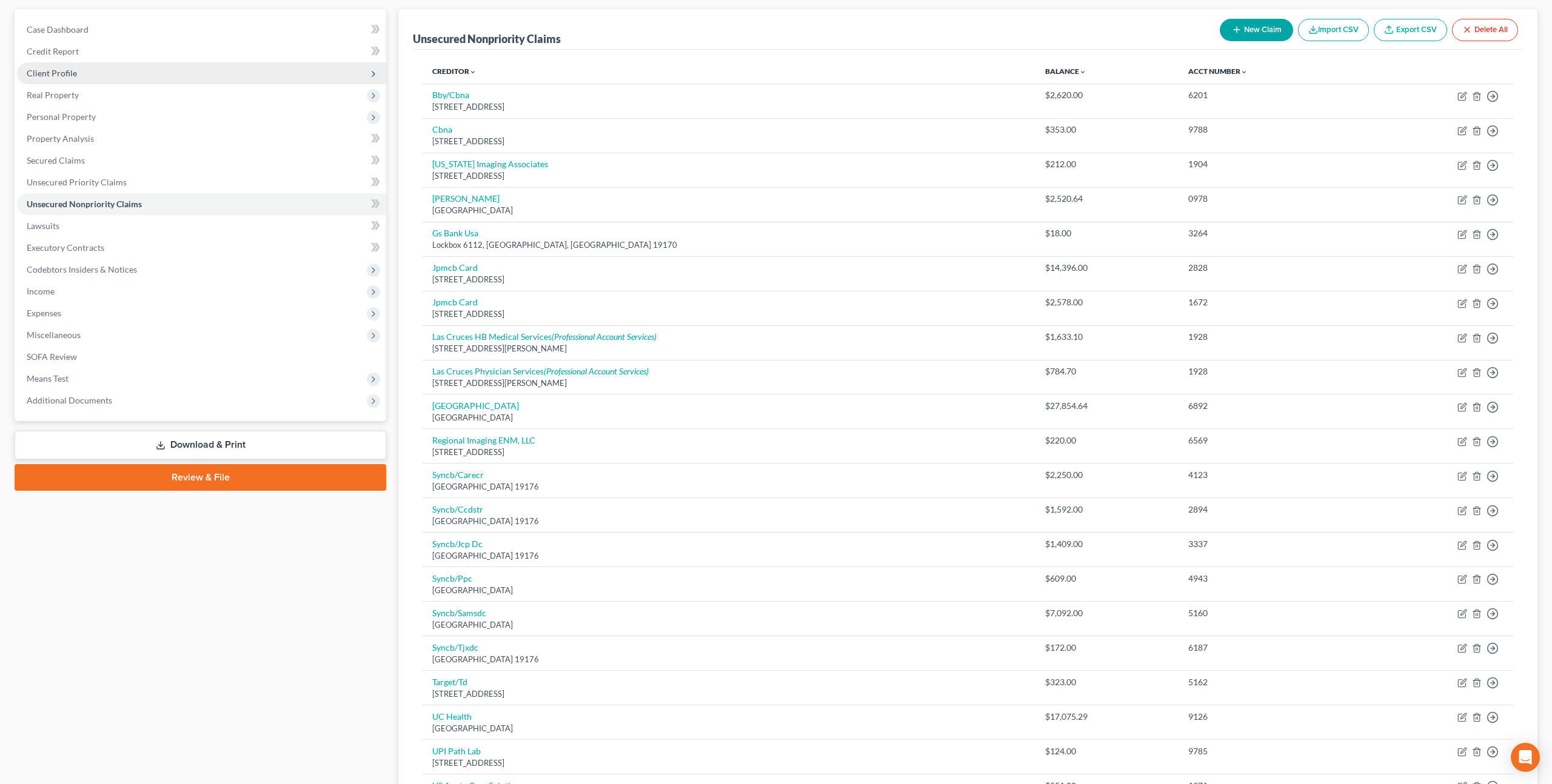
scroll to position [105, 0]
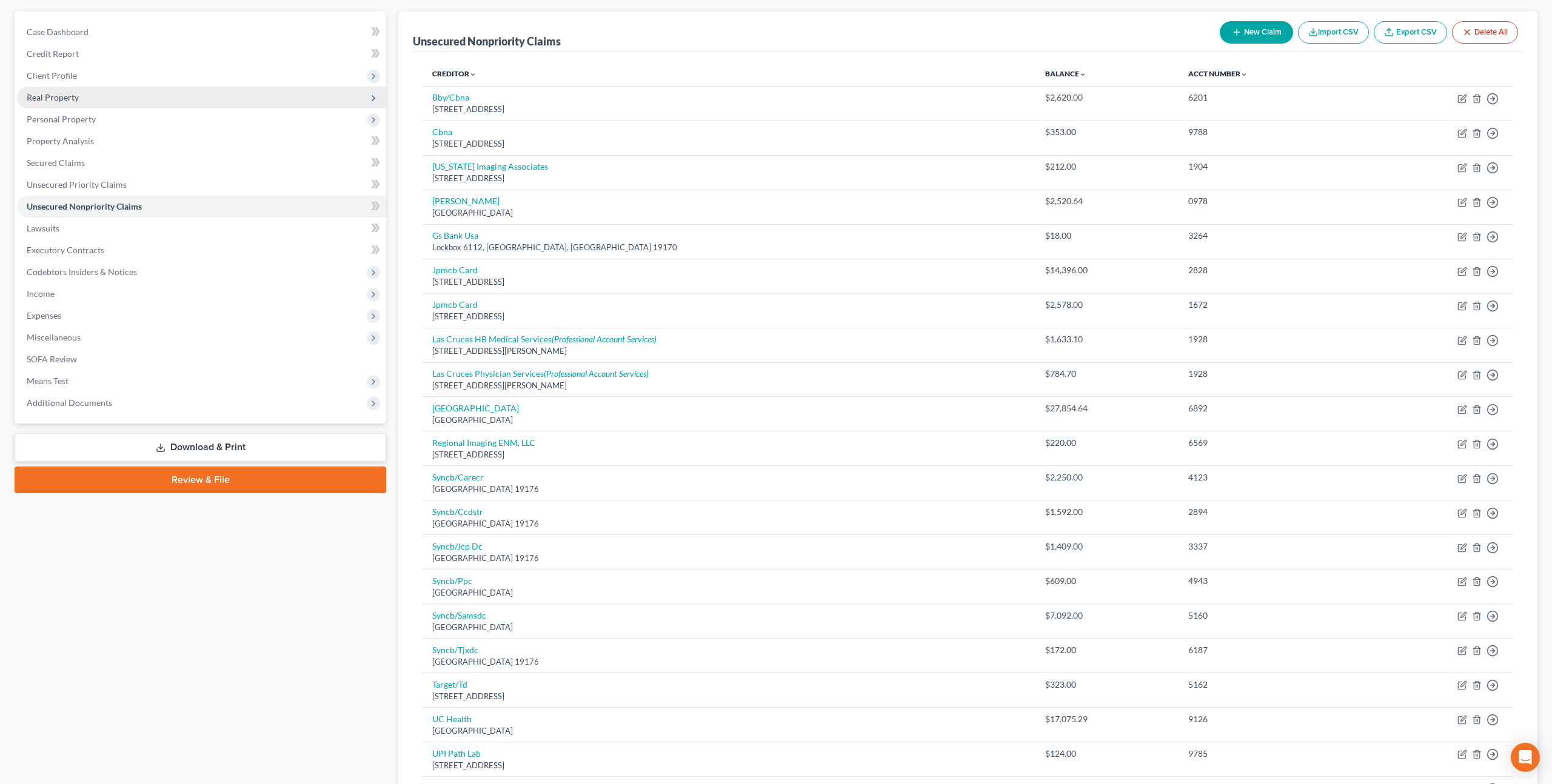
click at [74, 92] on span "Real Property" at bounding box center [53, 97] width 53 height 10
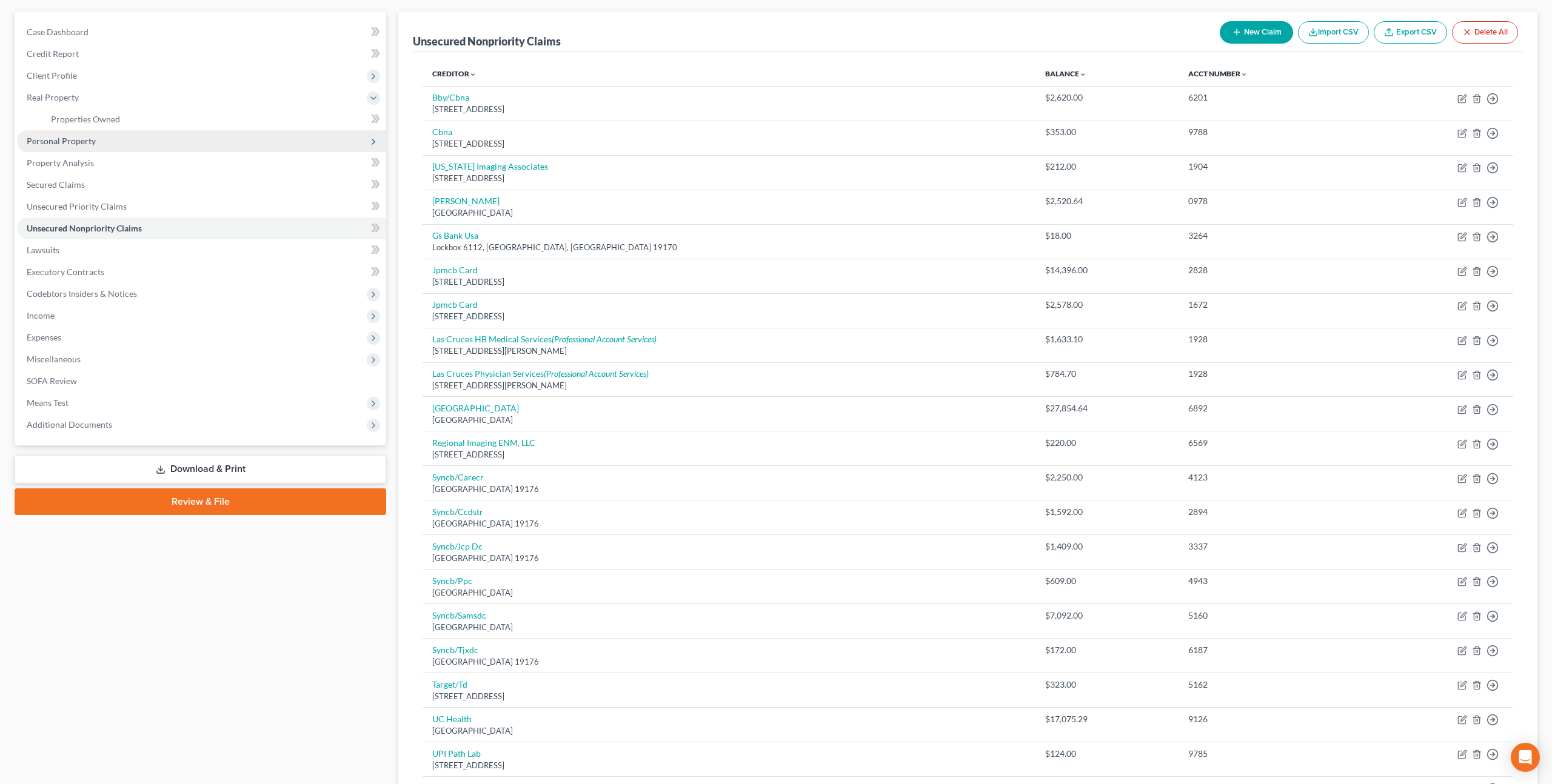
click at [82, 146] on span "Personal Property" at bounding box center [202, 141] width 369 height 22
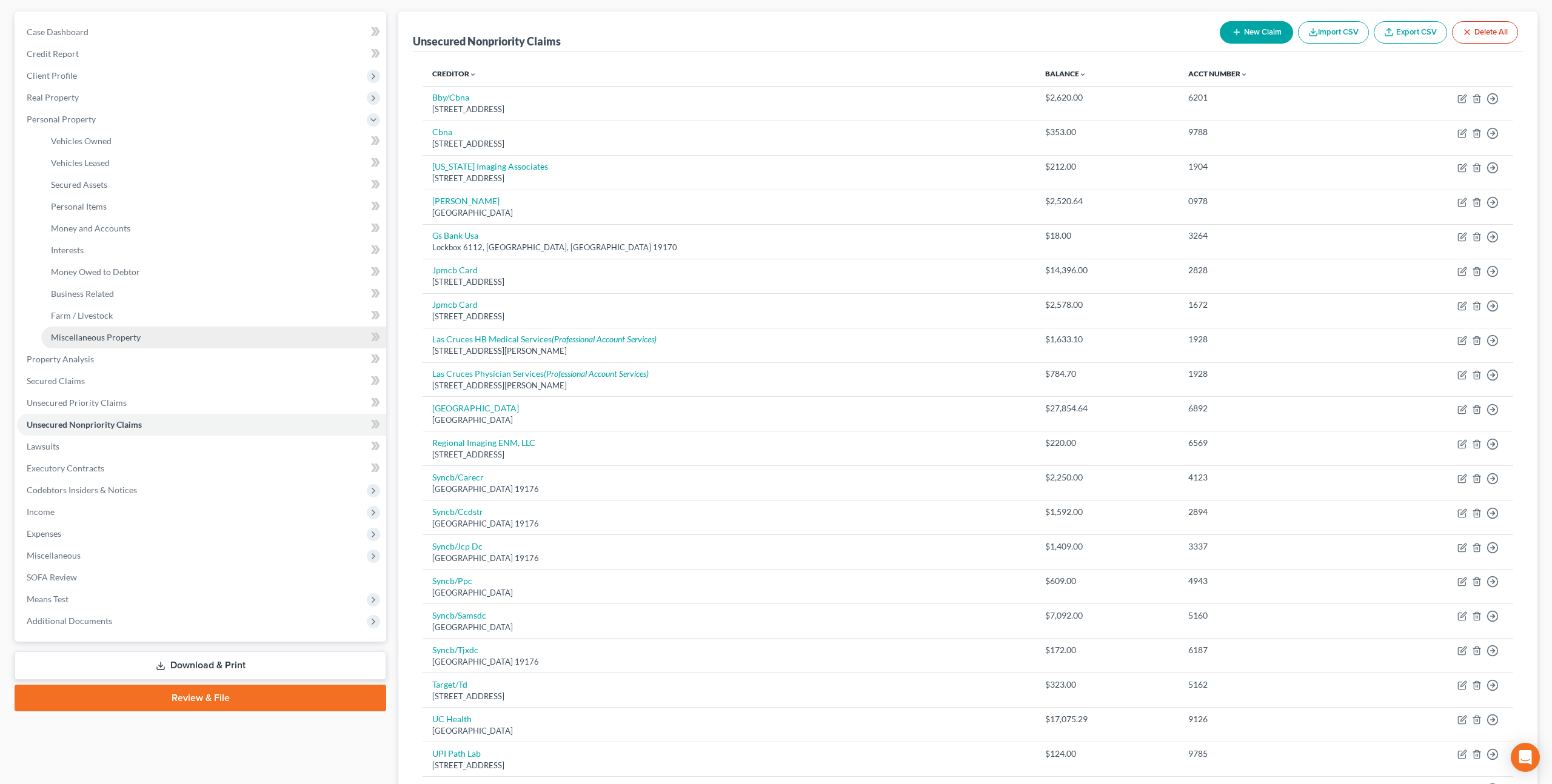
click at [114, 340] on span "Miscellaneous Property" at bounding box center [96, 337] width 90 height 10
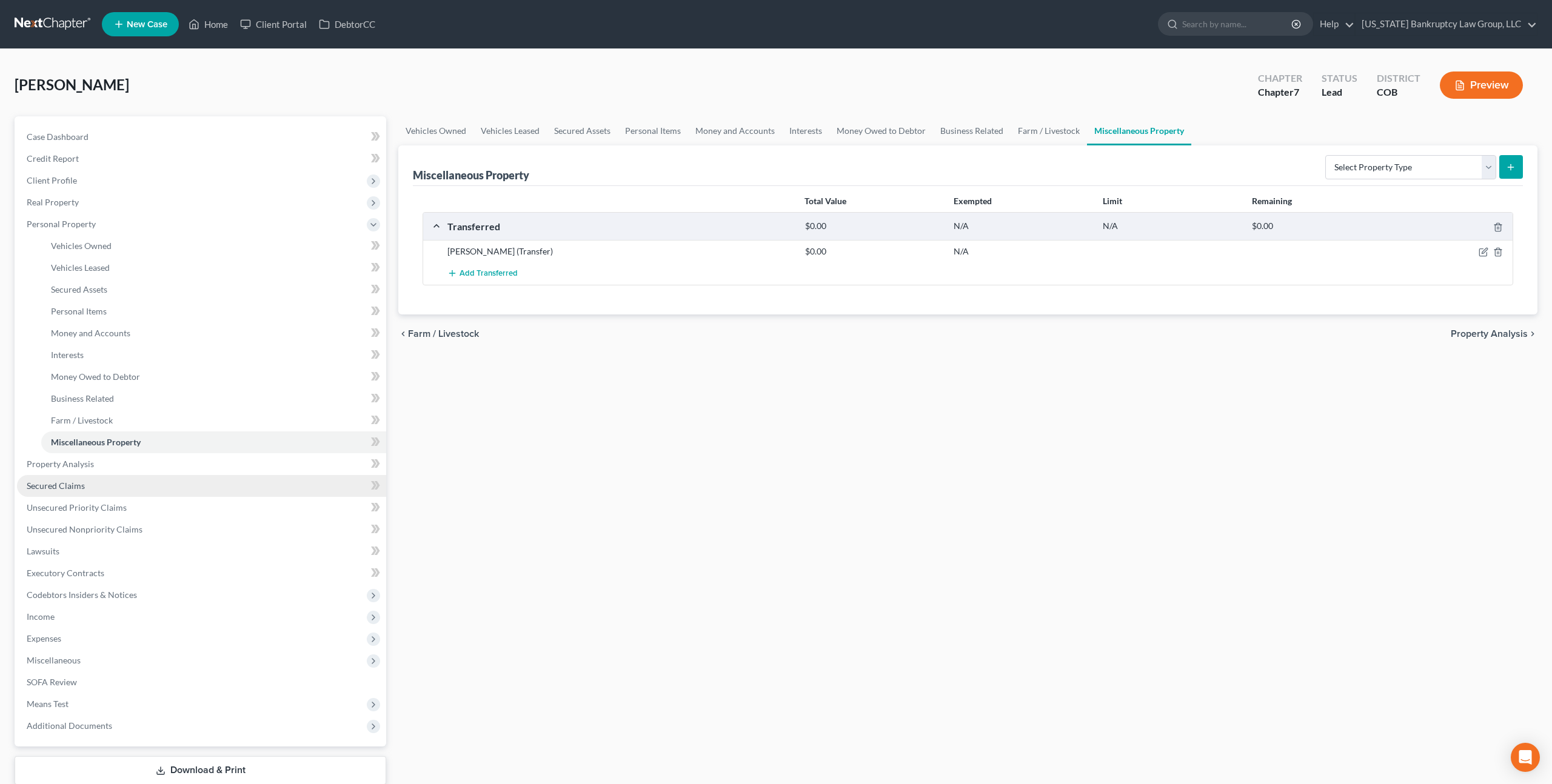
click at [69, 483] on span "Secured Claims" at bounding box center [55, 485] width 58 height 10
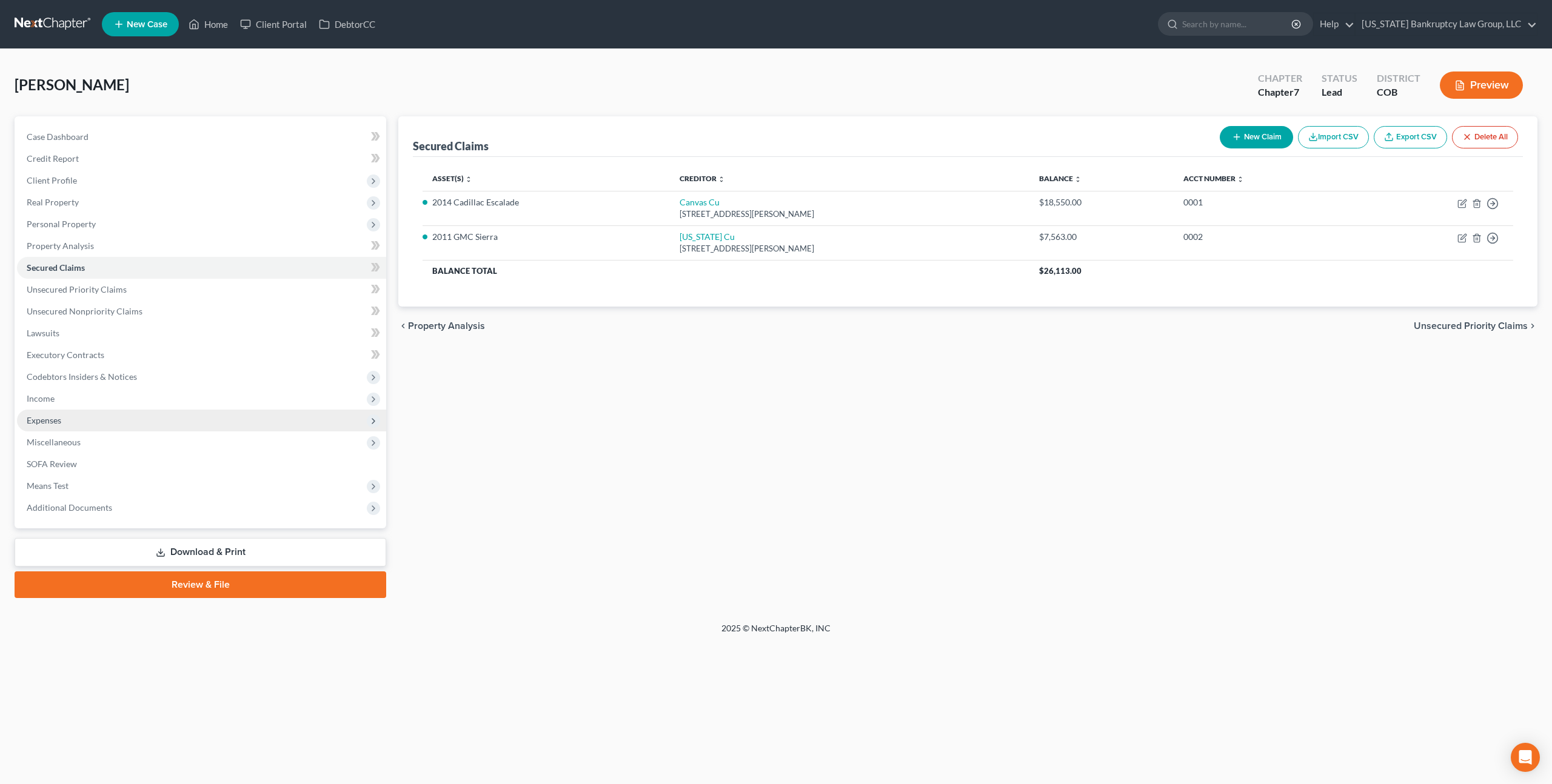
click at [65, 412] on span "Expenses" at bounding box center [202, 421] width 369 height 22
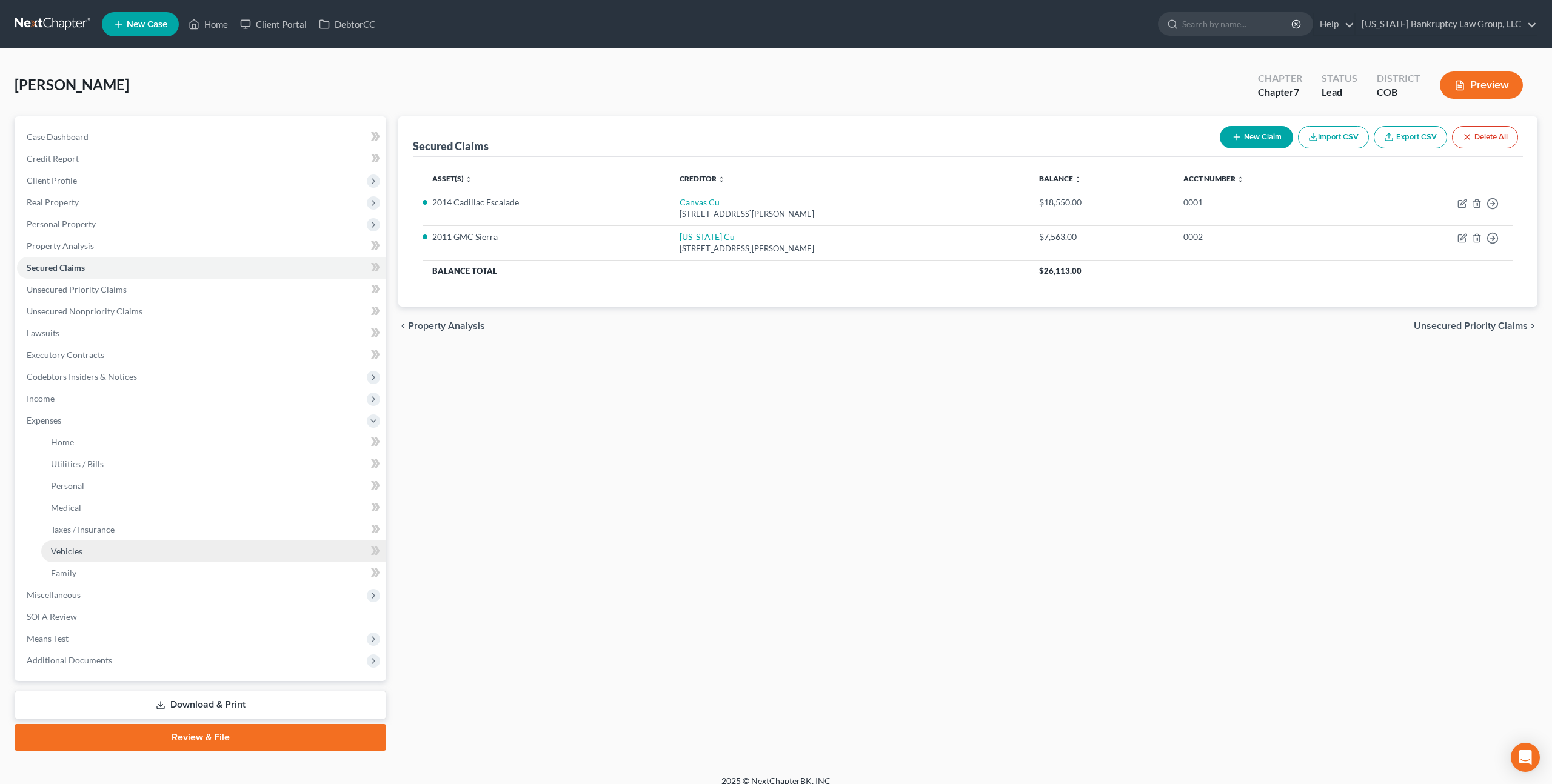
click at [79, 550] on span "Vehicles" at bounding box center [66, 551] width 31 height 10
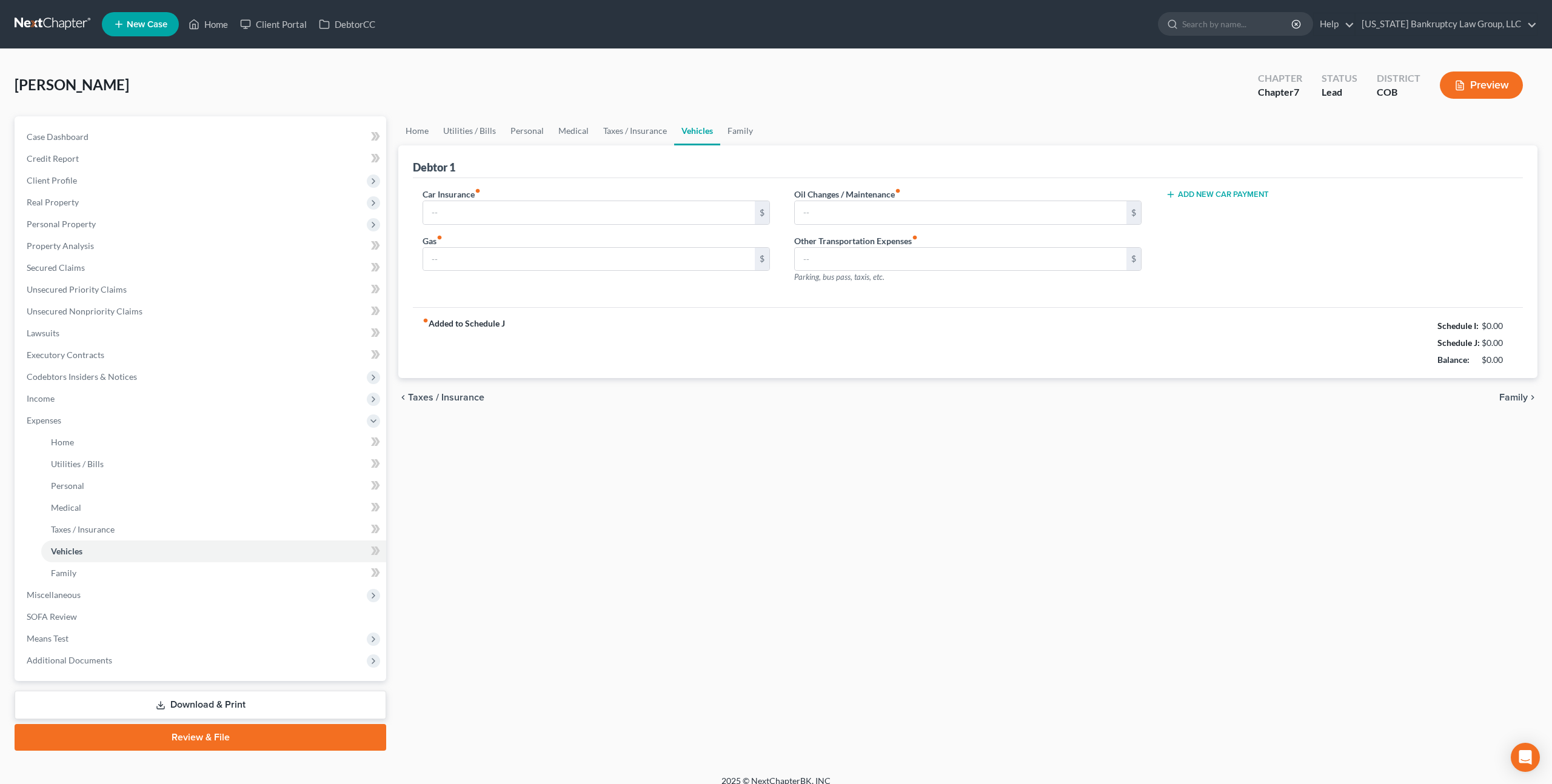
type input "186.00"
type input "250.00"
type input "115.00"
type input "0.00"
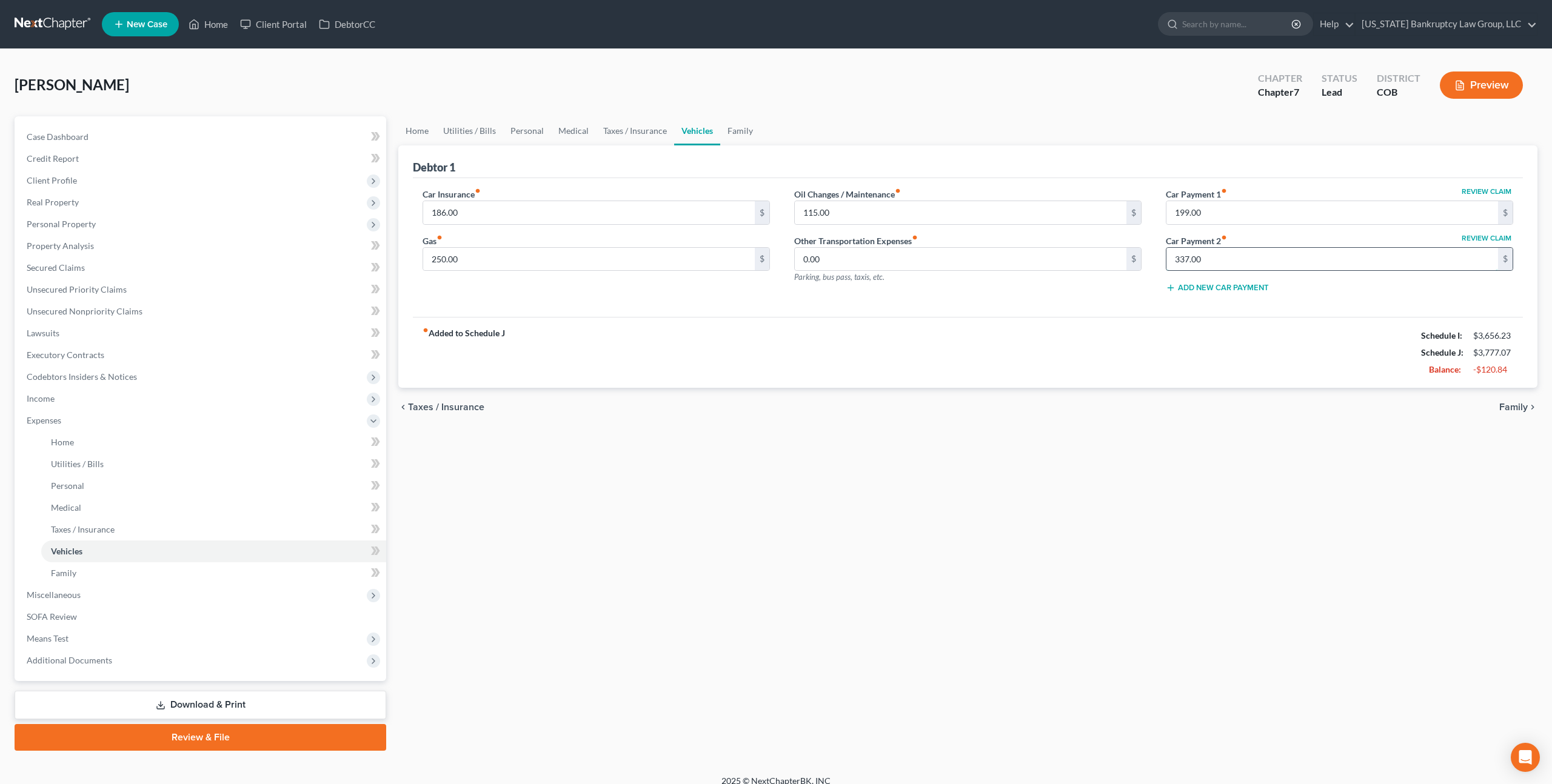
click at [1188, 251] on input "337.00" at bounding box center [1332, 259] width 331 height 23
type input "0.00"
click at [79, 196] on span "Real Property" at bounding box center [202, 202] width 369 height 22
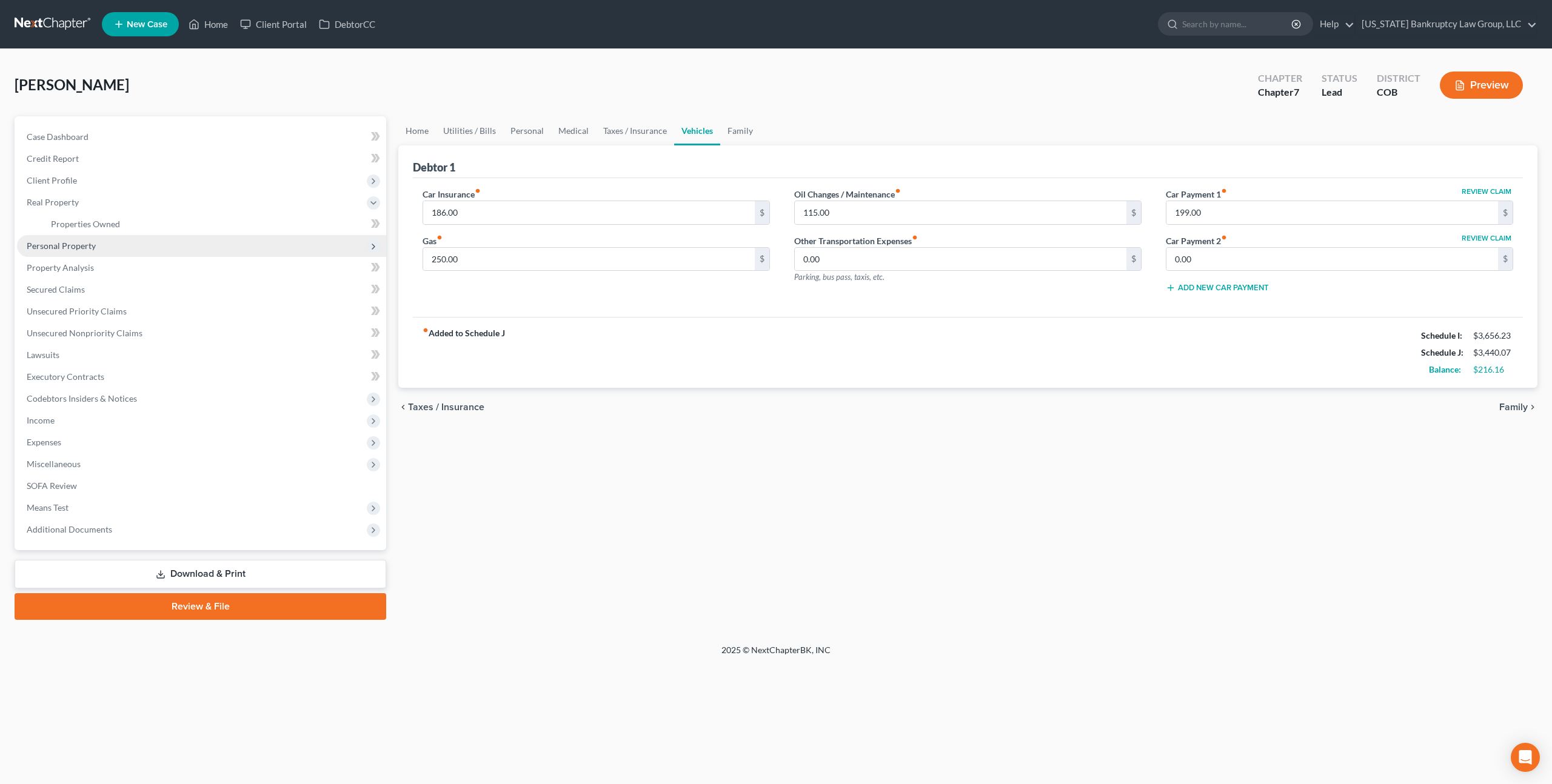
click at [76, 244] on span "Personal Property" at bounding box center [61, 246] width 69 height 10
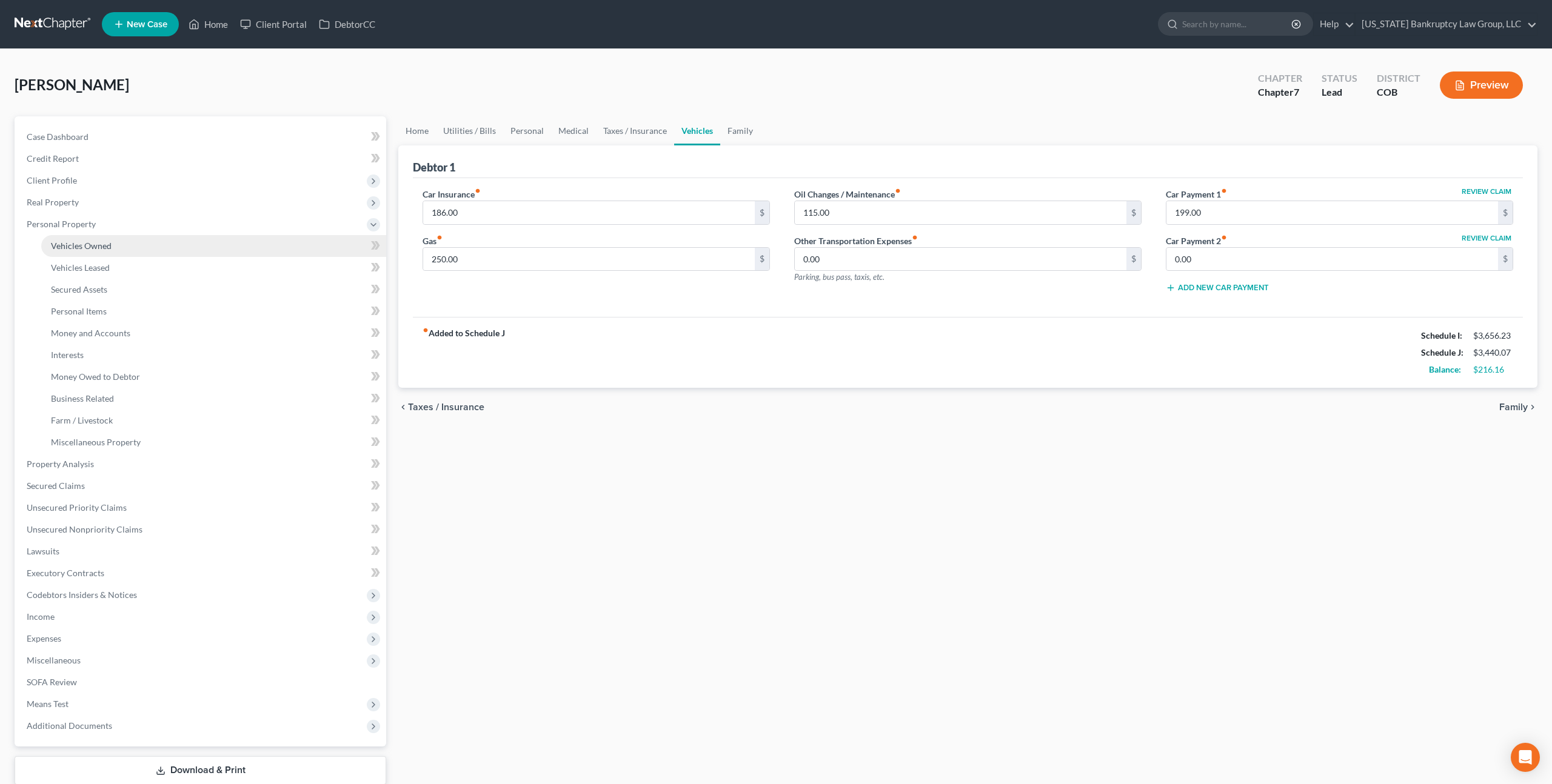
click at [87, 248] on span "Vehicles Owned" at bounding box center [81, 246] width 61 height 10
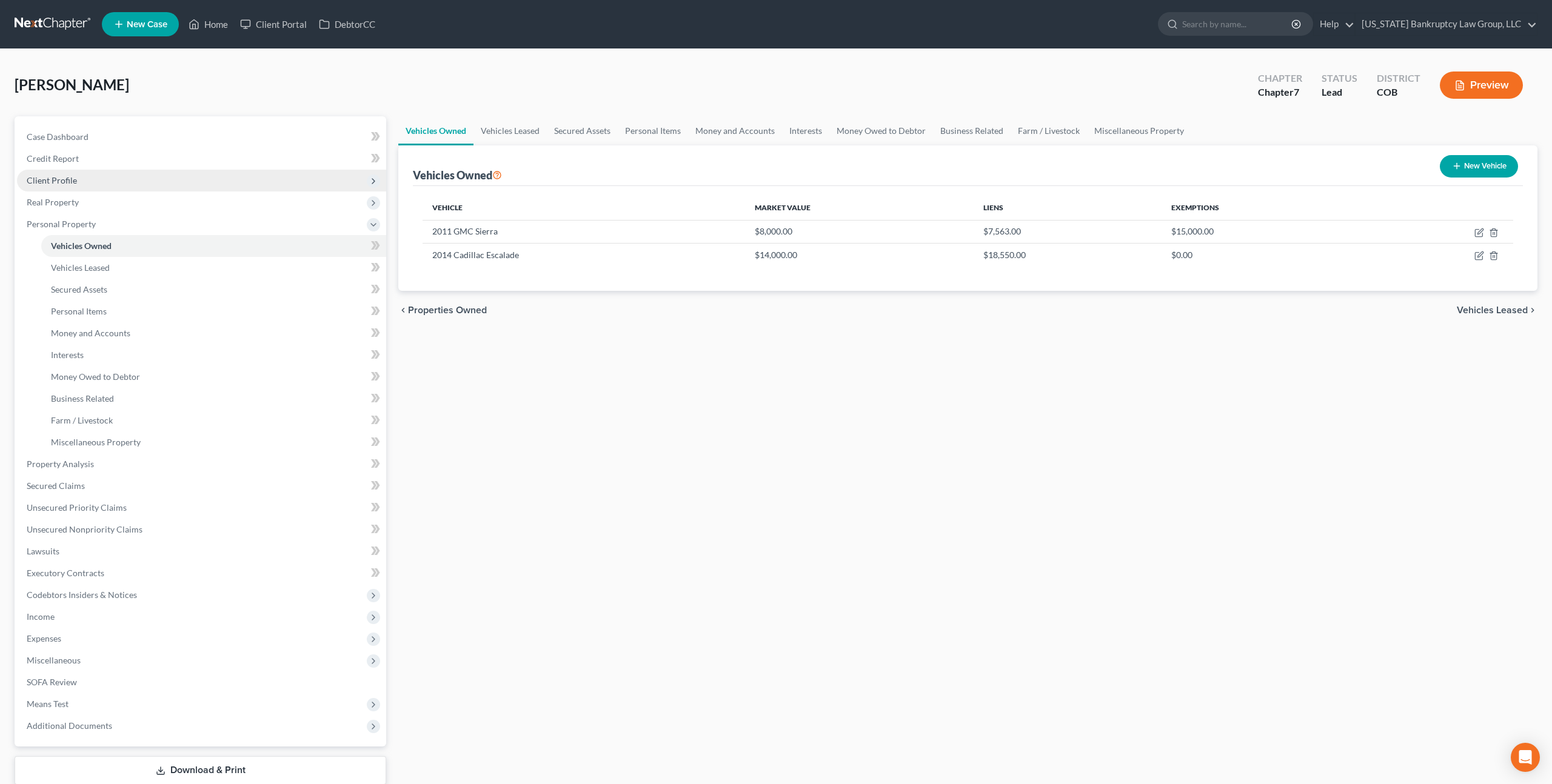
click at [70, 176] on span "Client Profile" at bounding box center [51, 180] width 50 height 10
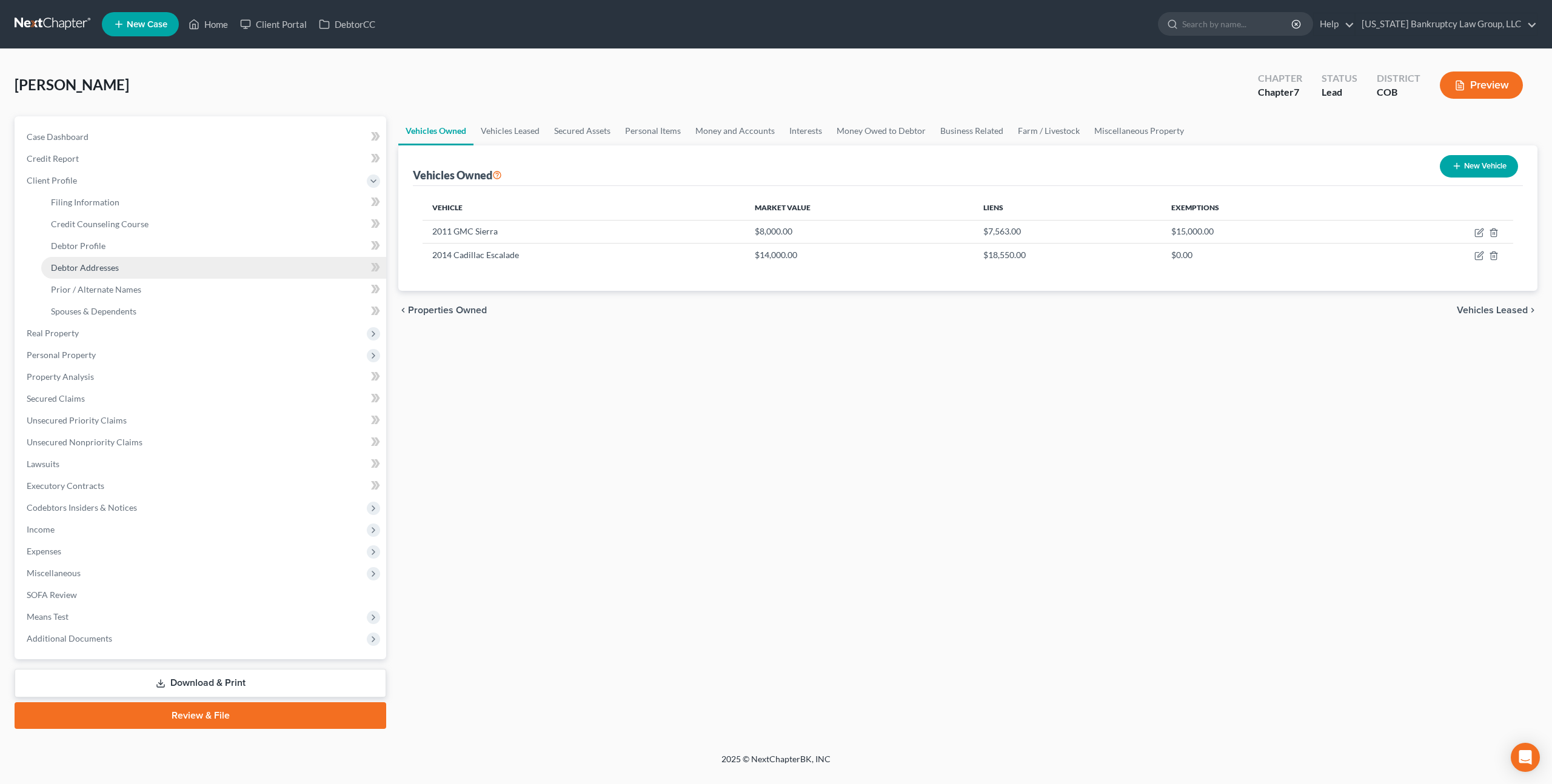
click at [95, 268] on span "Debtor Addresses" at bounding box center [85, 268] width 68 height 10
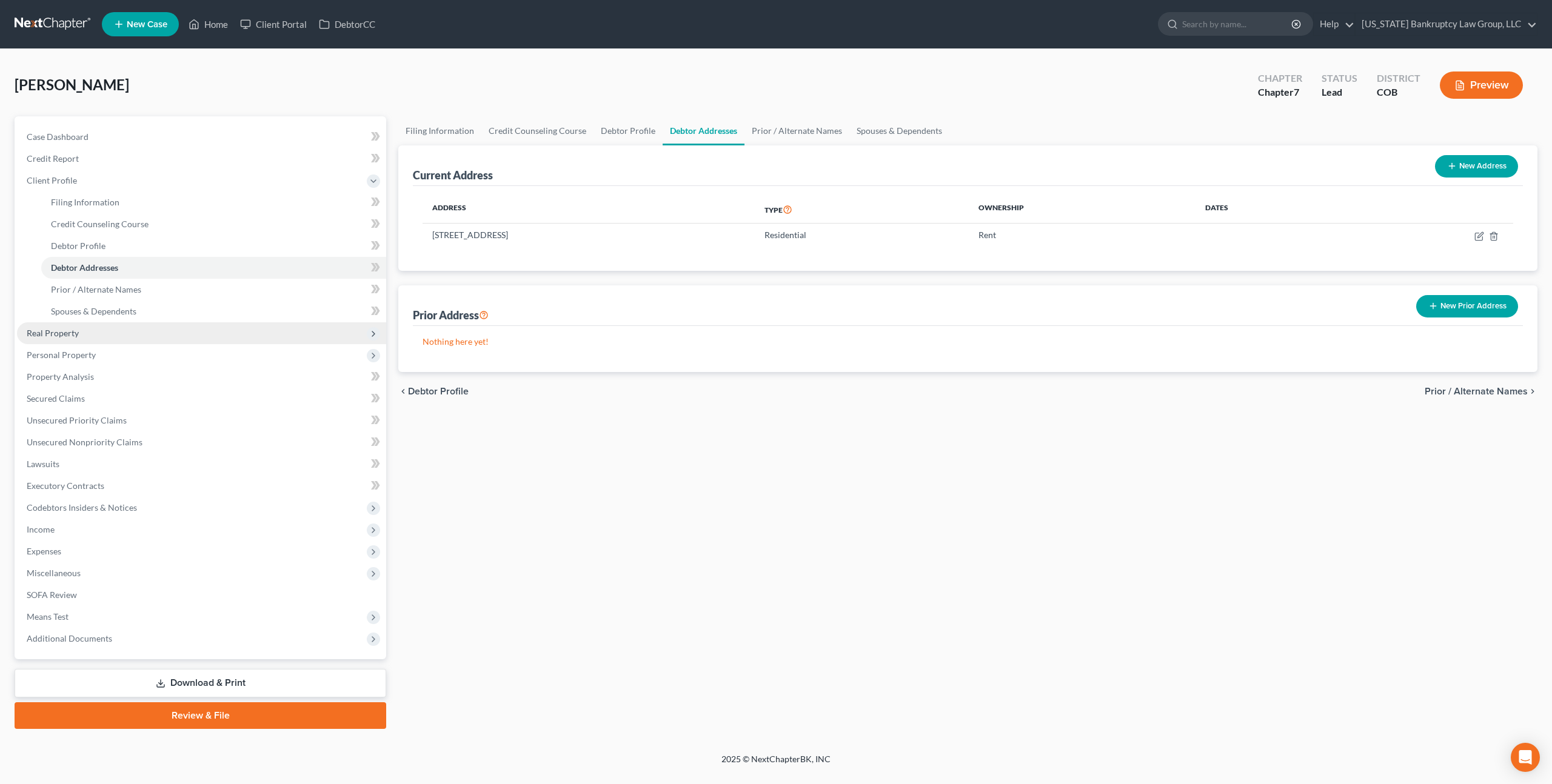
click at [80, 329] on span "Real Property" at bounding box center [202, 334] width 369 height 22
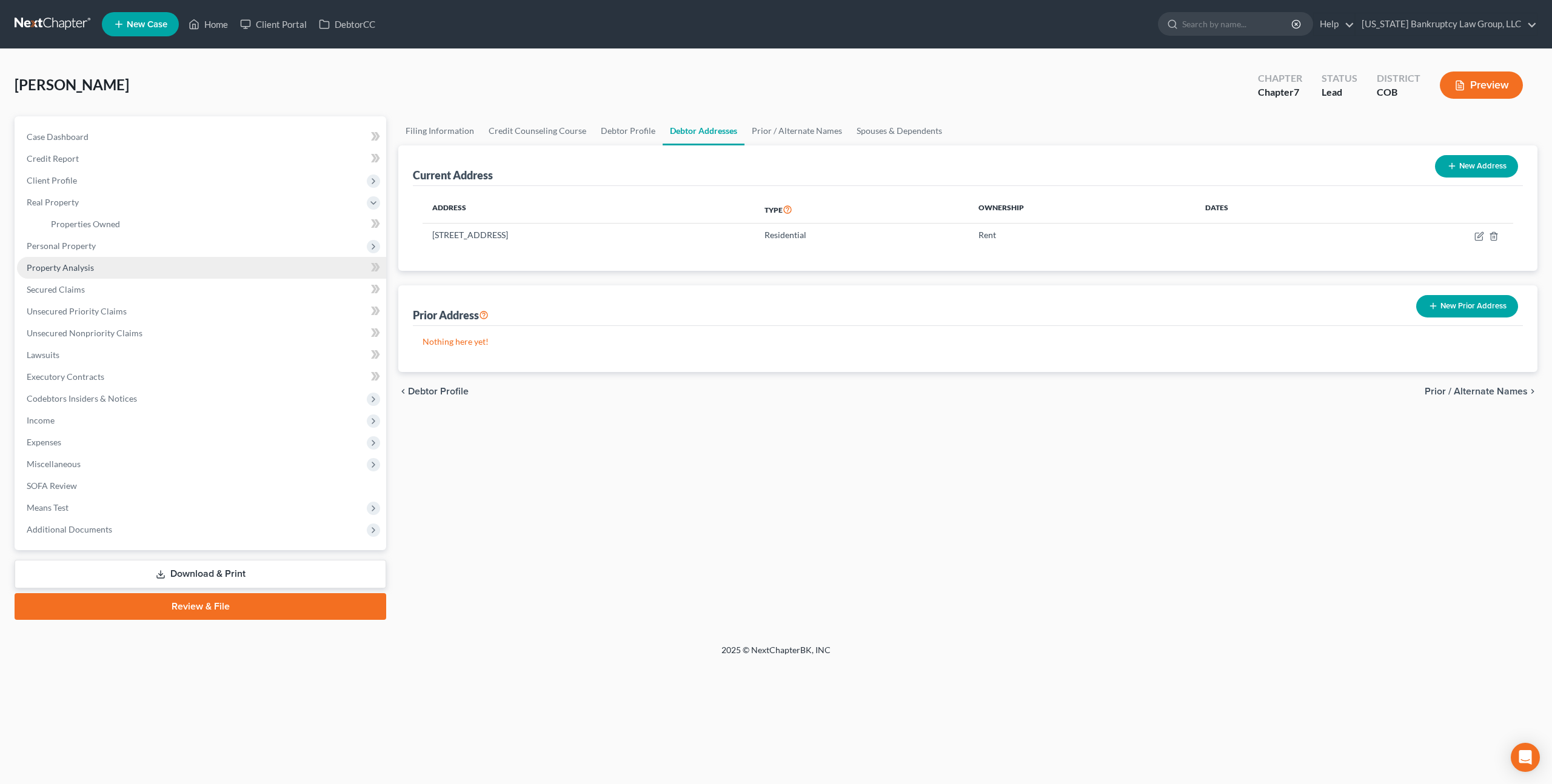
click at [78, 269] on span "Property Analysis" at bounding box center [59, 268] width 67 height 10
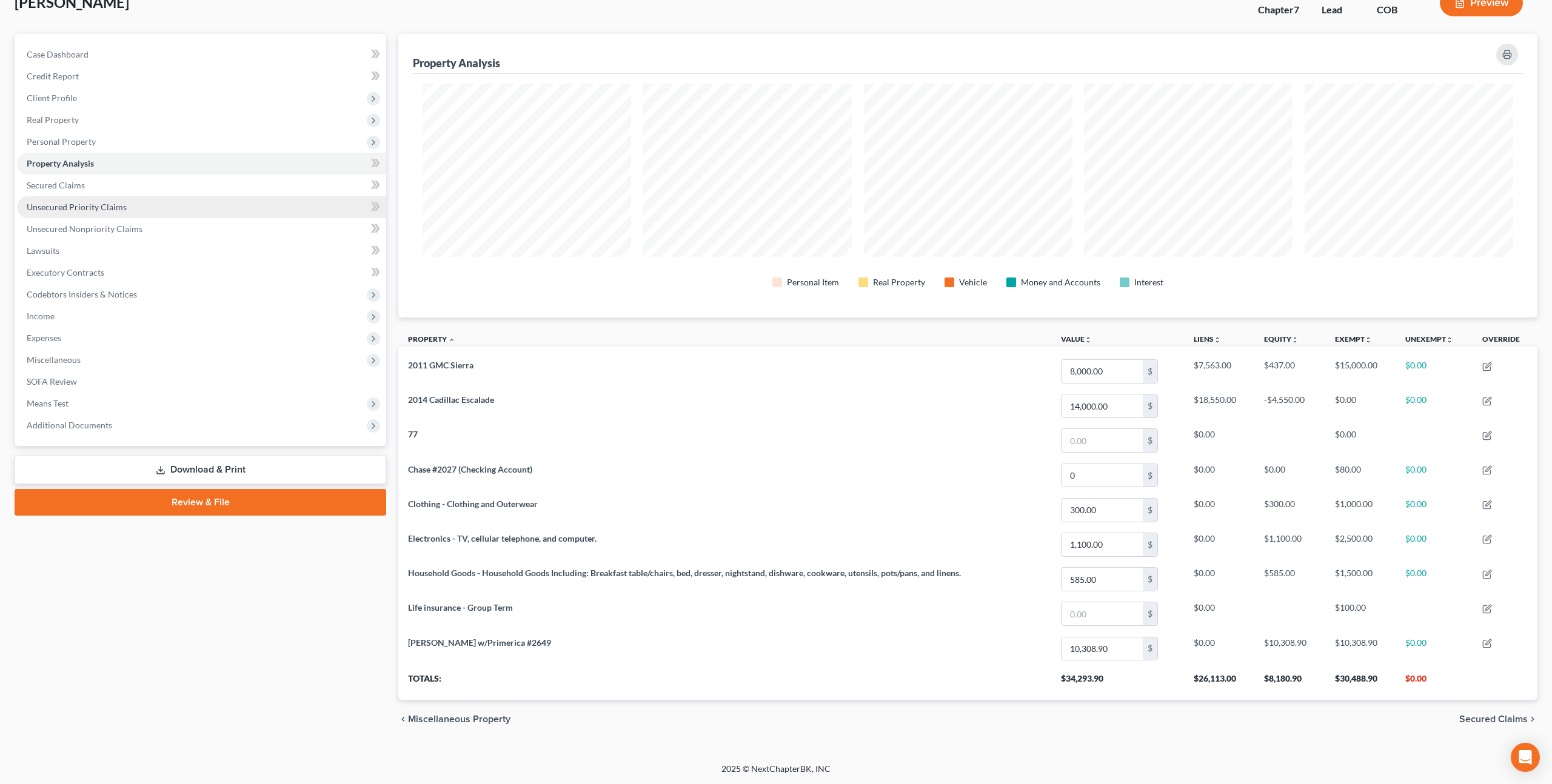
click at [82, 203] on span "Unsecured Priority Claims" at bounding box center [76, 207] width 100 height 10
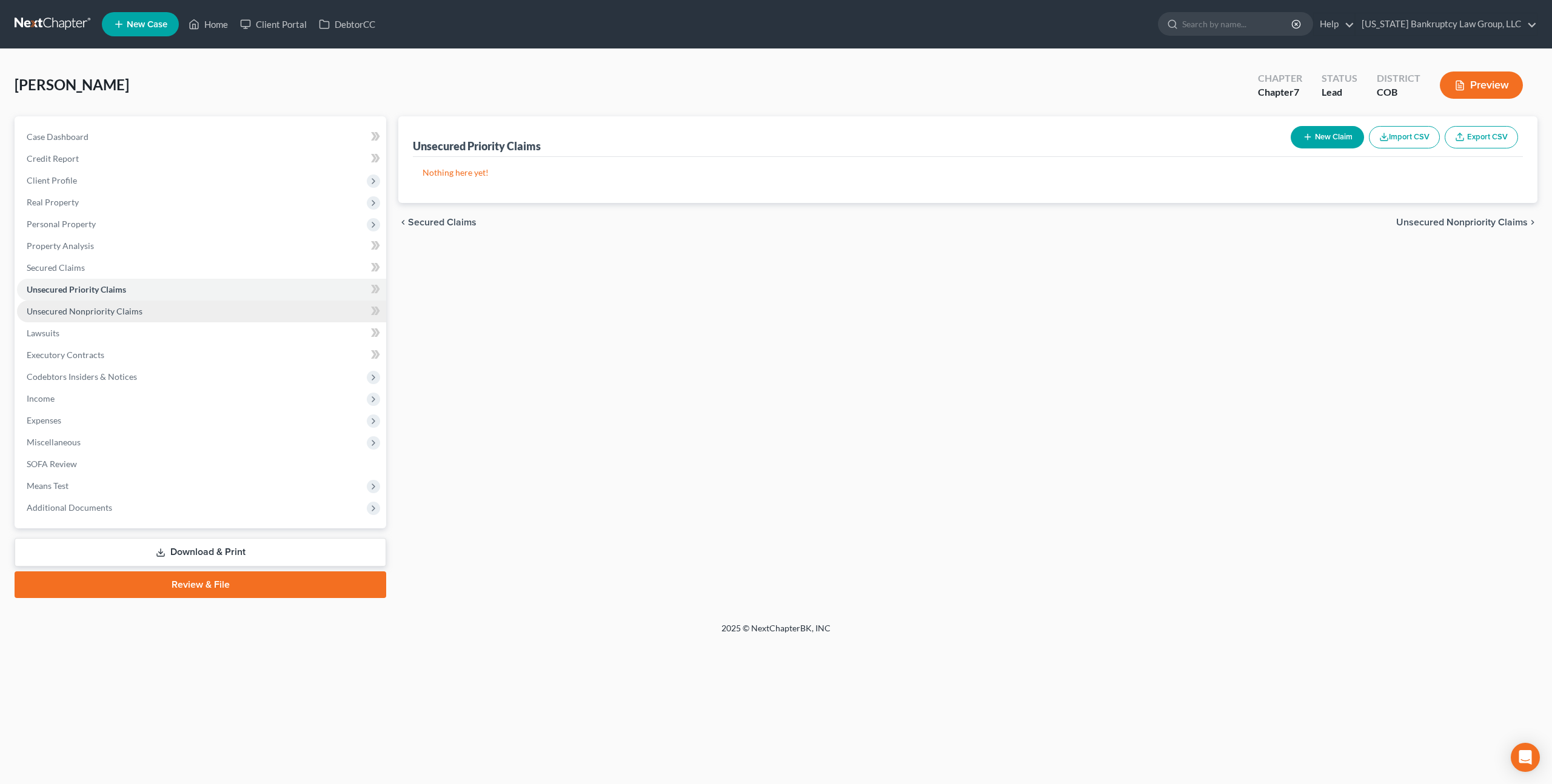
click at [140, 314] on link "Unsecured Nonpriority Claims" at bounding box center [202, 312] width 369 height 22
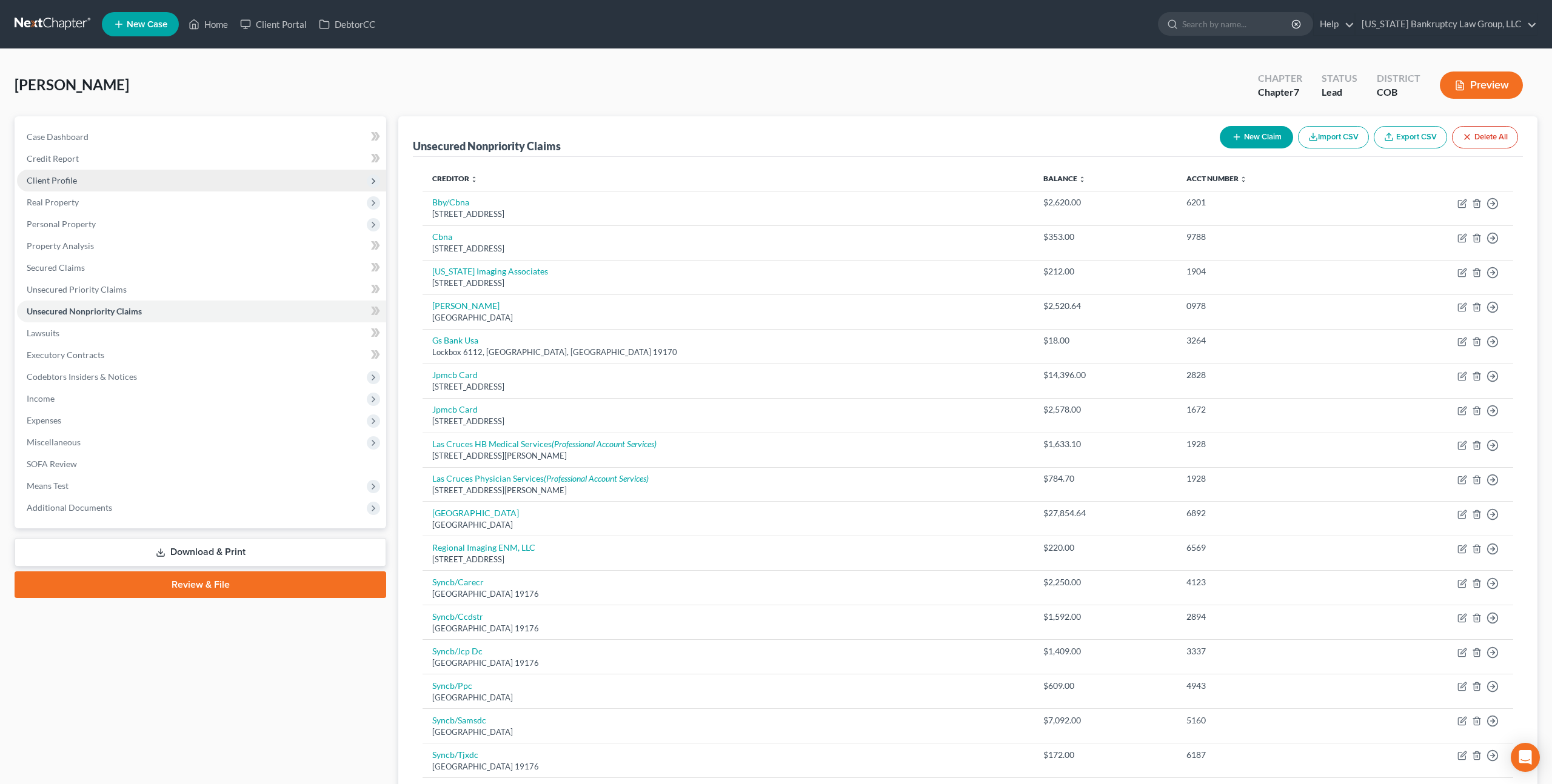
click at [66, 177] on span "Client Profile" at bounding box center [51, 180] width 50 height 10
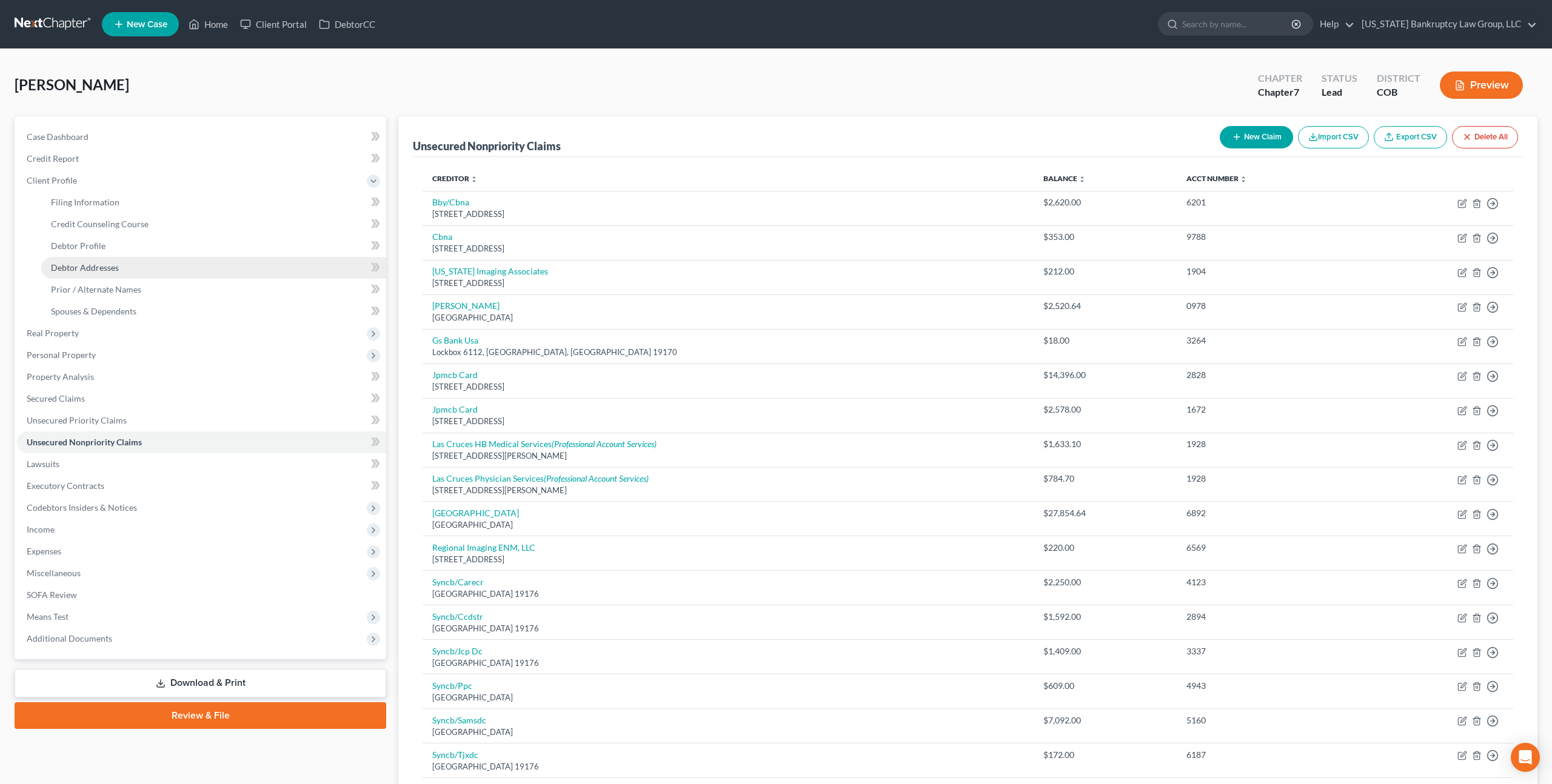
click at [99, 261] on link "Debtor Addresses" at bounding box center [213, 268] width 345 height 22
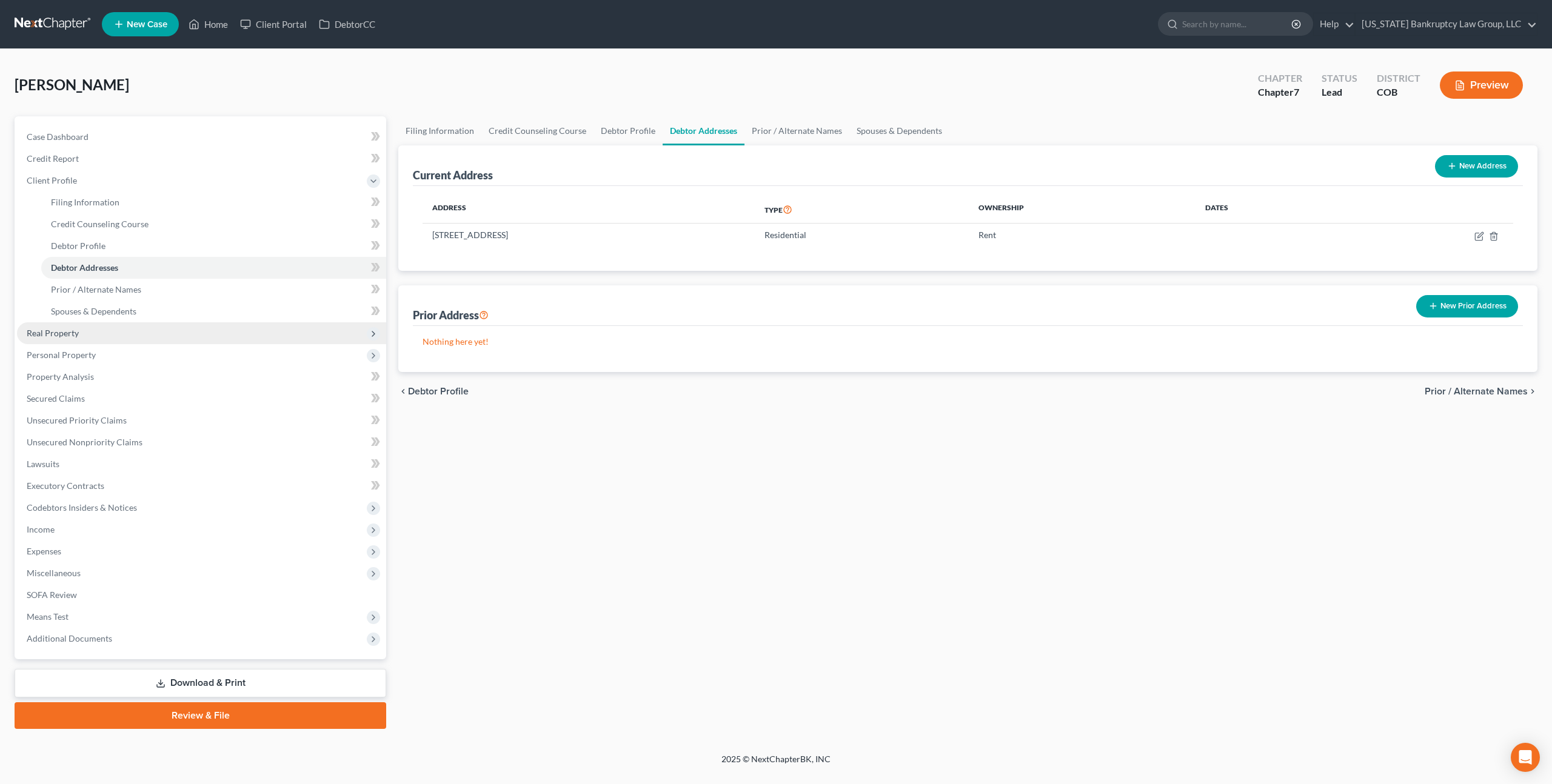
click at [104, 335] on span "Real Property" at bounding box center [202, 334] width 369 height 22
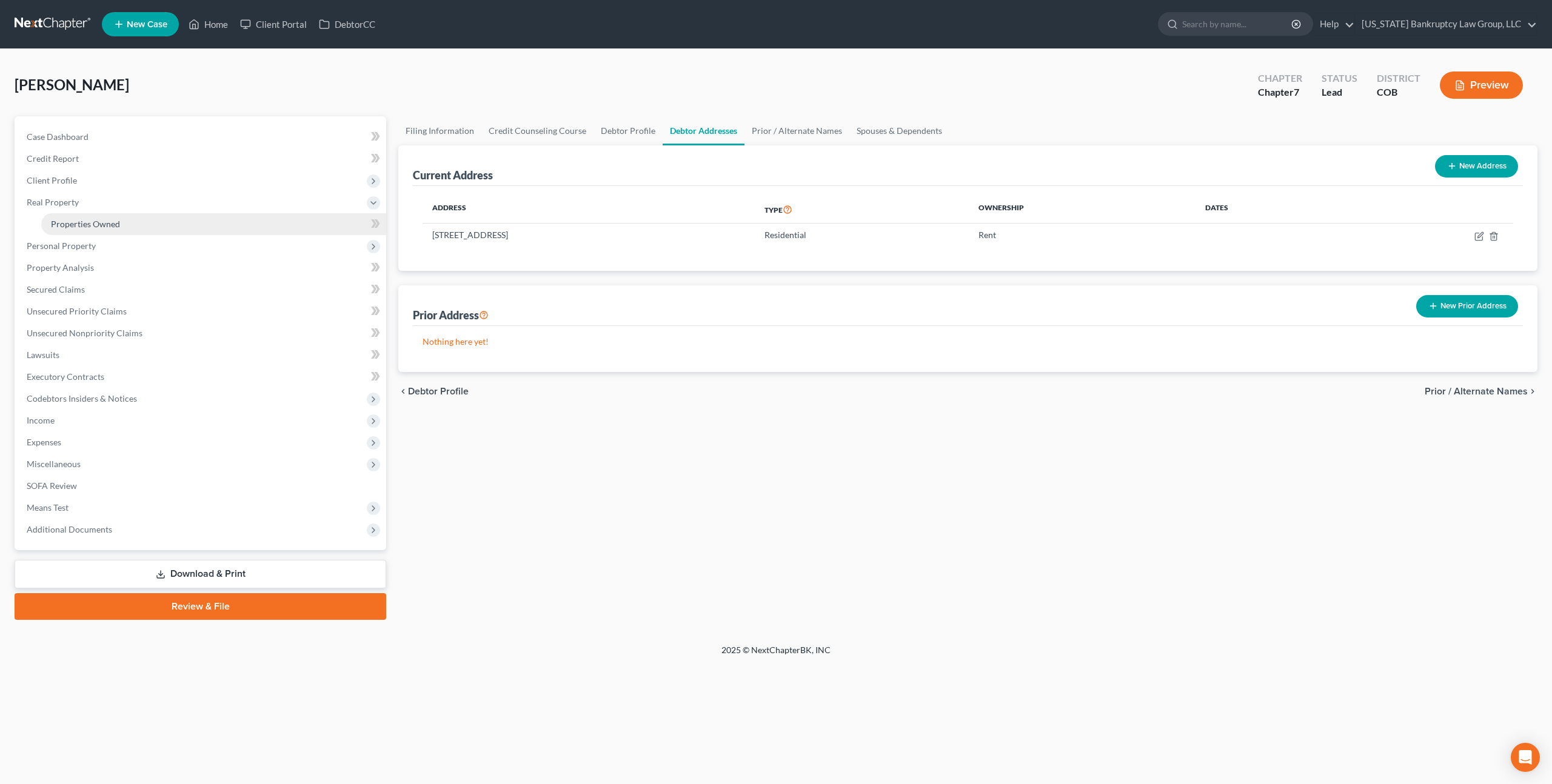
click at [106, 229] on link "Properties Owned" at bounding box center [213, 224] width 345 height 22
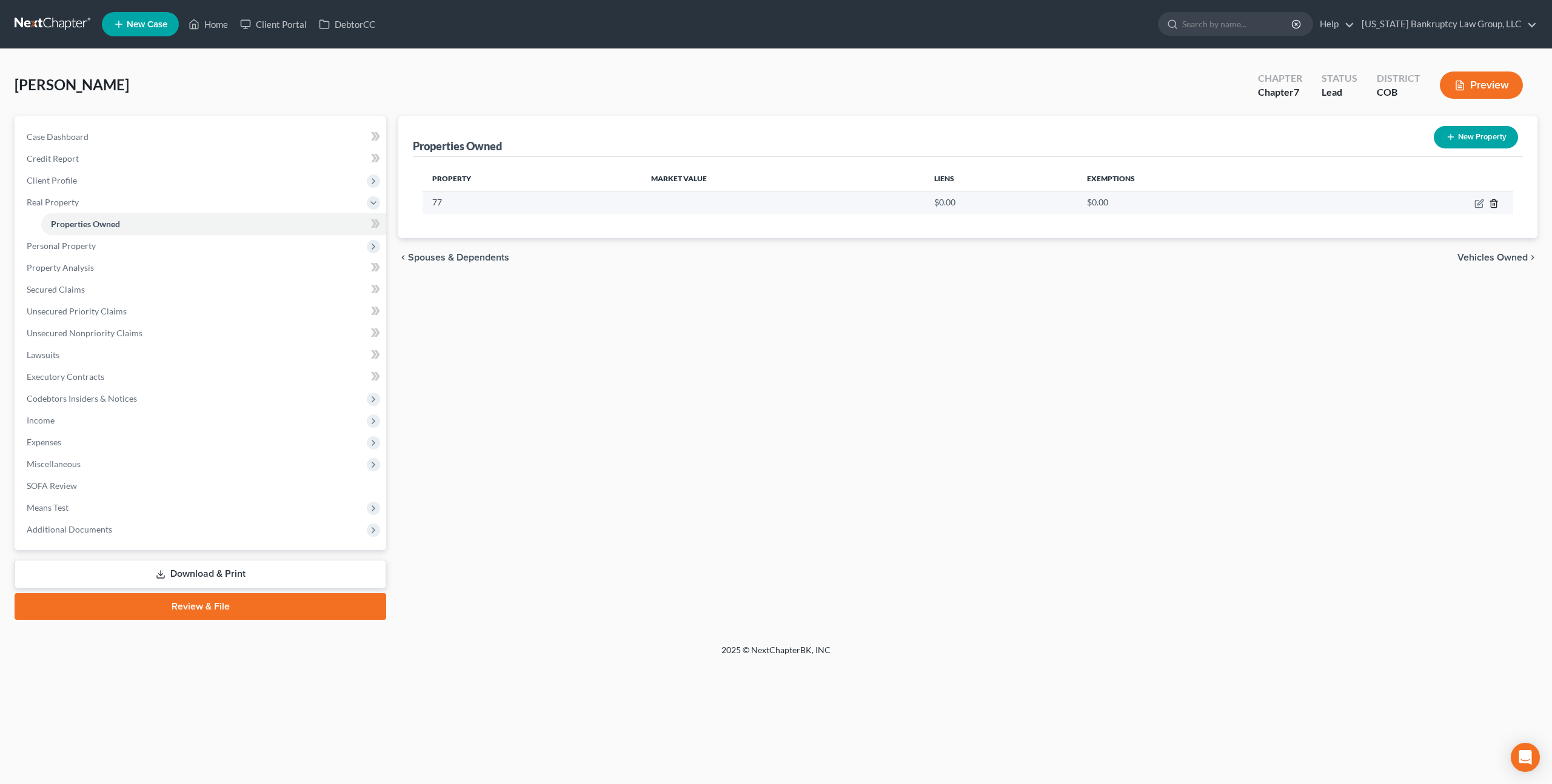
click at [1495, 201] on icon "button" at bounding box center [1494, 202] width 5 height 8
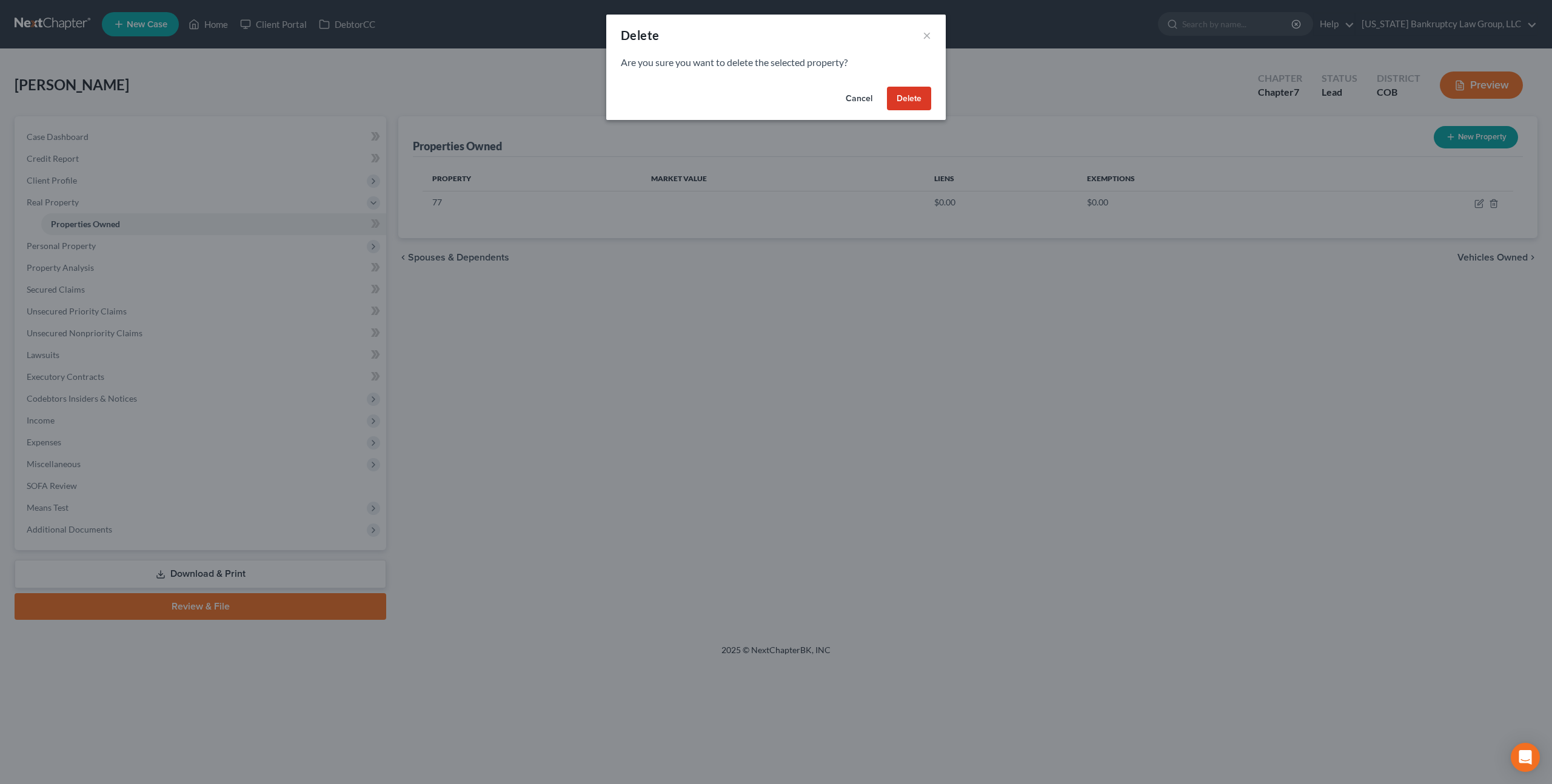
click at [924, 101] on button "Delete" at bounding box center [909, 98] width 44 height 25
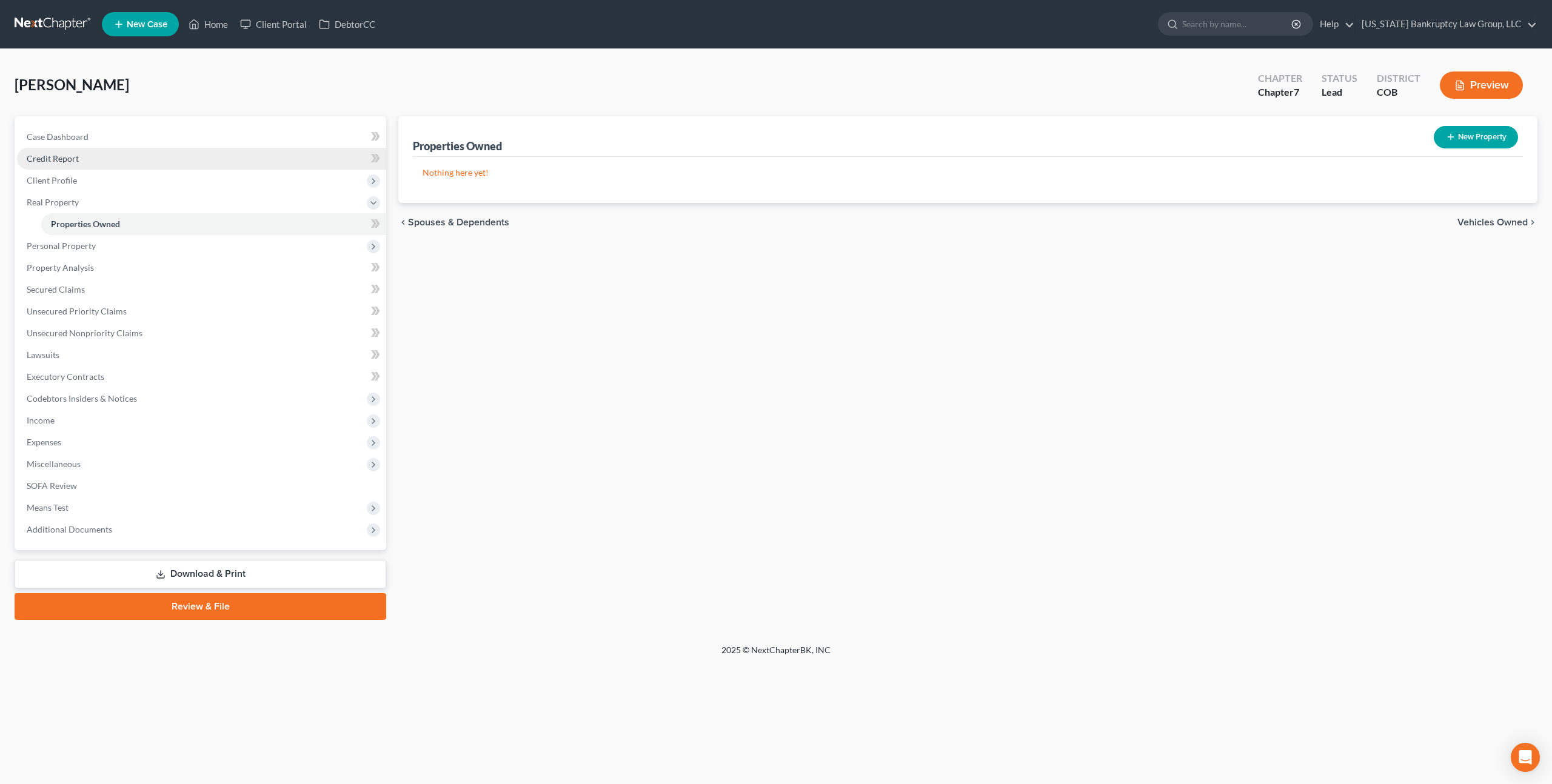
click at [74, 163] on span "Credit Report" at bounding box center [53, 158] width 53 height 10
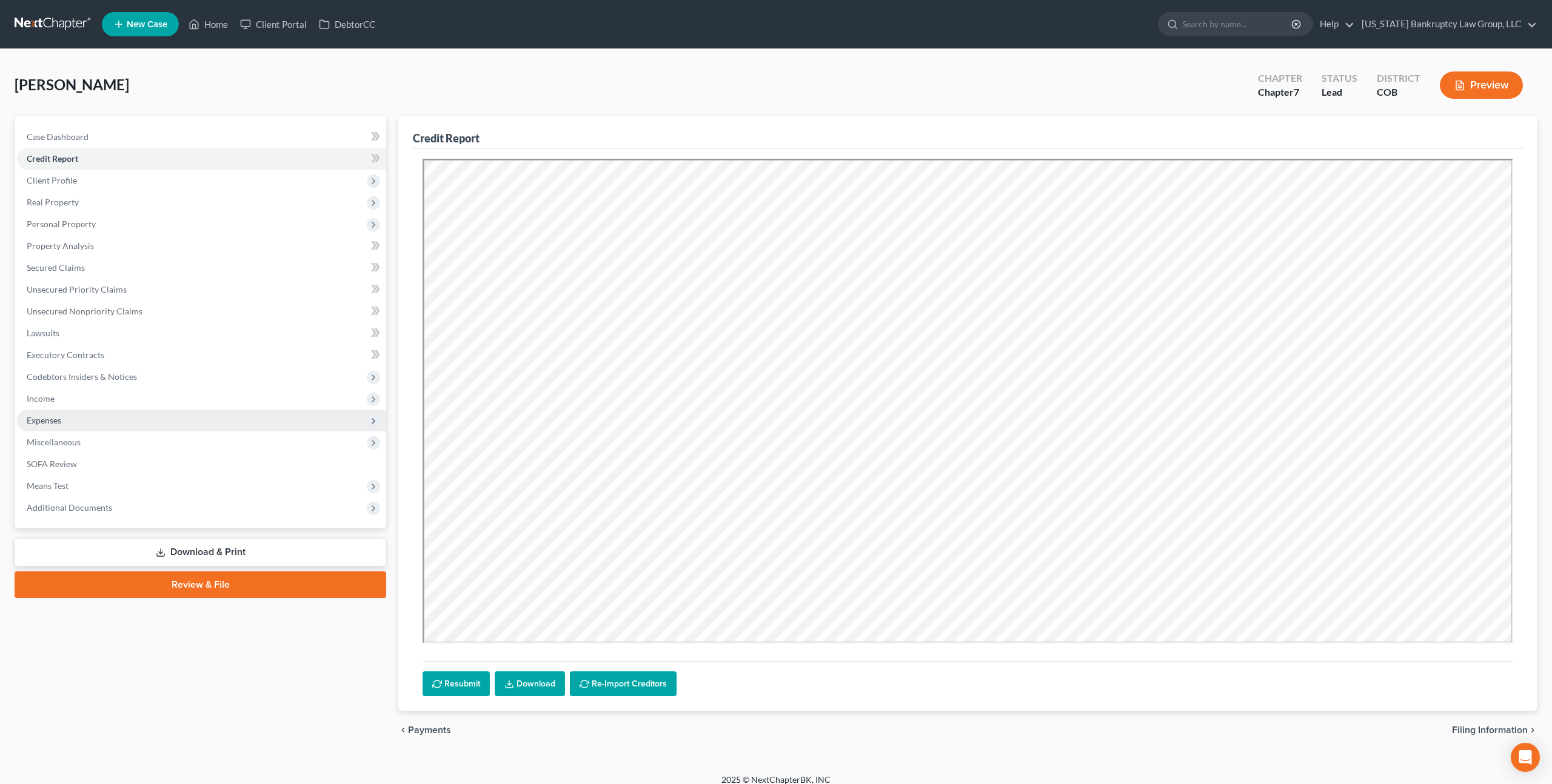
click at [54, 418] on span "Expenses" at bounding box center [43, 420] width 35 height 10
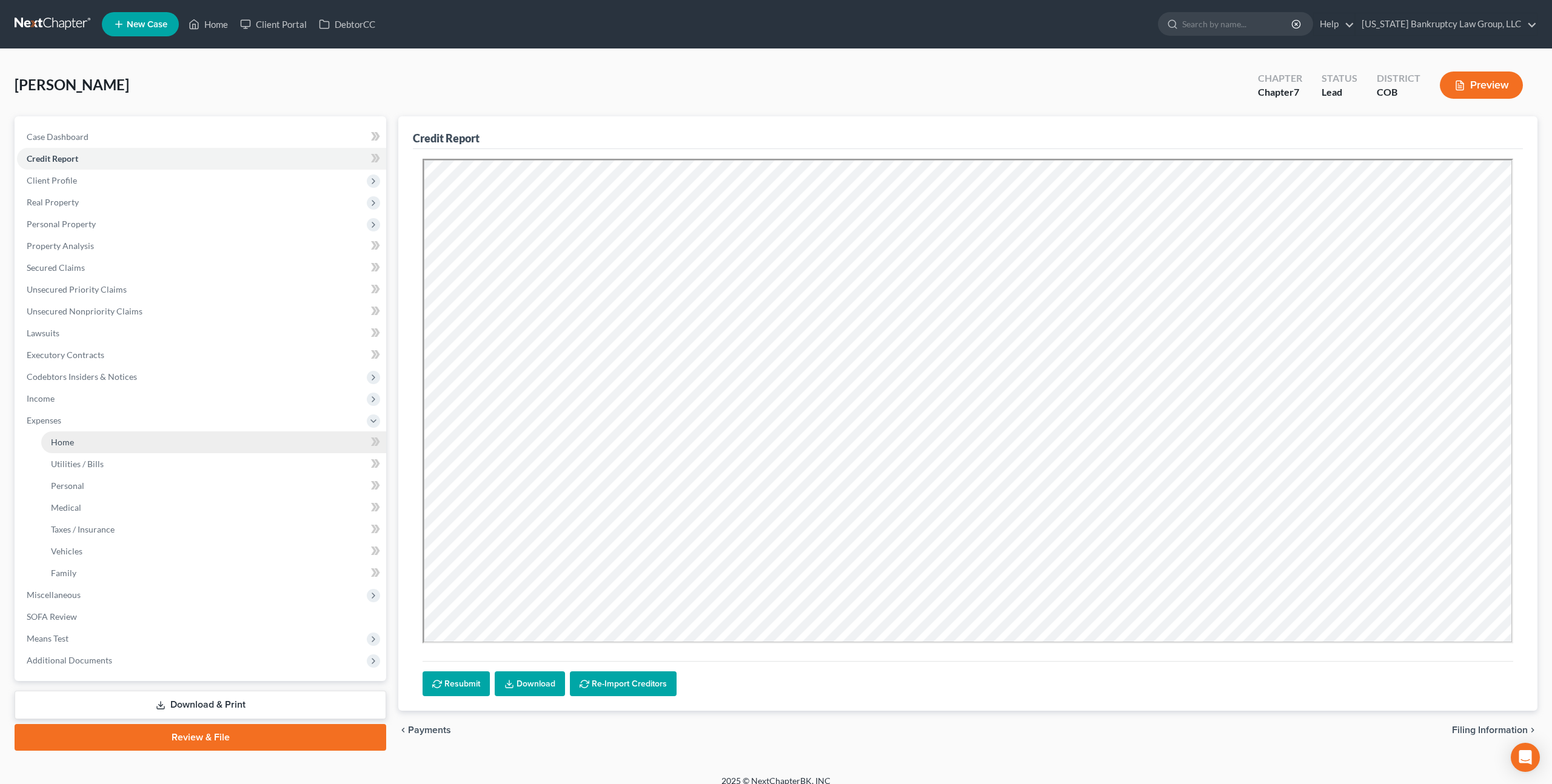
click at [62, 434] on link "Home" at bounding box center [213, 442] width 345 height 22
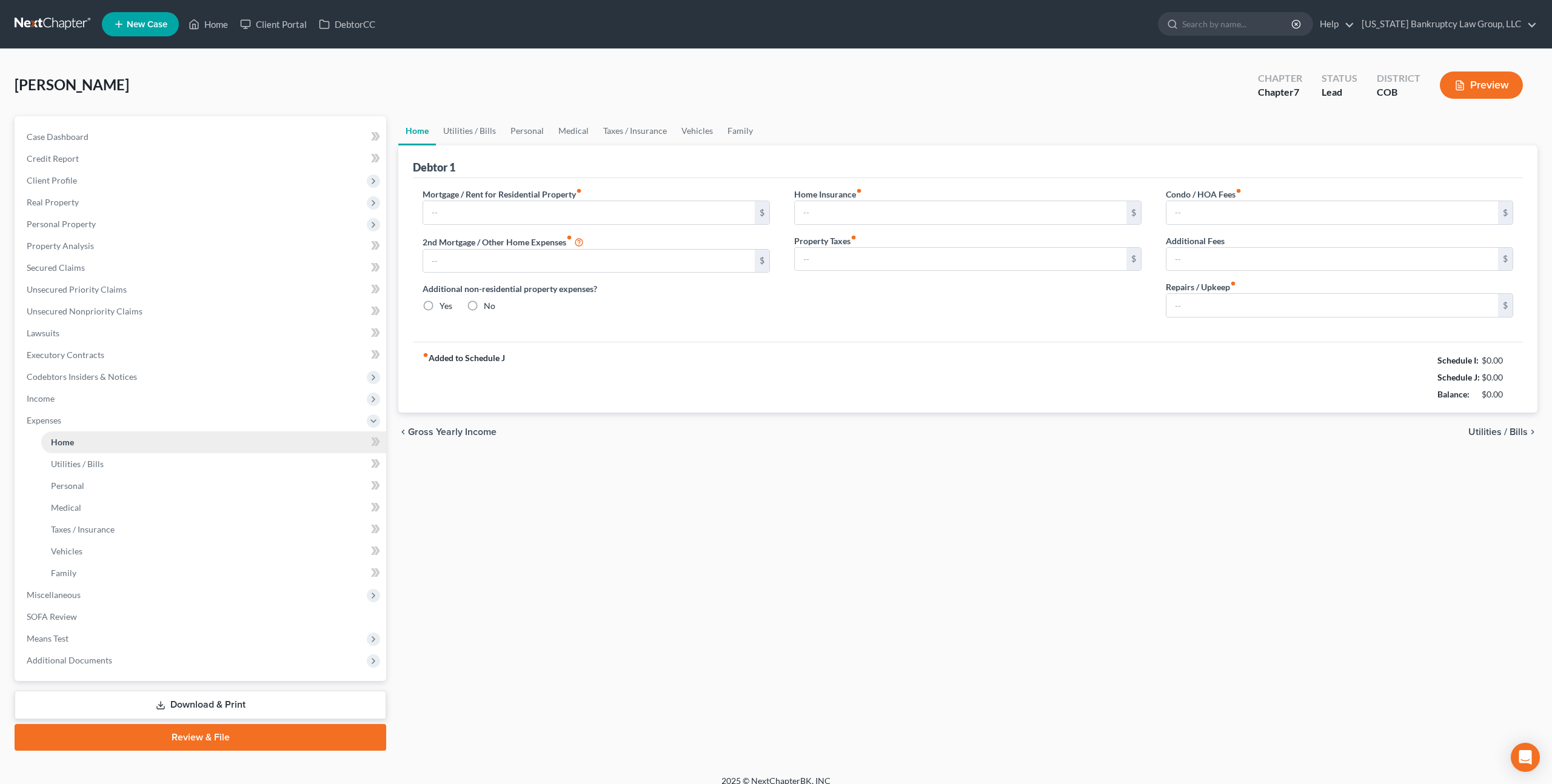
type input "1,075.00"
type input "0.00"
radio input "true"
type input "15.00"
type input "0.00"
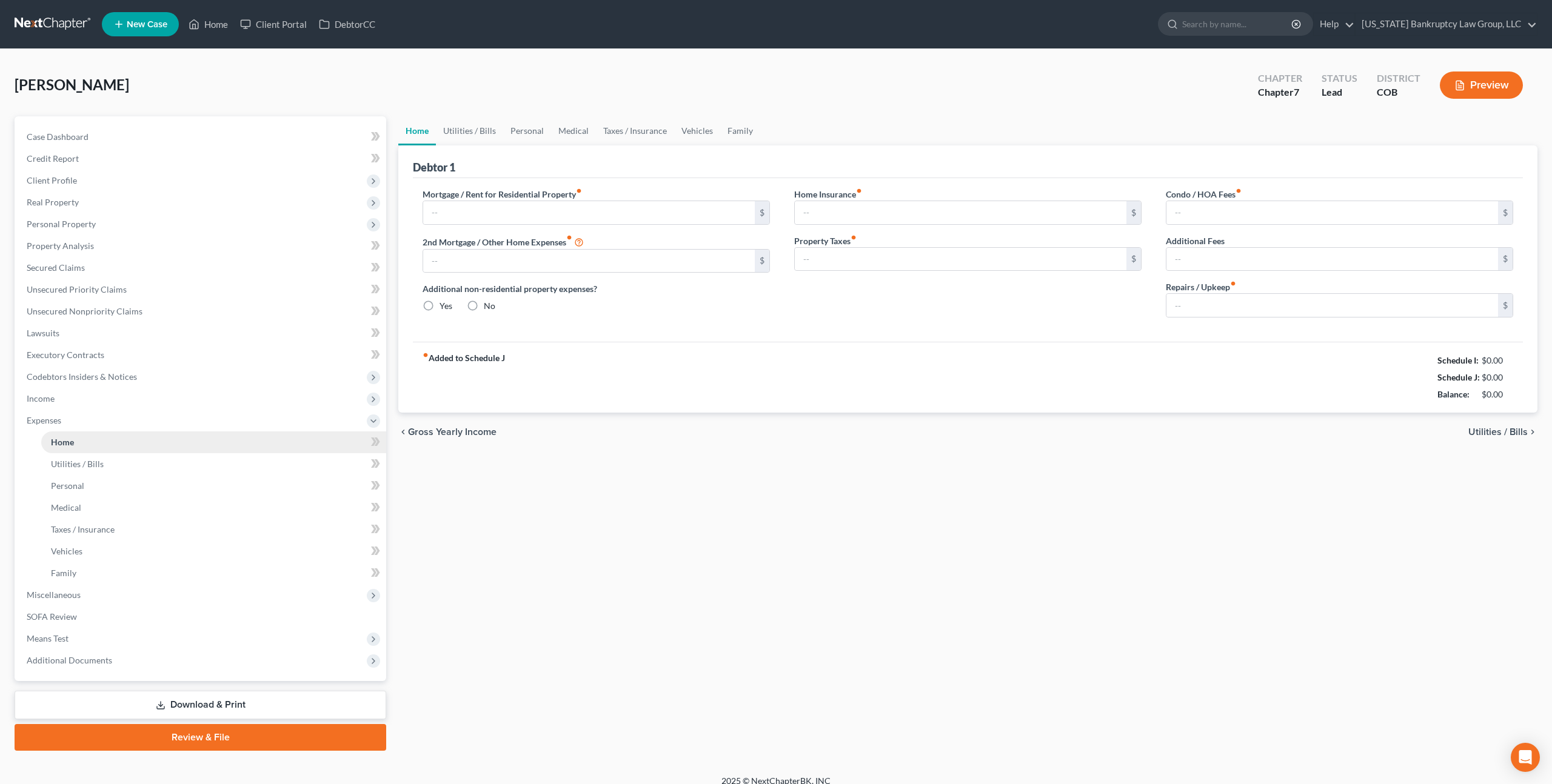
type input "0.00"
